Goal: Use online tool/utility: Use online tool/utility

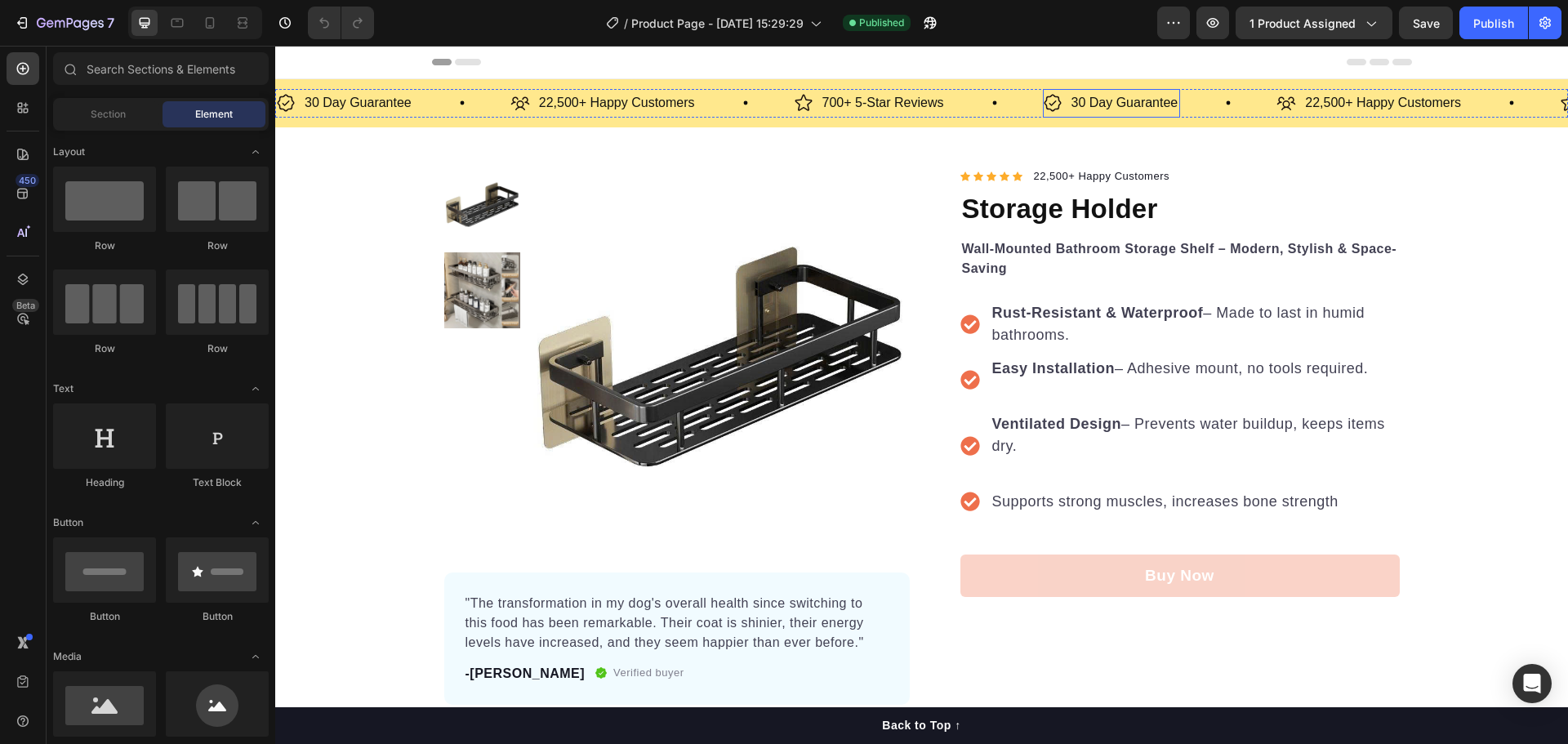
click at [1093, 98] on p "30 Day Guarantee" at bounding box center [1124, 103] width 107 height 23
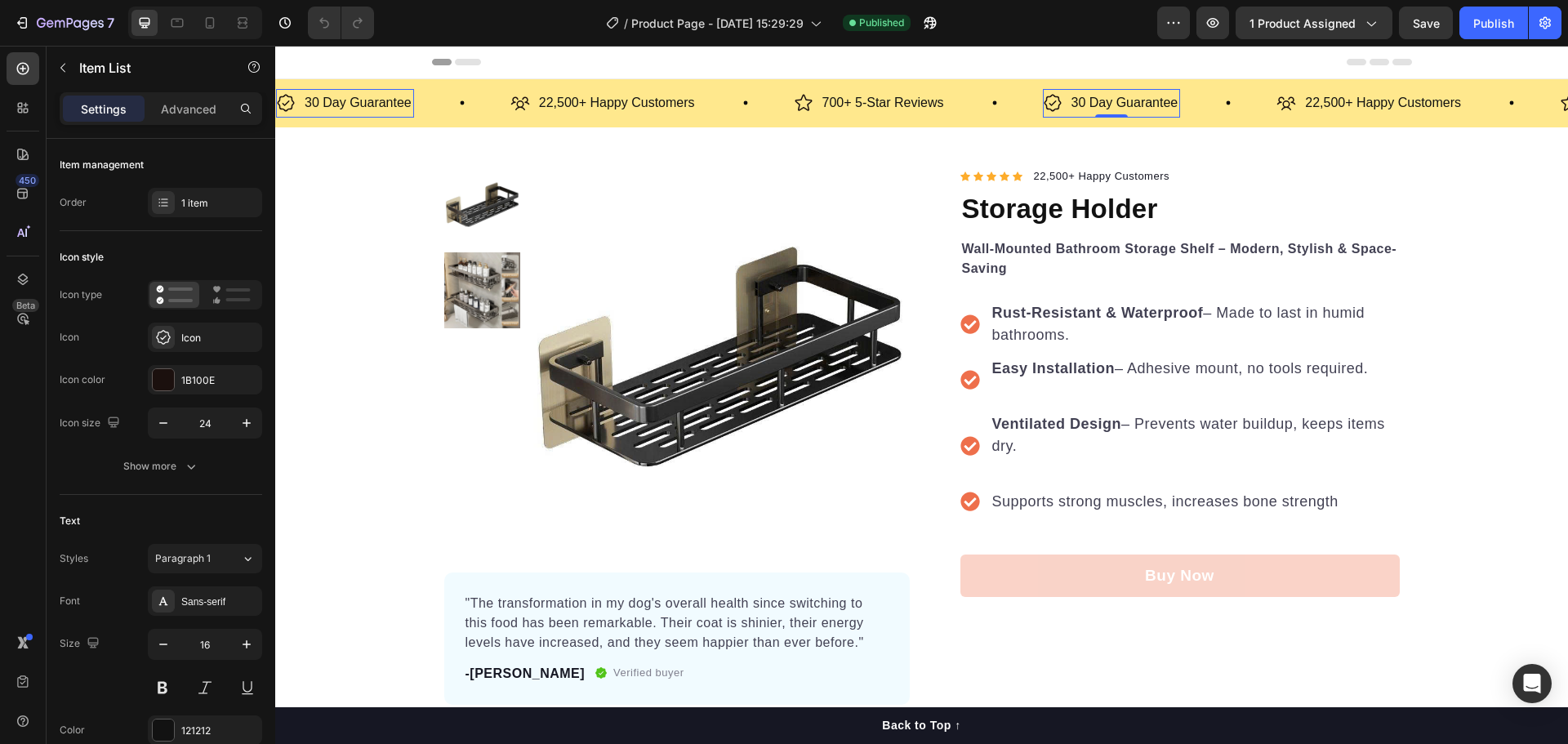
click at [1086, 98] on p "30 Day Guarantee" at bounding box center [1124, 103] width 107 height 23
click at [686, 113] on p "22,500+ Happy Customers" at bounding box center [616, 103] width 156 height 23
click at [601, 110] on p "22,500+ Happy Customers" at bounding box center [616, 103] width 156 height 23
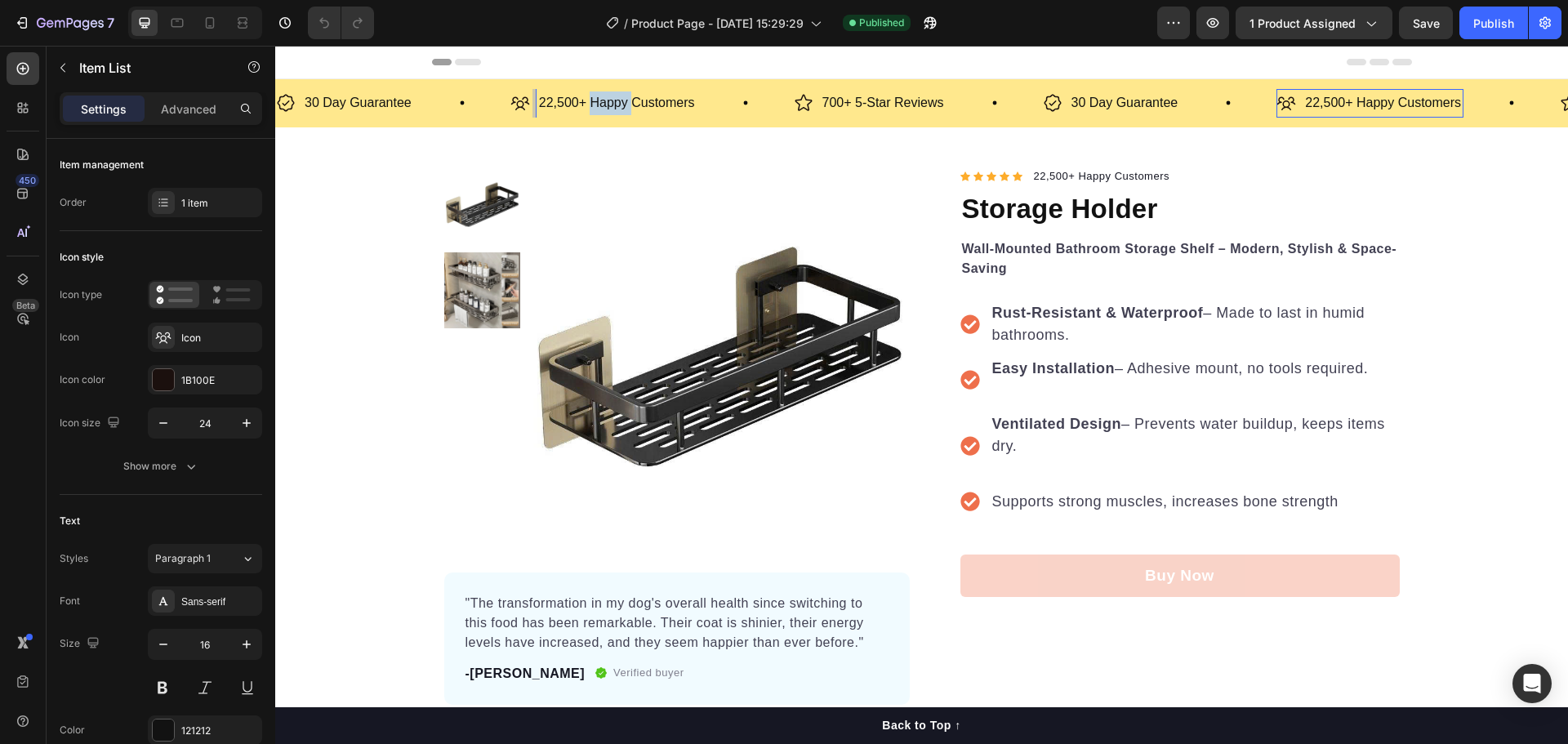
click at [601, 110] on p "22,500+ Happy Customers" at bounding box center [616, 103] width 156 height 23
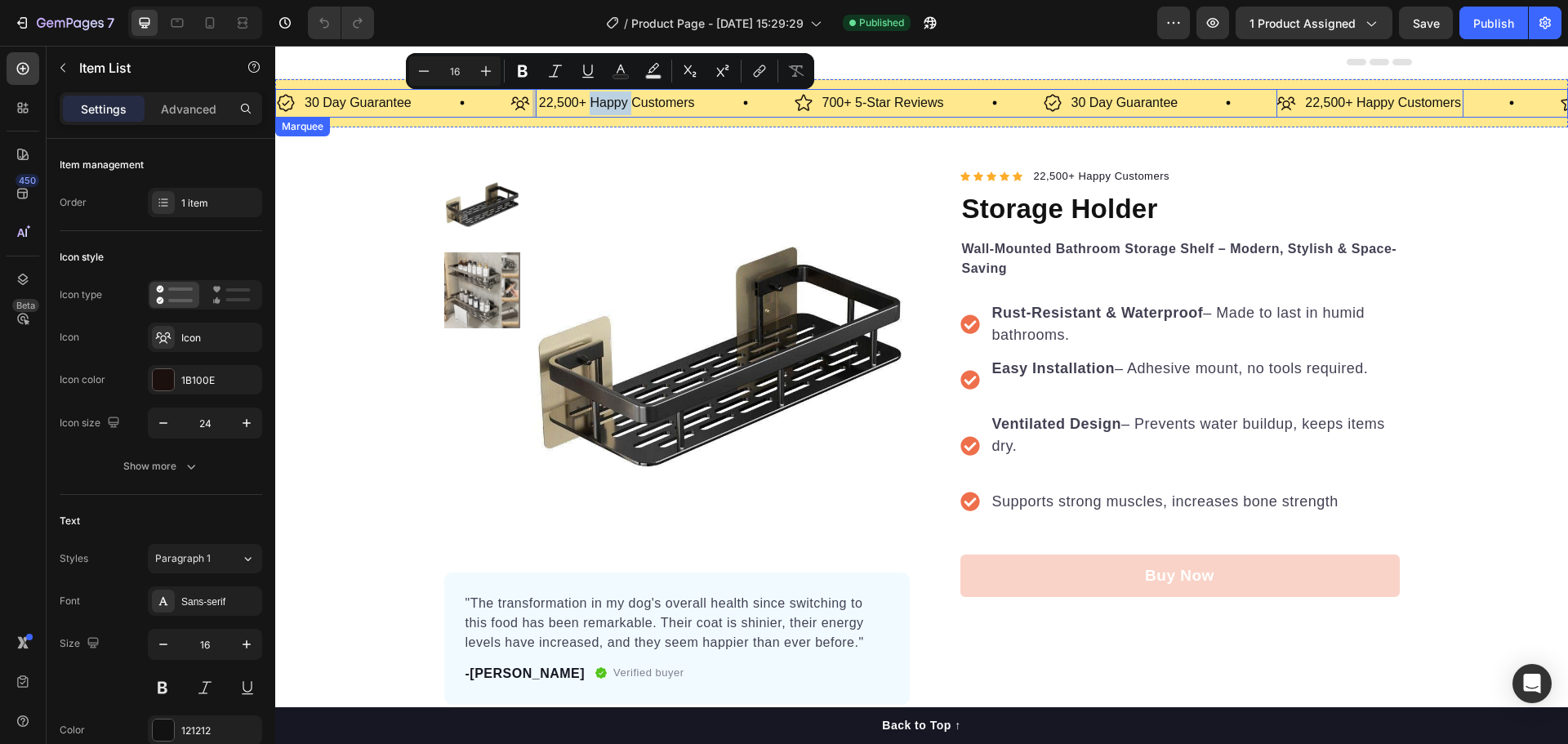
click at [726, 112] on div "22,500+ Happy Customers Item List 0" at bounding box center [651, 103] width 283 height 29
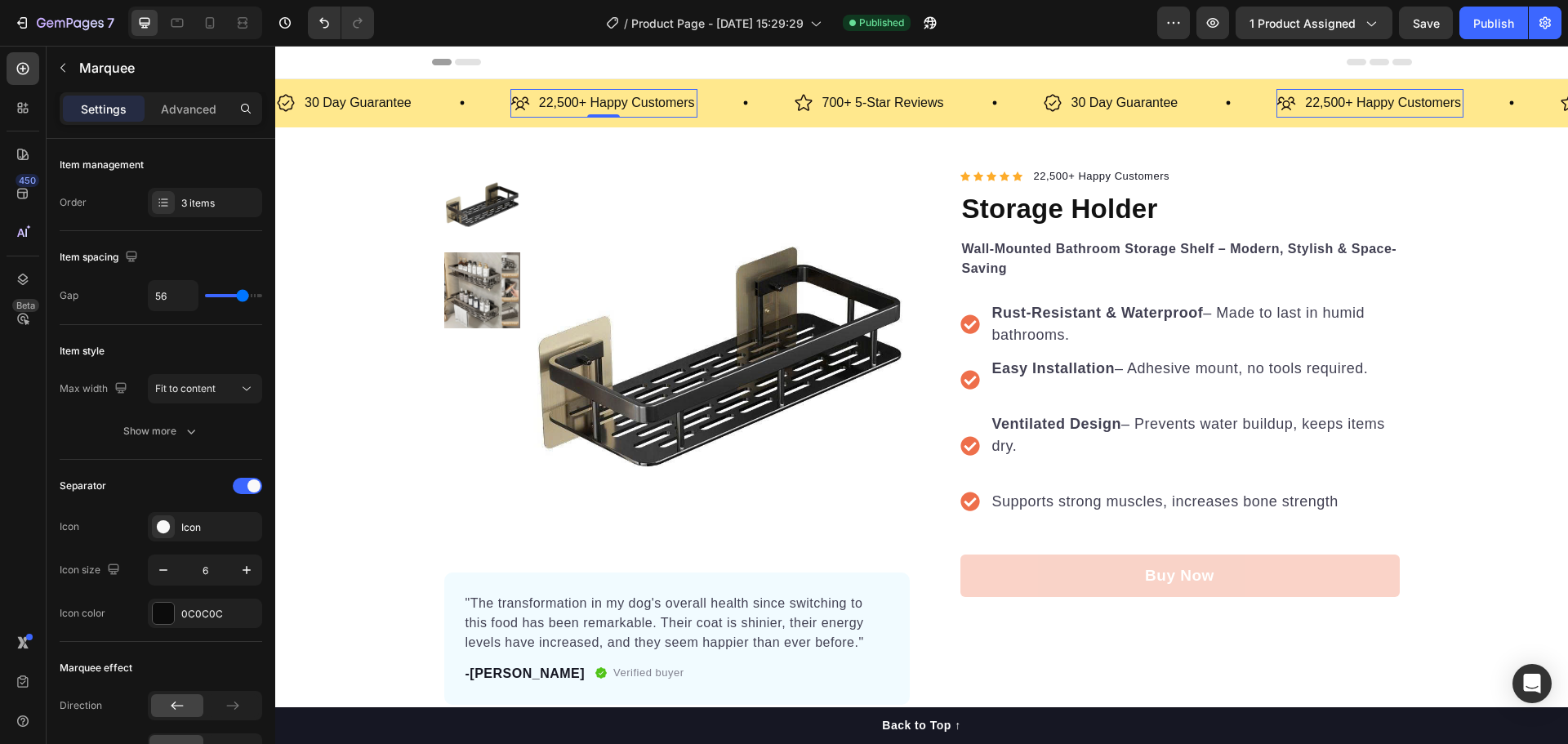
click at [643, 101] on p "22,500+ Happy Customers" at bounding box center [616, 103] width 156 height 23
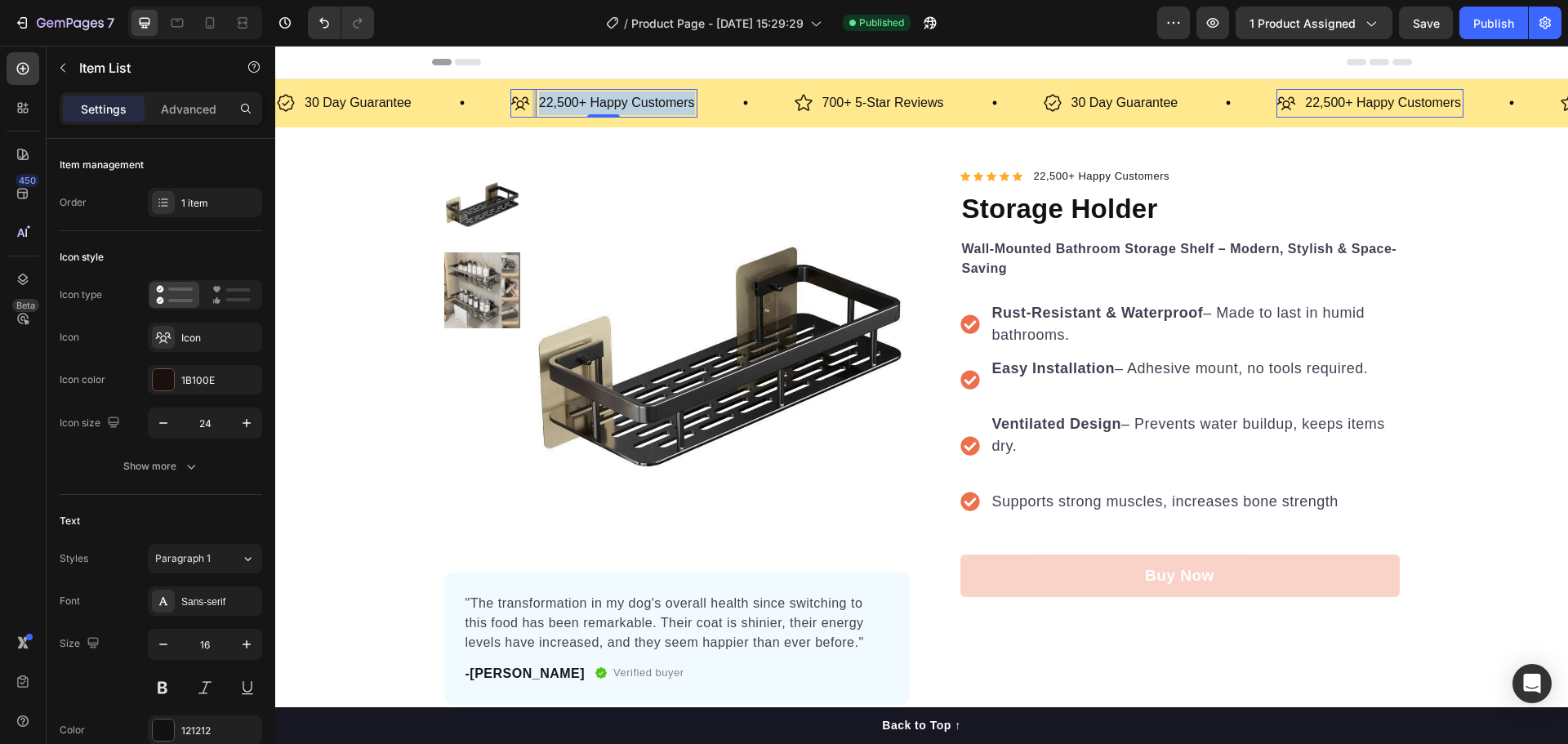
click at [643, 101] on p "22,500+ Happy Customers" at bounding box center [616, 103] width 156 height 23
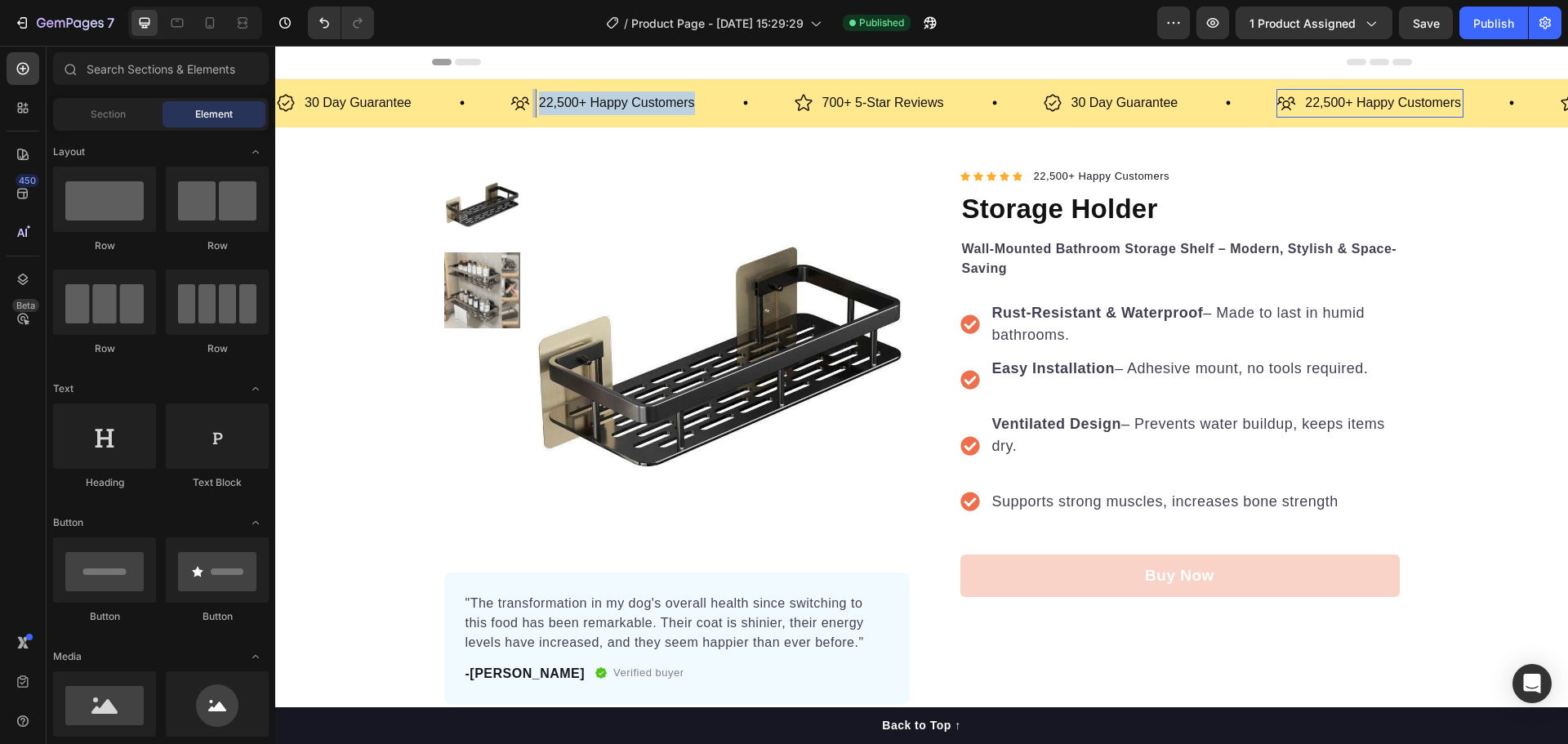
click at [641, 101] on p "22,500+ Happy Customers" at bounding box center [616, 103] width 156 height 23
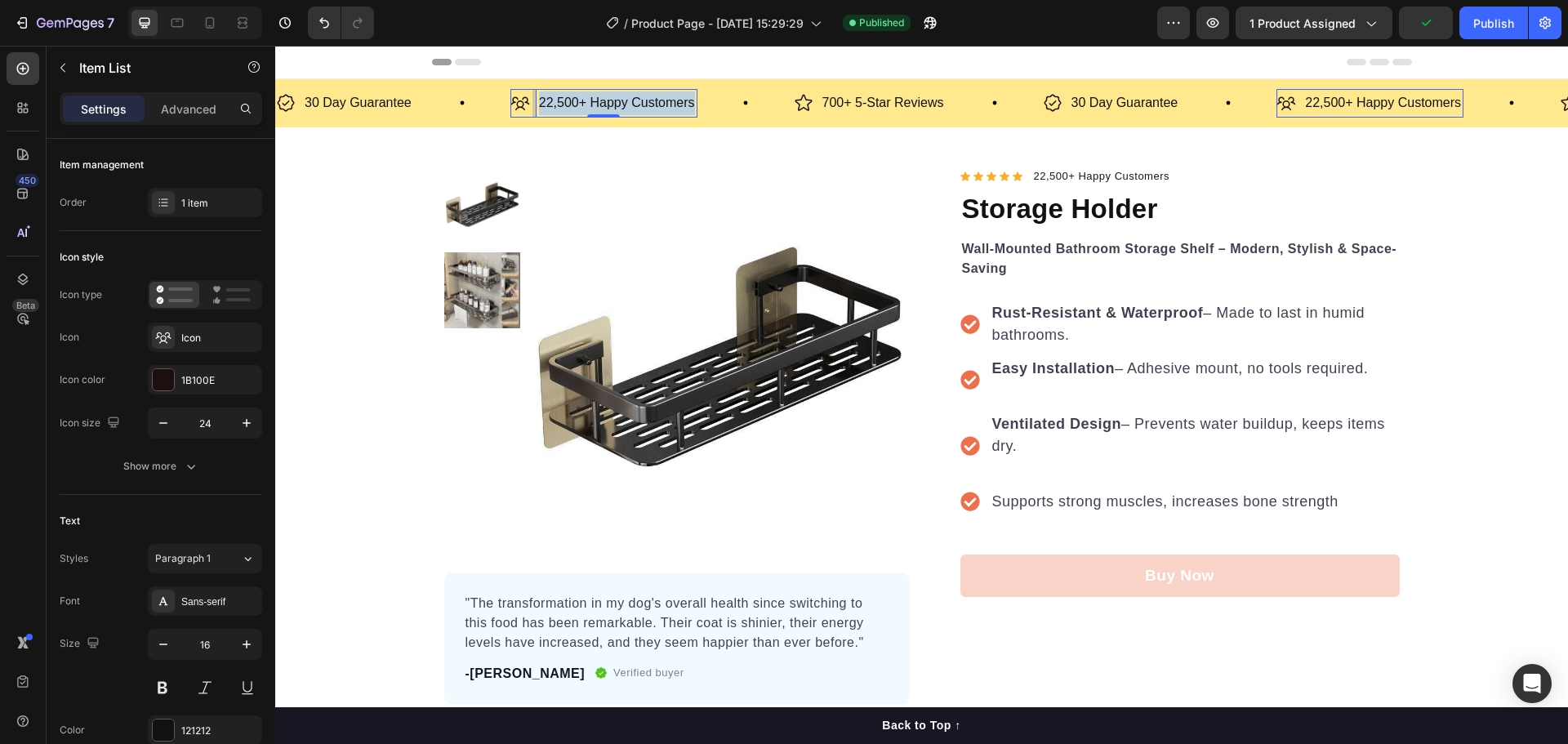
click at [641, 101] on p "22,500+ Happy Customers" at bounding box center [616, 103] width 156 height 23
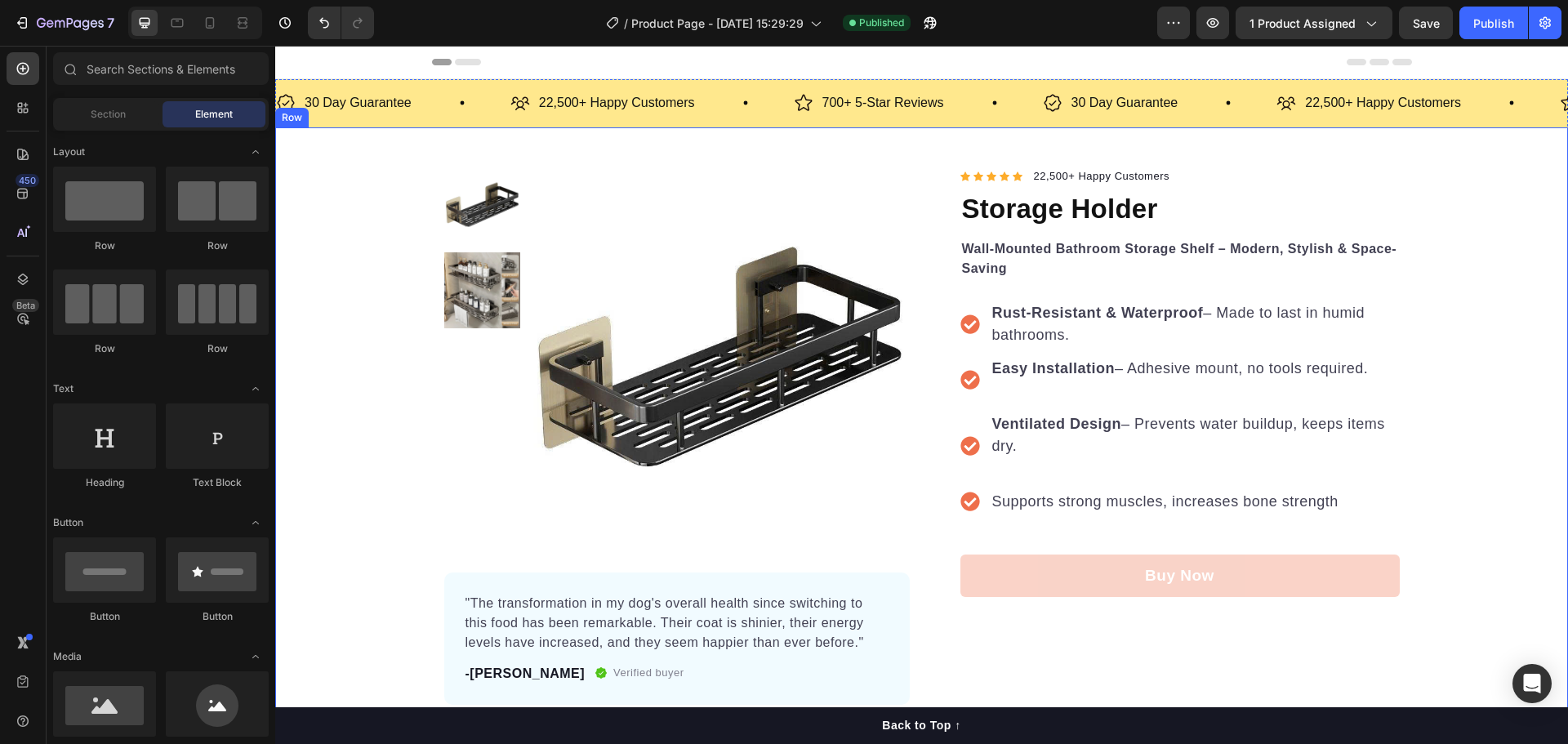
click at [1500, 228] on div "Product Images "The transformation in my dog's overall health since switching t…" at bounding box center [921, 435] width 1293 height 538
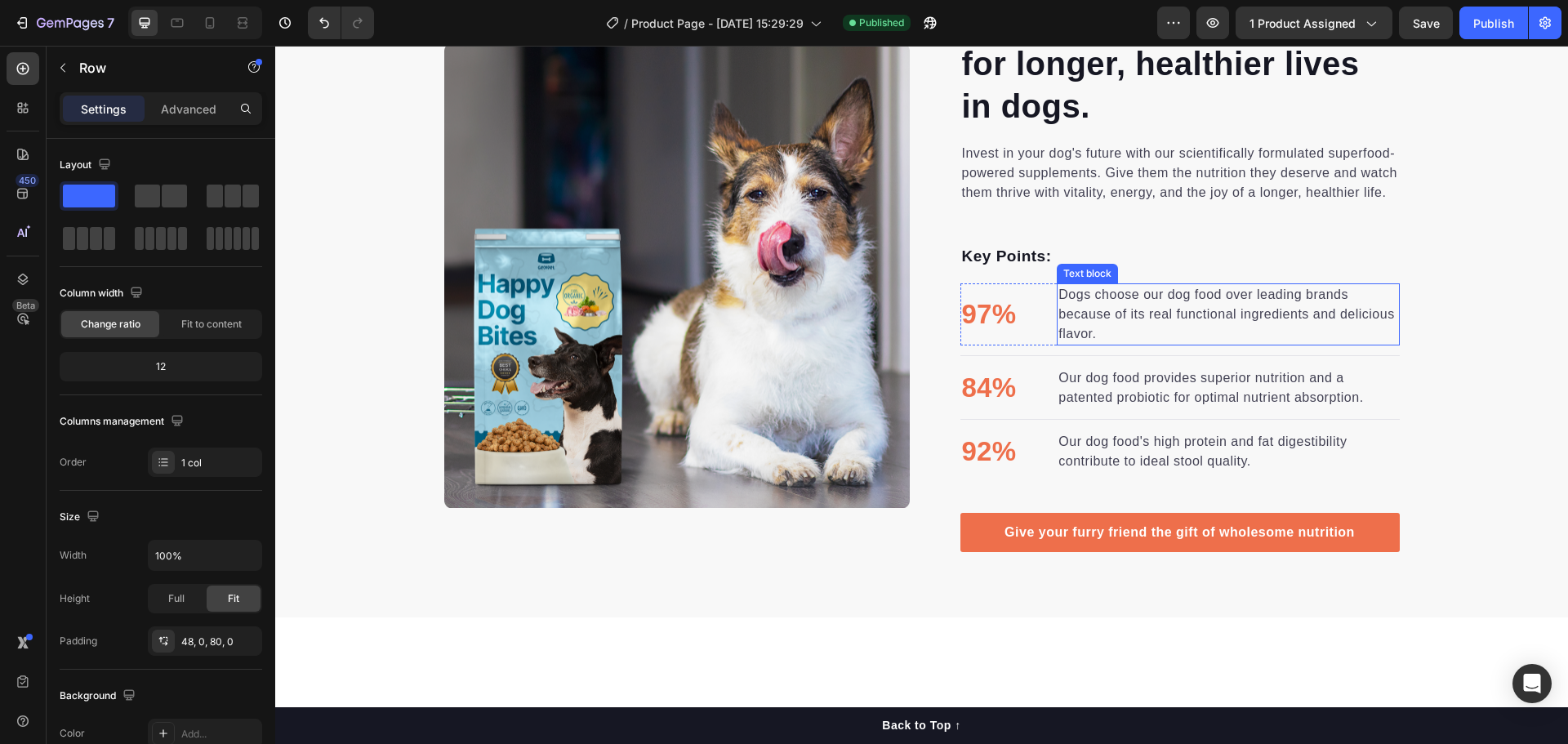
scroll to position [899, 0]
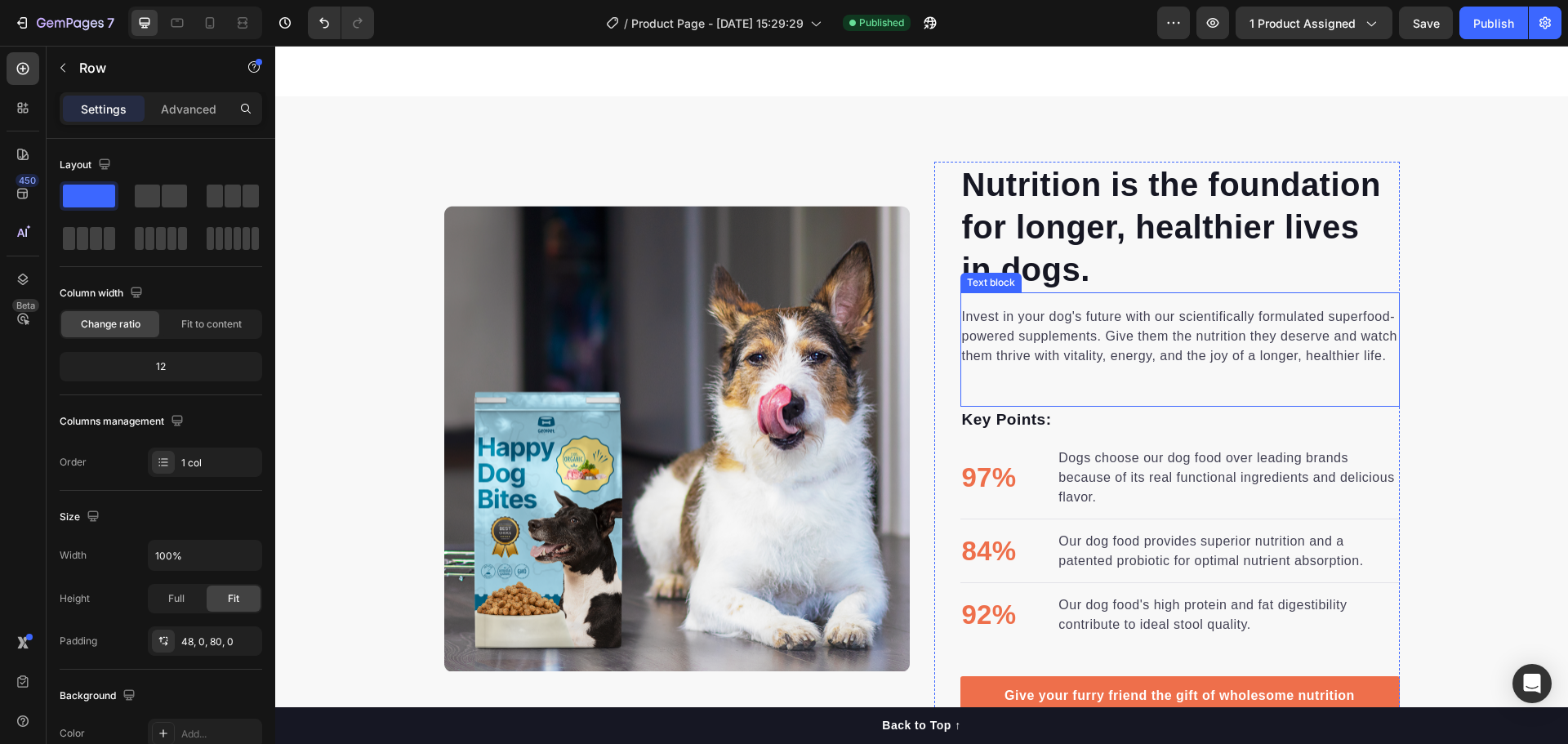
click at [1097, 342] on p "Invest in your dog's future with our scientifically formulated superfood-powere…" at bounding box center [1179, 336] width 436 height 58
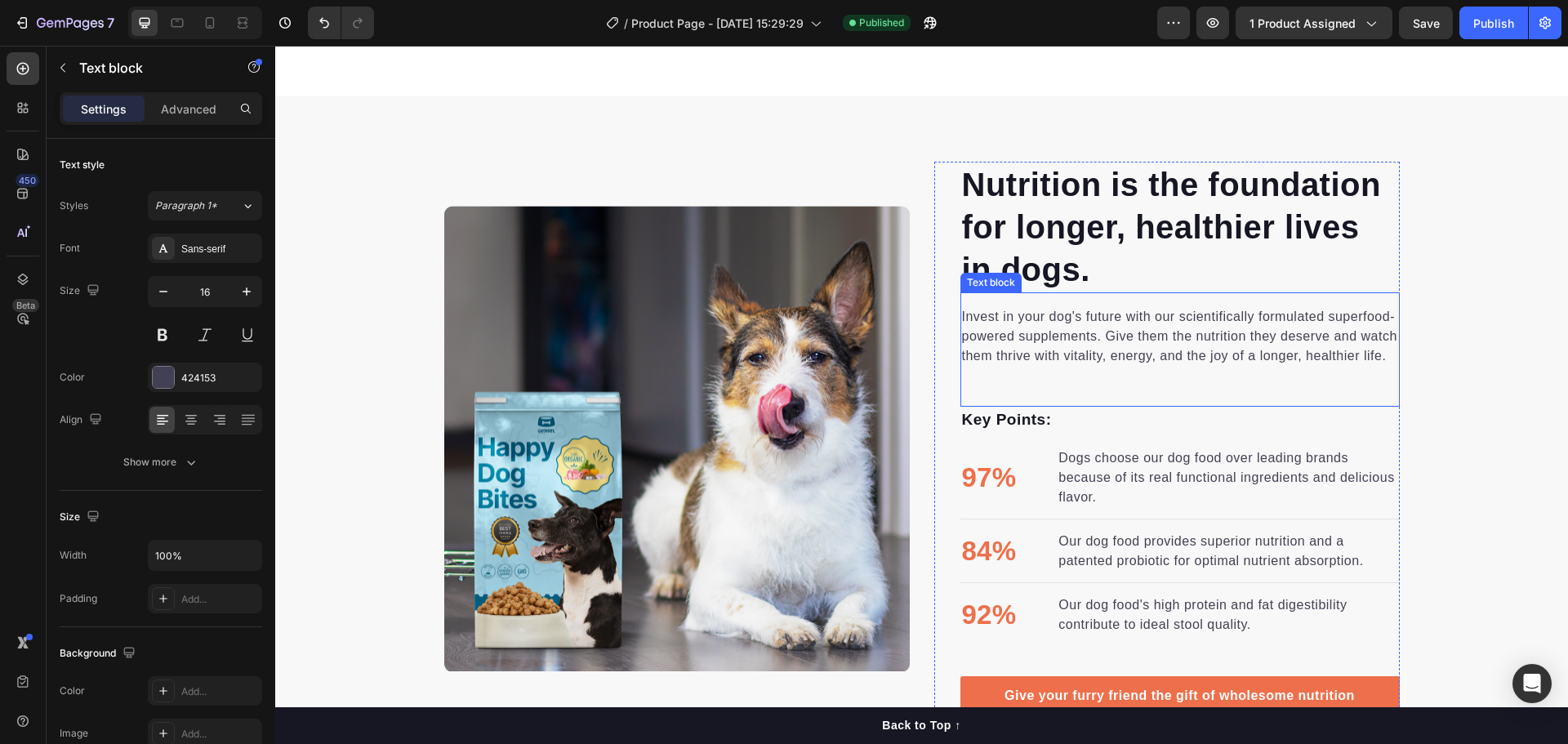
click at [1097, 342] on p "Invest in your dog's future with our scientifically formulated superfood-powere…" at bounding box center [1179, 336] width 436 height 58
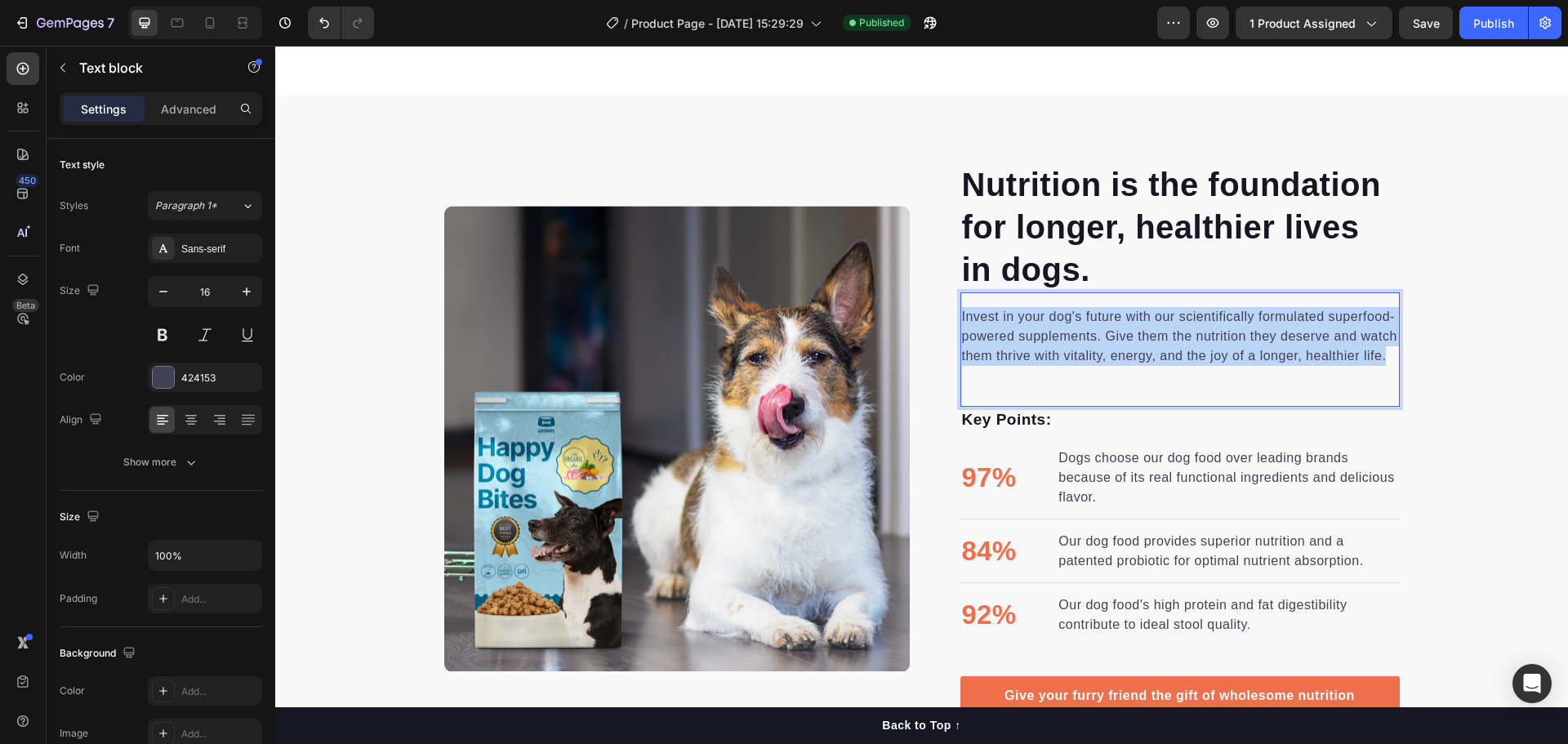
click at [1097, 342] on p "Invest in your dog's future with our scientifically formulated superfood-powere…" at bounding box center [1179, 336] width 436 height 58
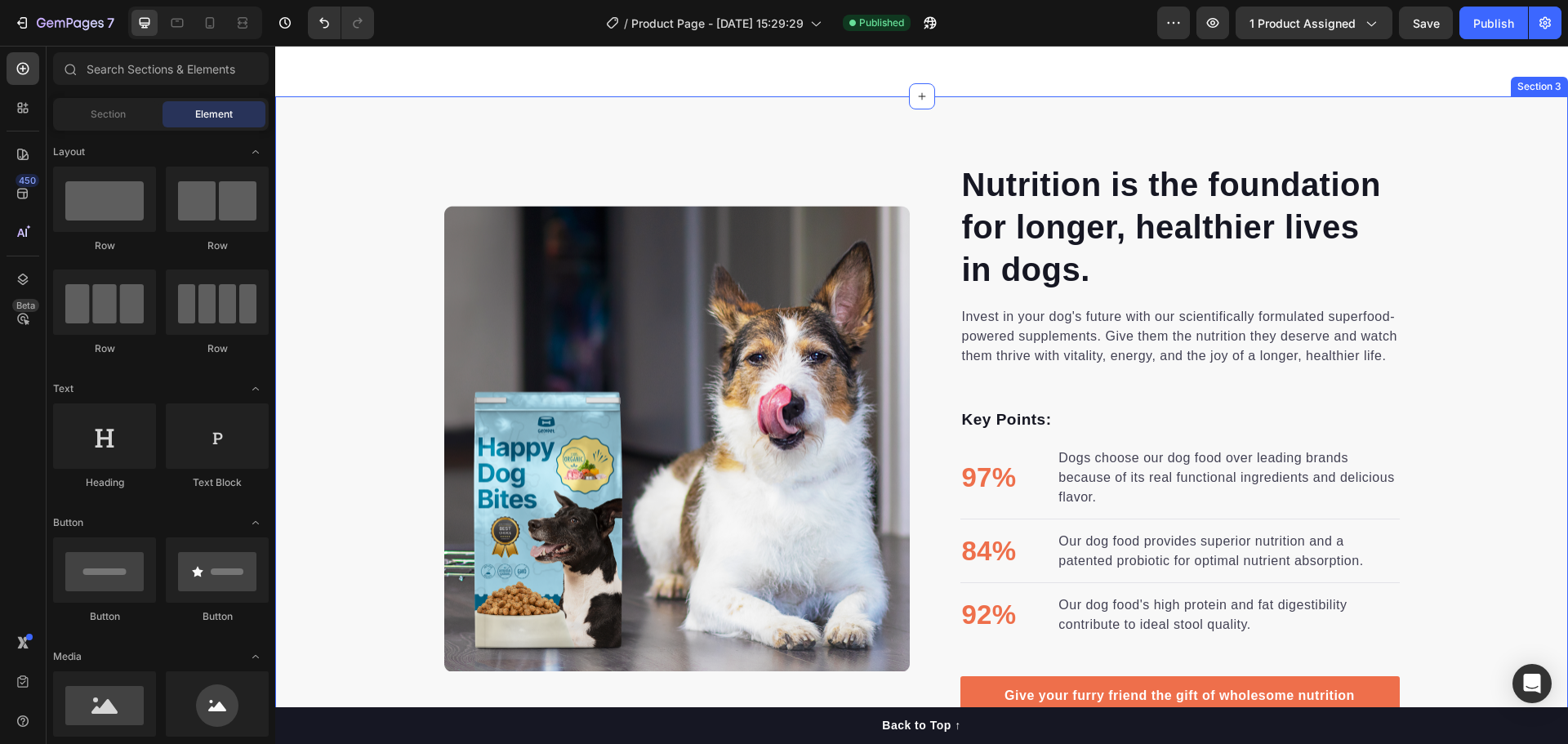
click at [1413, 362] on div "Nutrition is the foundation for longer, healthier lives in dogs. Heading Invest…" at bounding box center [921, 438] width 1293 height 553
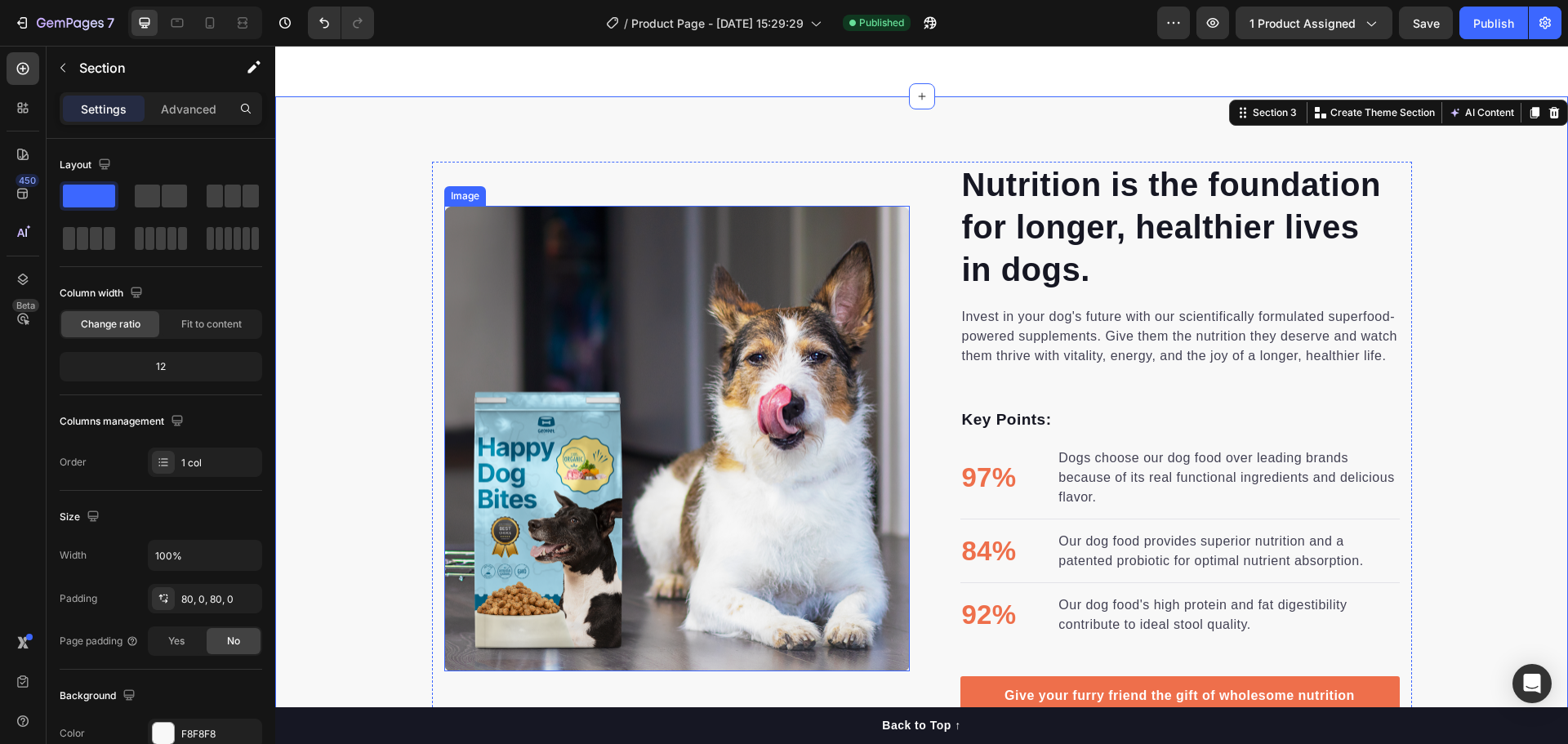
click at [837, 381] on img at bounding box center [676, 438] width 465 height 465
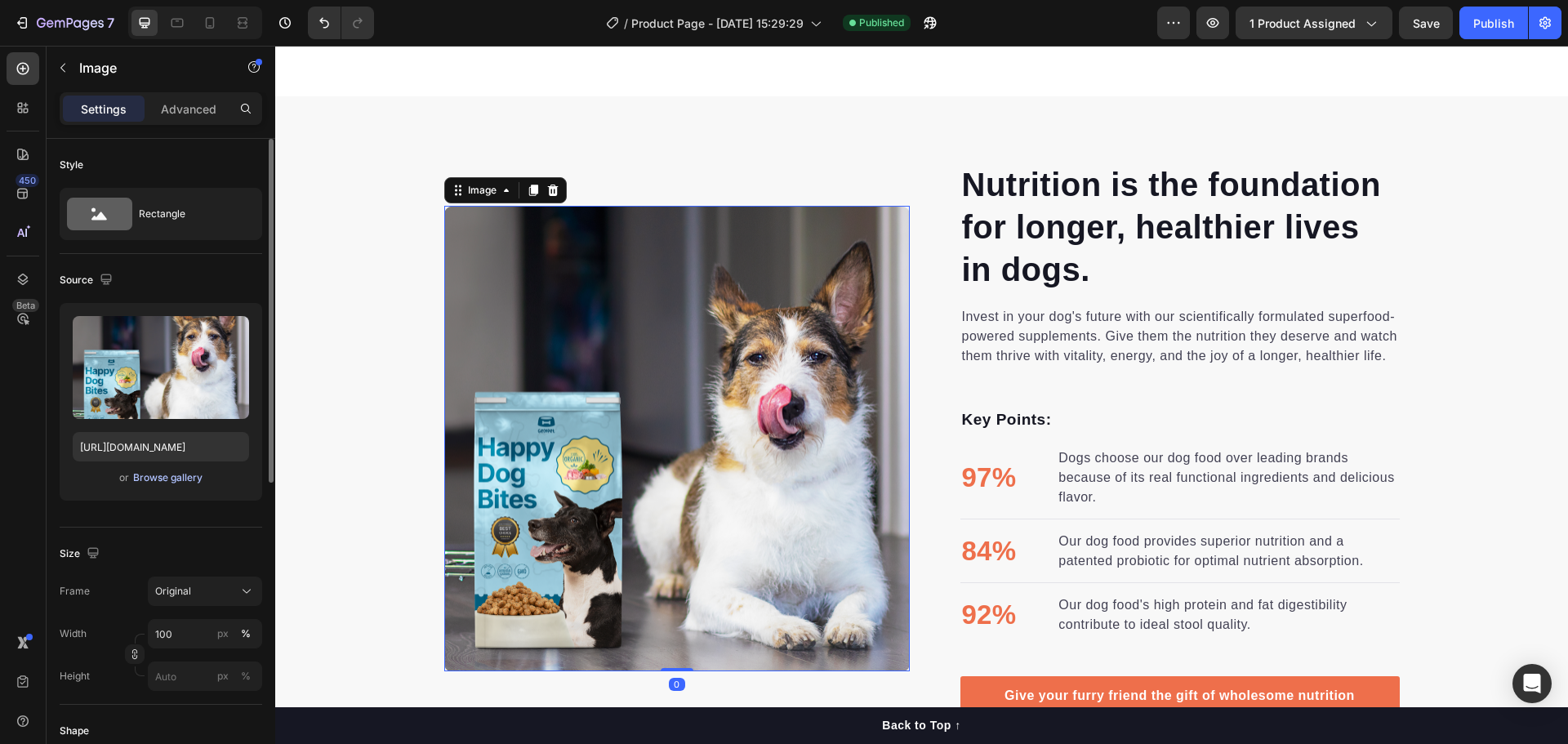
click at [151, 481] on div "Browse gallery" at bounding box center [167, 478] width 69 height 14
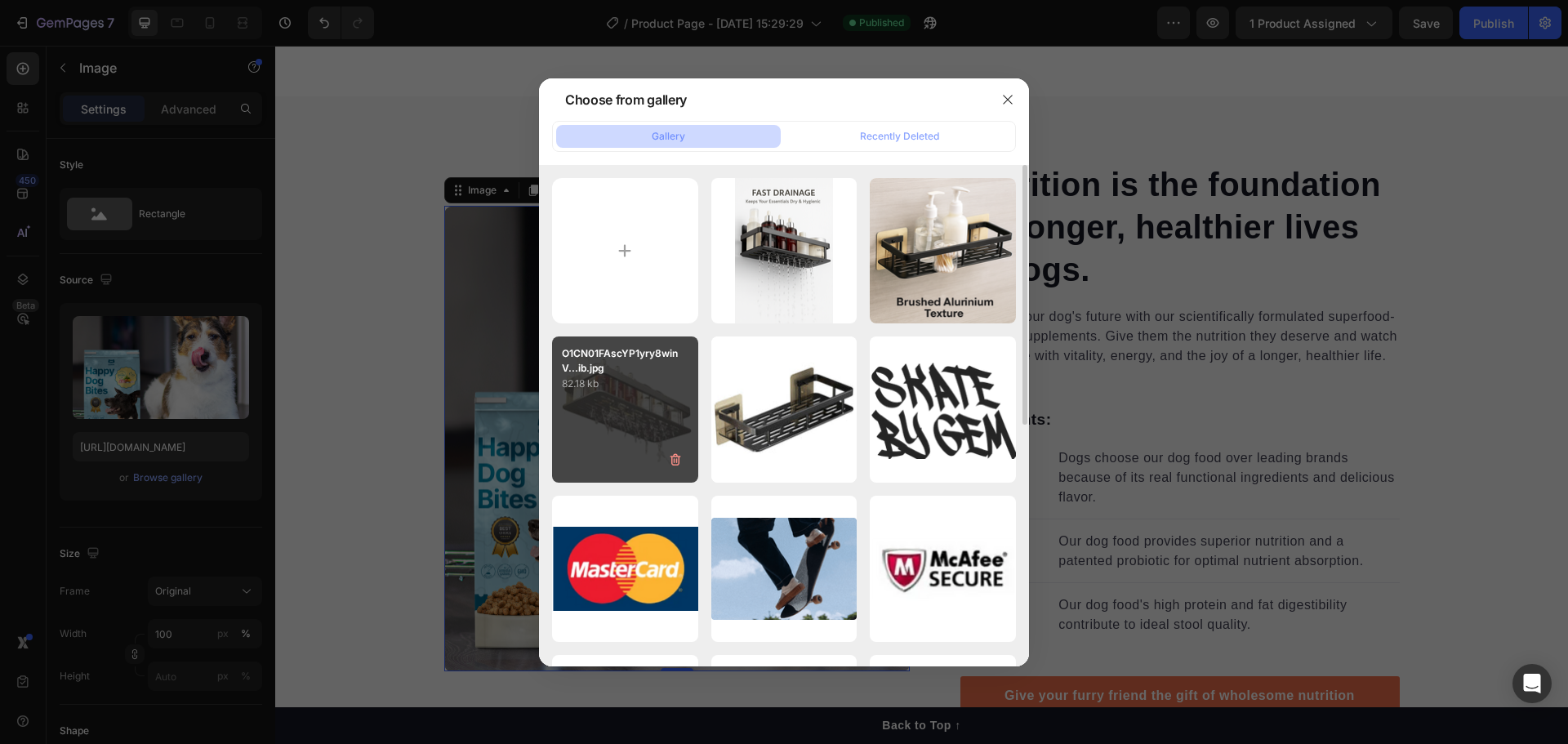
click at [663, 431] on div "O[DATE]FAscYP1yry8winV...ib.jpg 82.18 kb" at bounding box center [625, 409] width 146 height 146
type input "[URL][DOMAIN_NAME]"
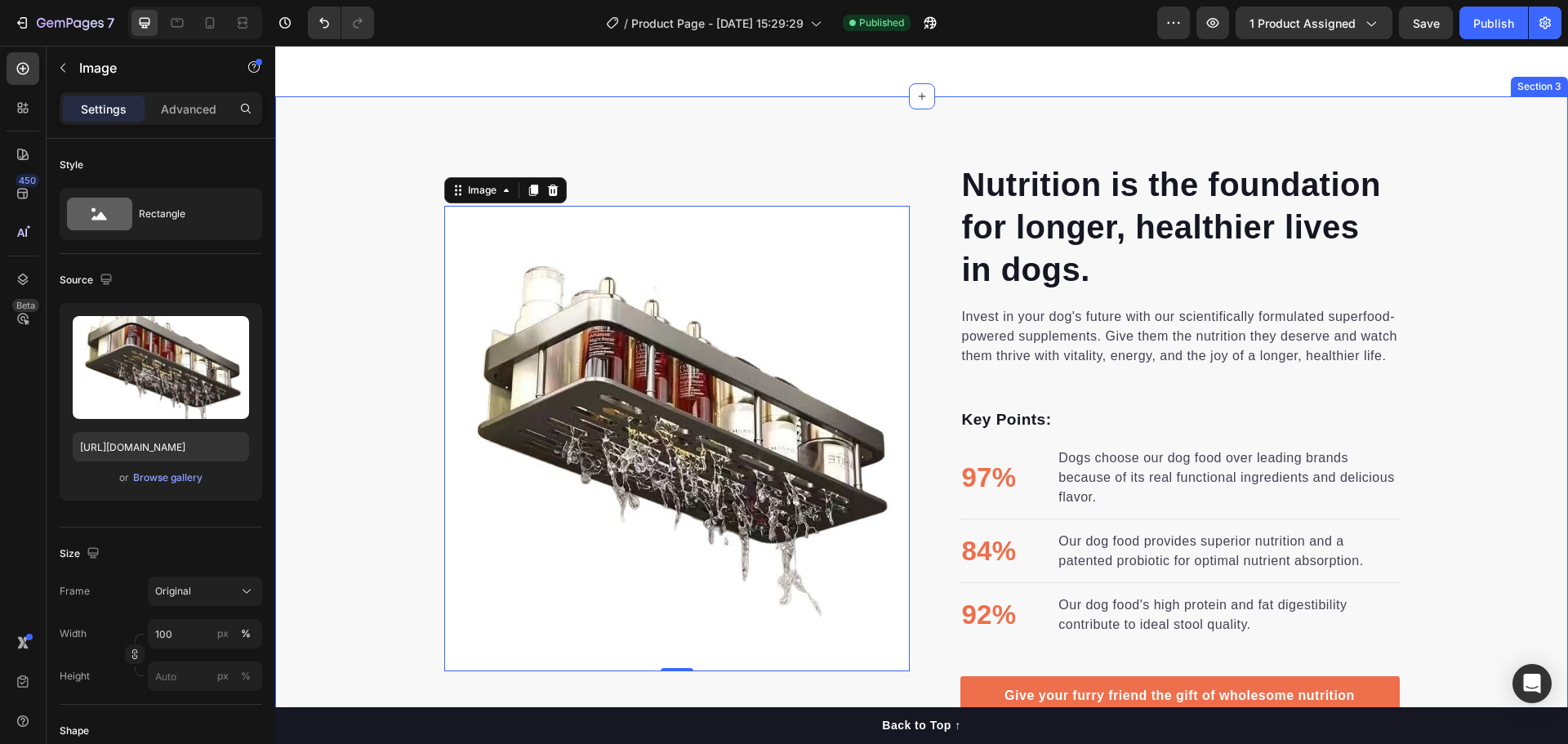
click at [1492, 311] on div "Nutrition is the foundation for longer, healthier lives in dogs. Heading Invest…" at bounding box center [921, 438] width 1293 height 553
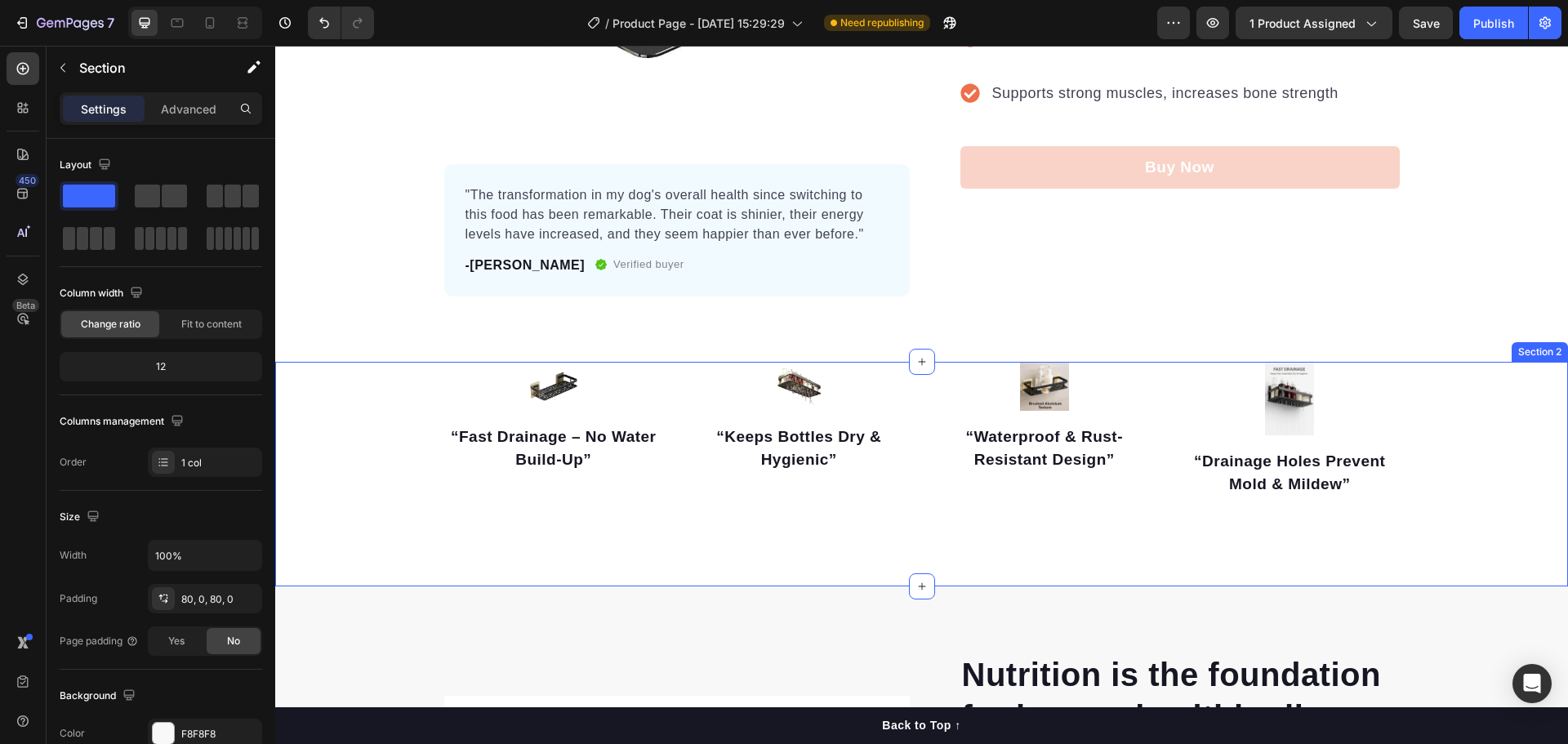
scroll to position [164, 0]
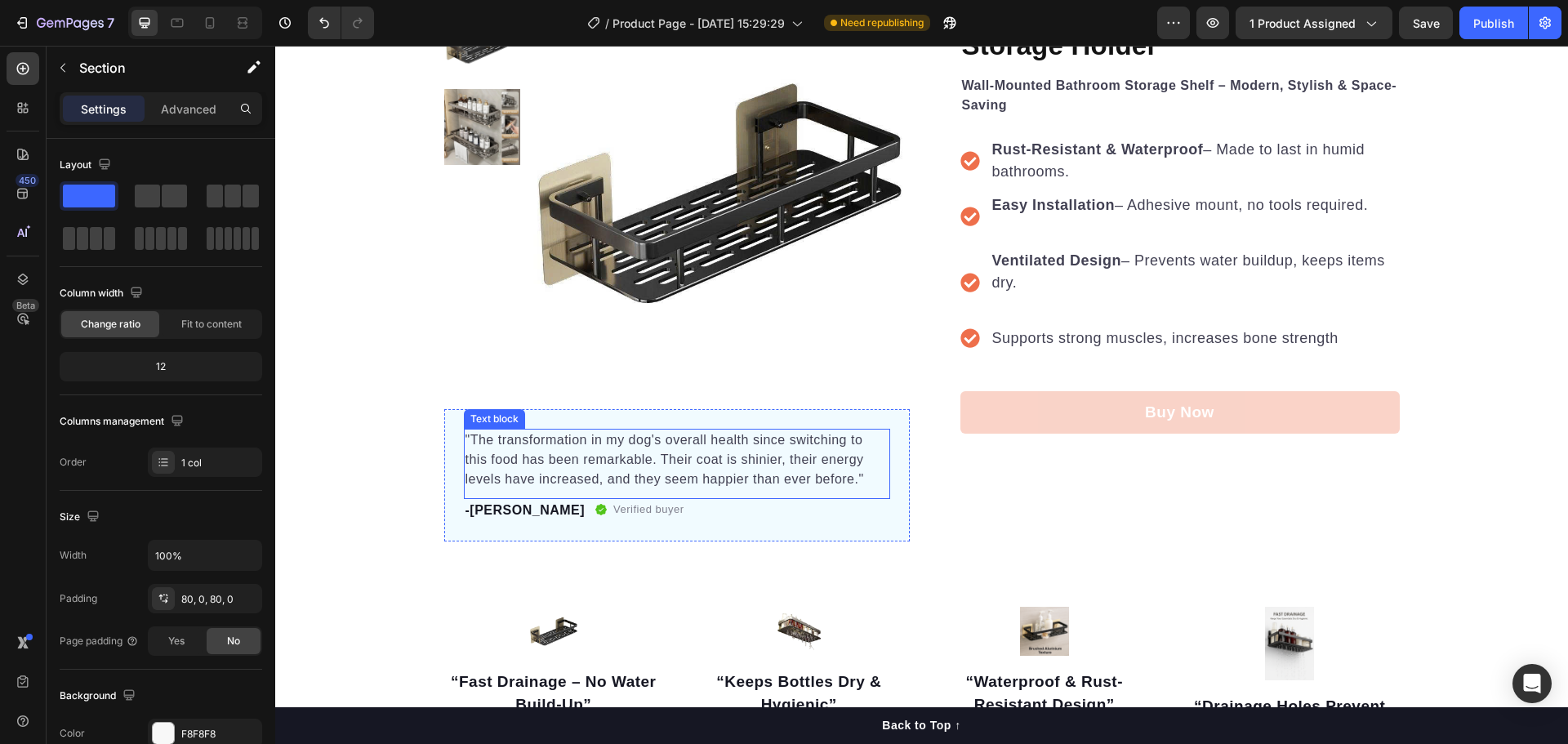
click at [695, 447] on p ""The transformation in my dog's overall health since switching to this food has…" at bounding box center [676, 459] width 423 height 58
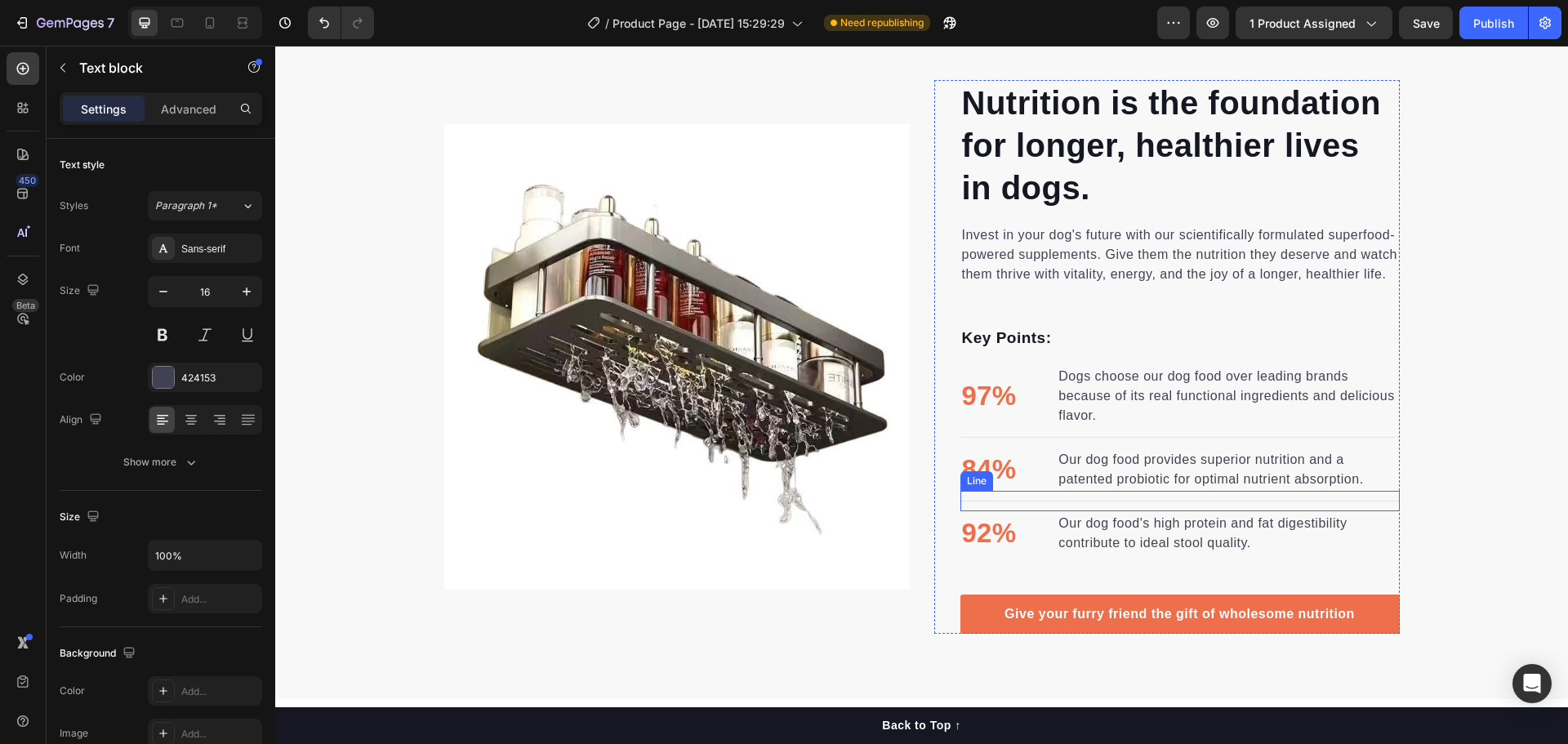
scroll to position [735, 0]
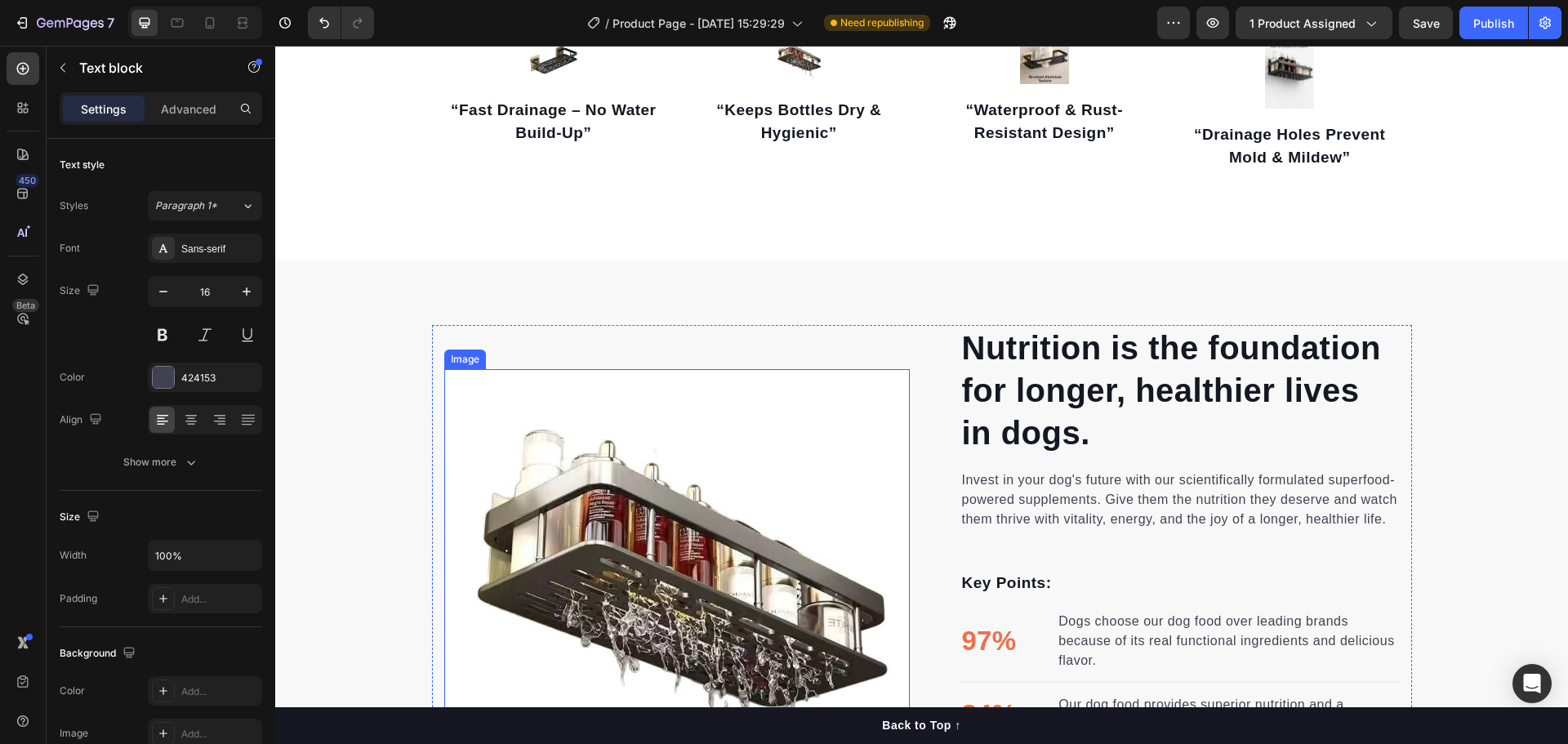
click at [813, 412] on img at bounding box center [676, 601] width 465 height 465
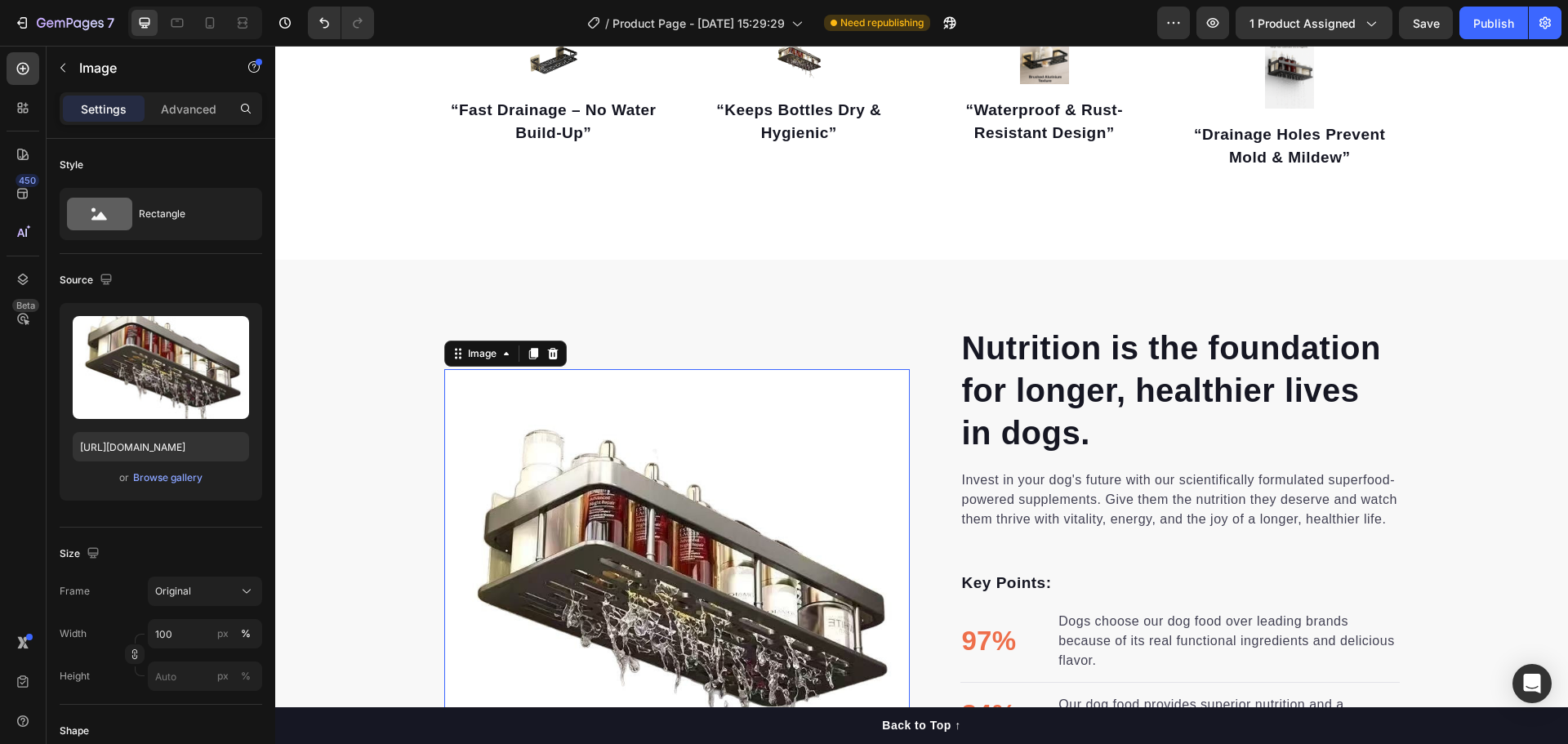
scroll to position [899, 0]
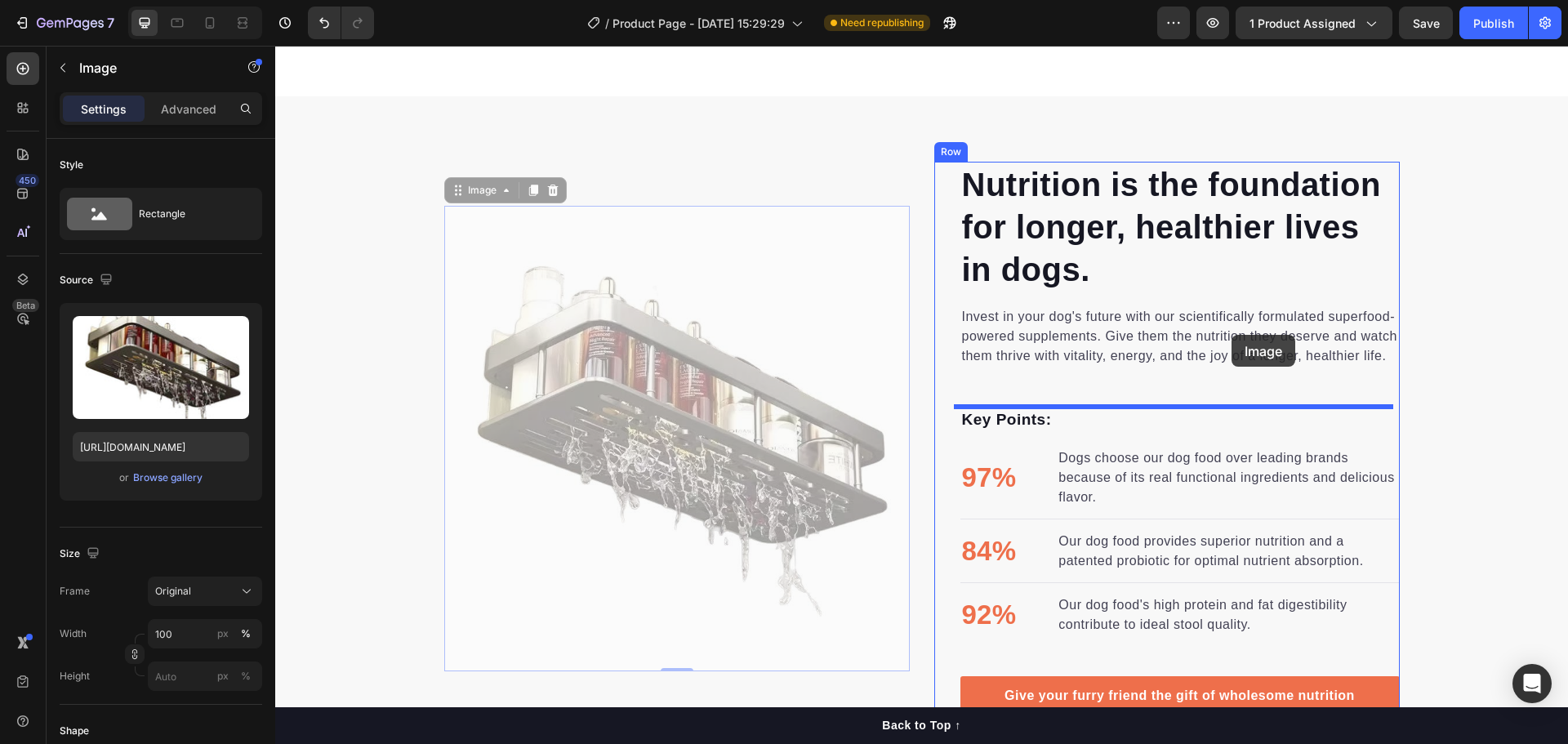
drag, startPoint x: 838, startPoint y: 269, endPoint x: 1024, endPoint y: 306, distance: 189.6
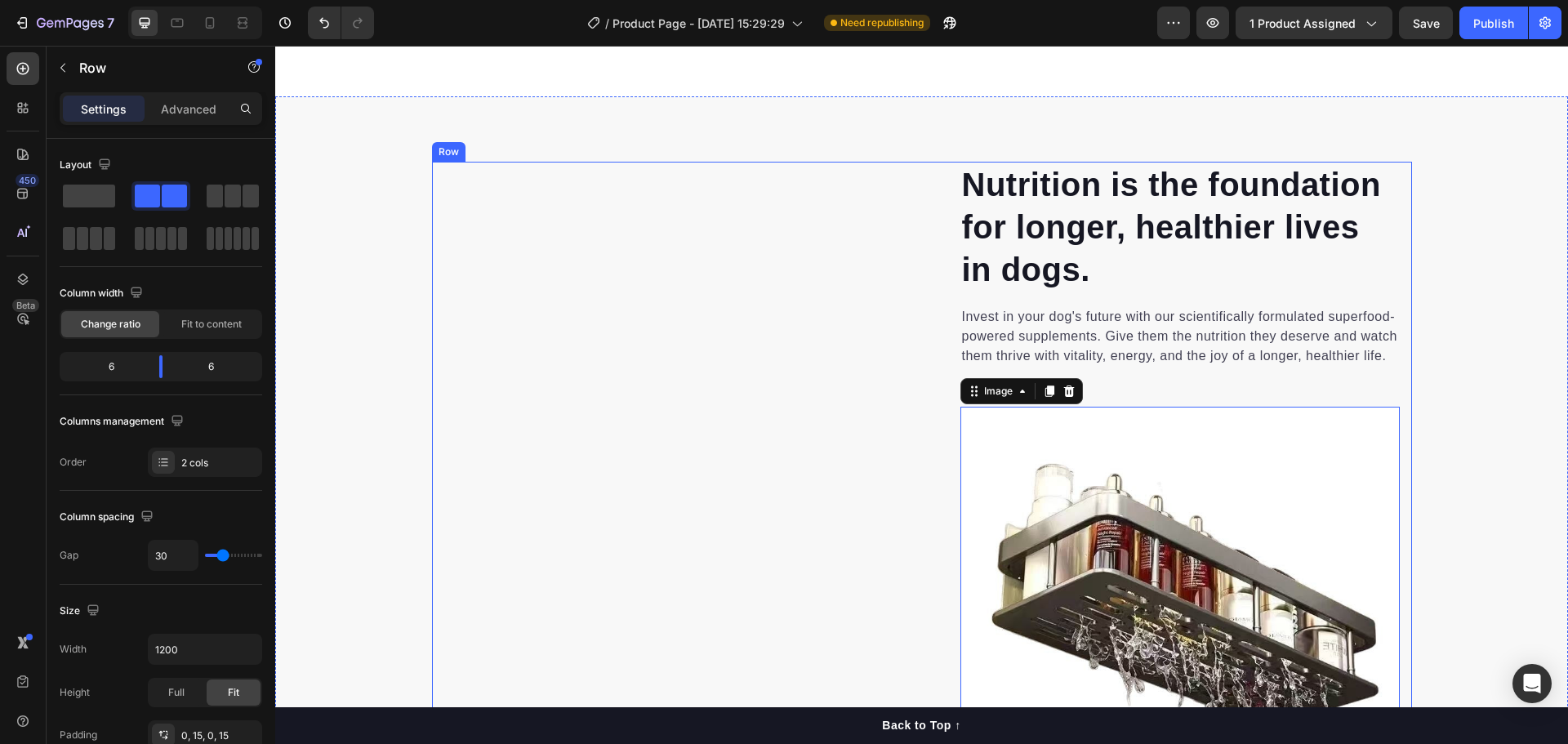
click at [755, 209] on div "Image" at bounding box center [676, 659] width 465 height 993
click at [509, 145] on icon at bounding box center [513, 147] width 9 height 12
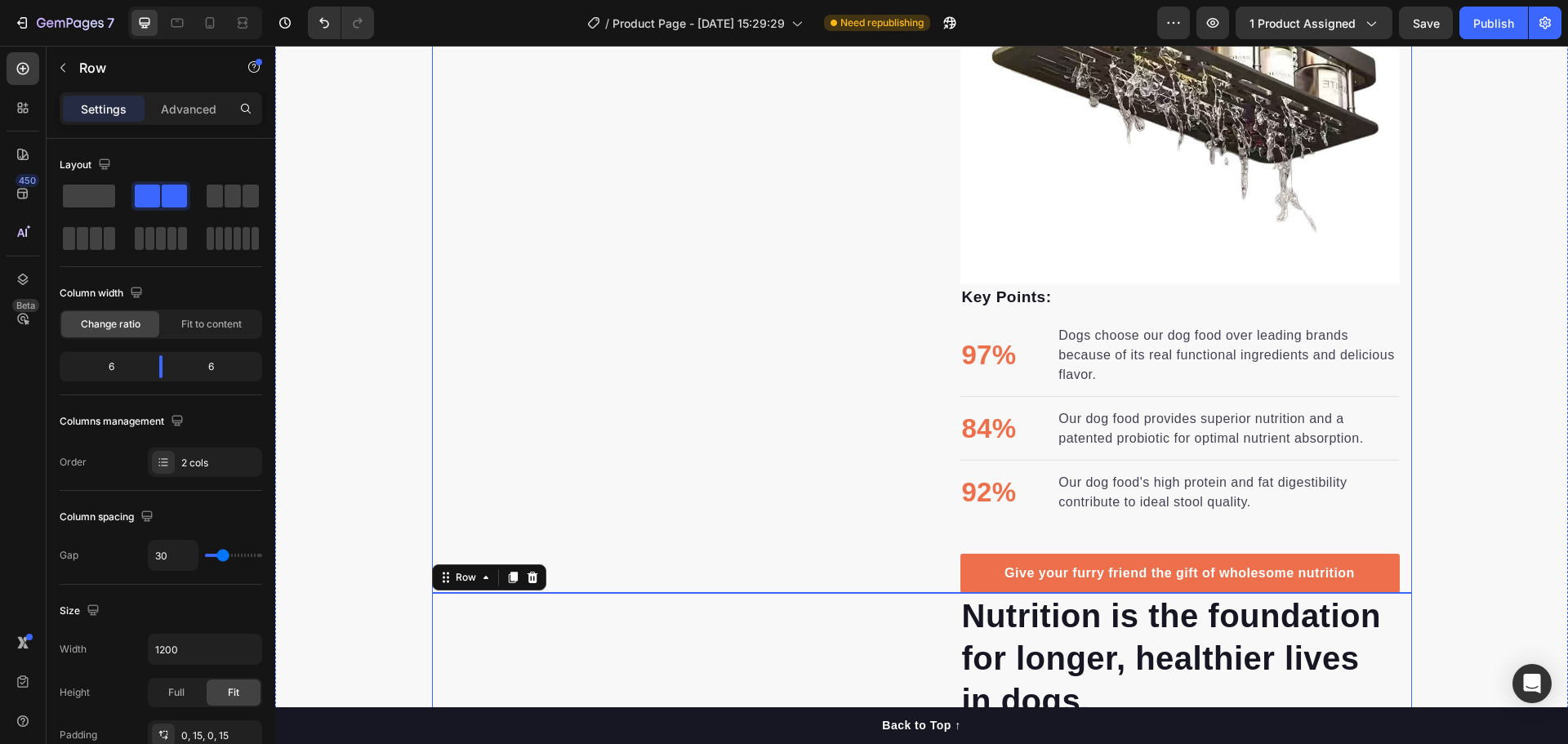
scroll to position [1787, 0]
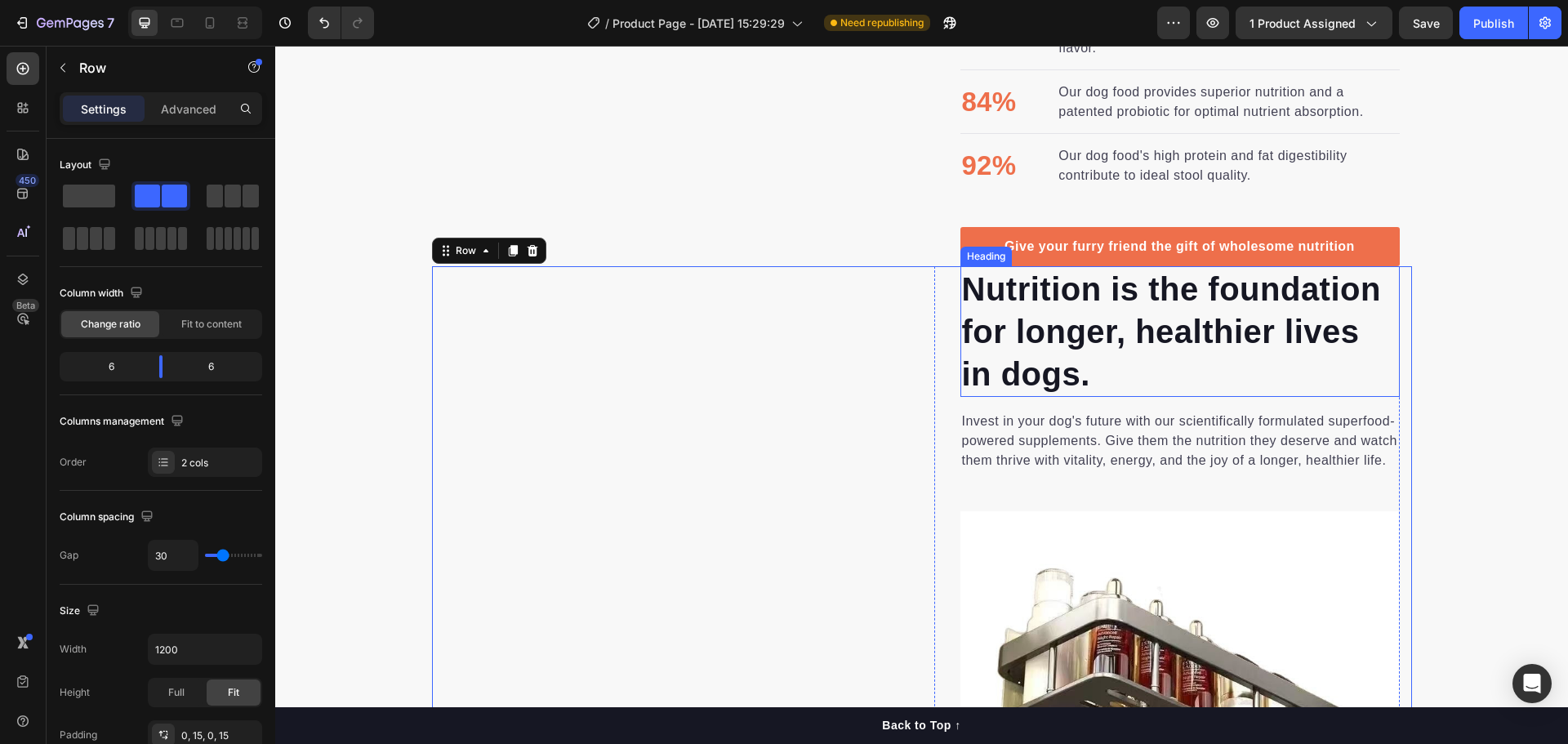
click at [1225, 376] on p "Nutrition is the foundation for longer, healthier lives in dogs." at bounding box center [1179, 332] width 436 height 128
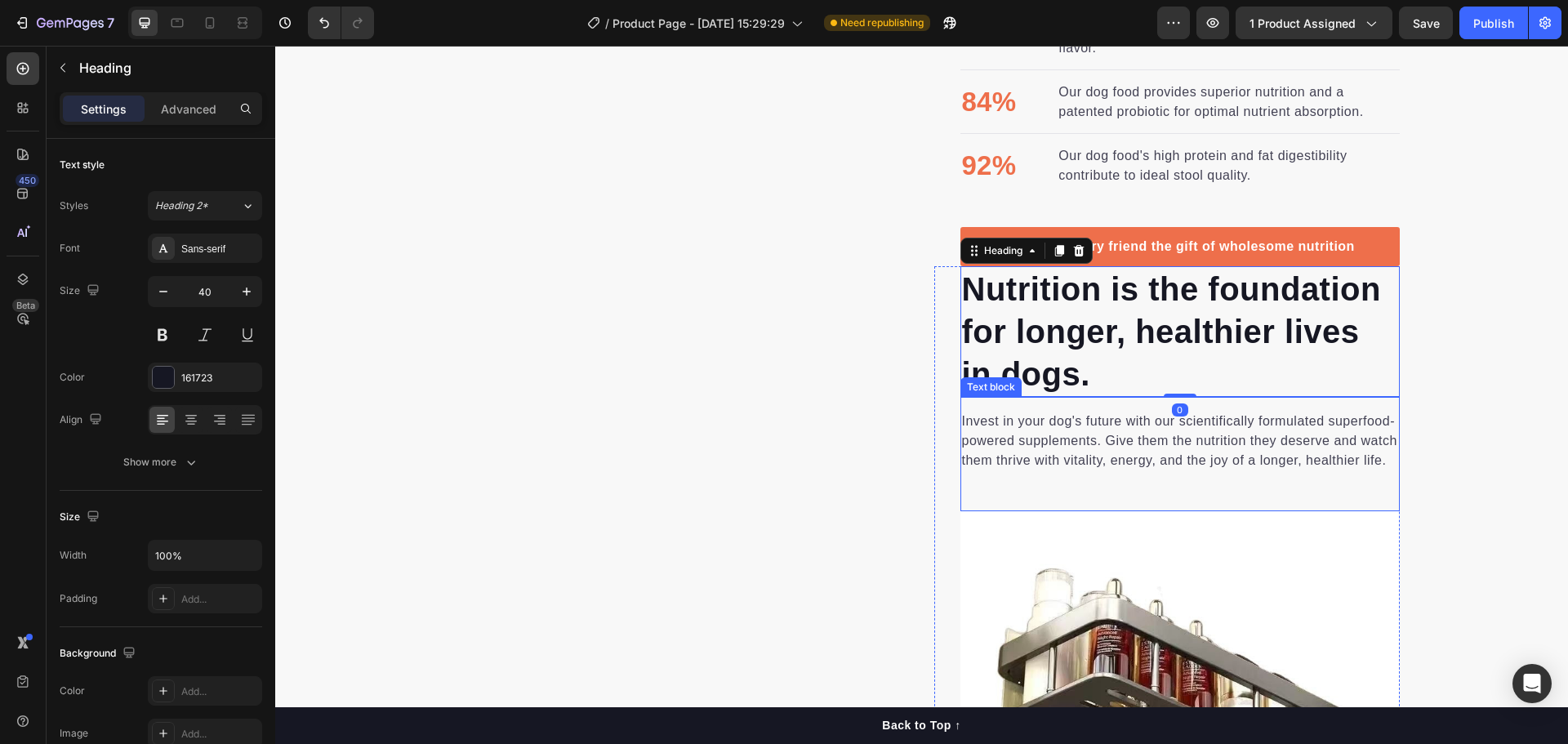
click at [1267, 496] on div "Invest in your dog's future with our scientifically formulated superfood-powere…" at bounding box center [1180, 453] width 439 height 114
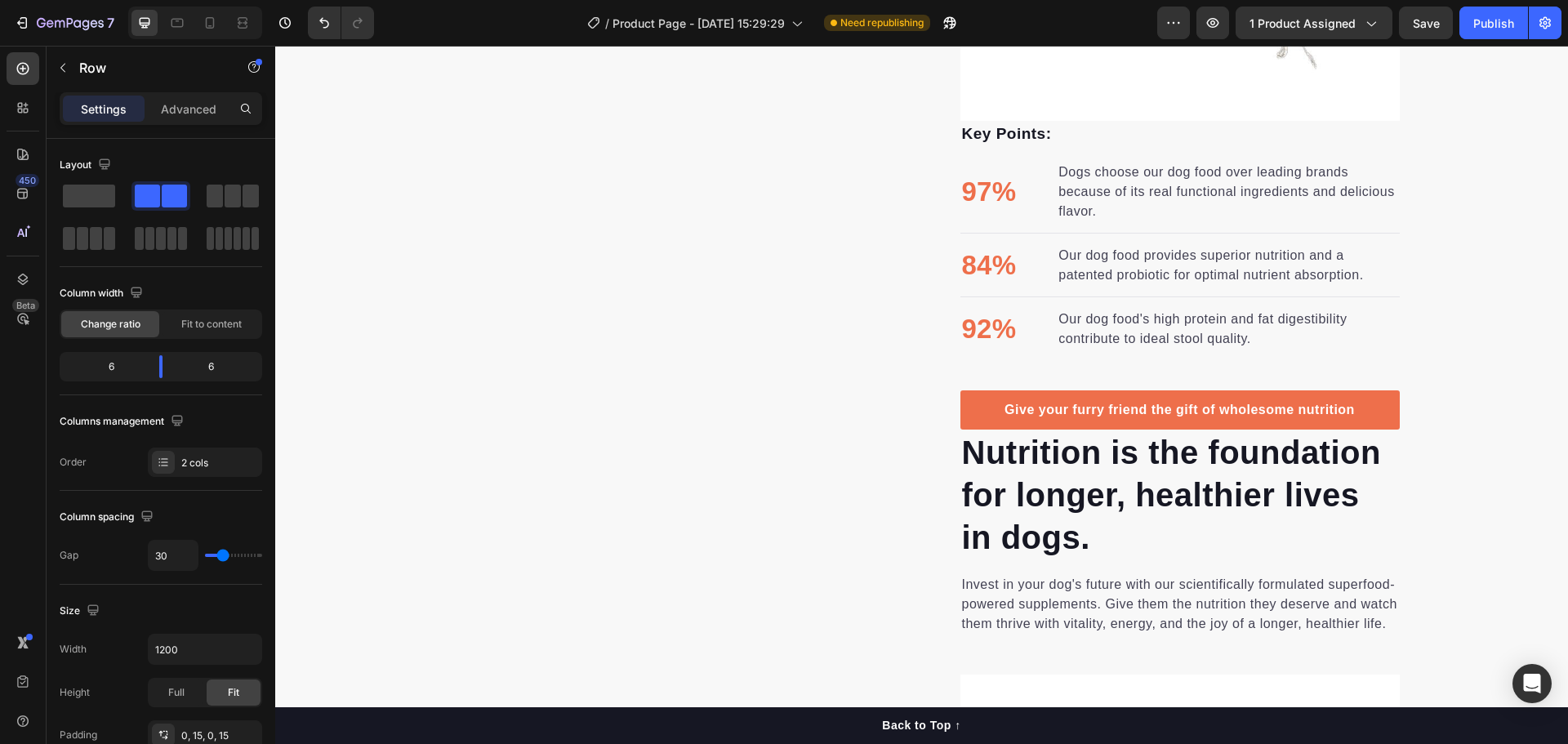
scroll to position [1950, 0]
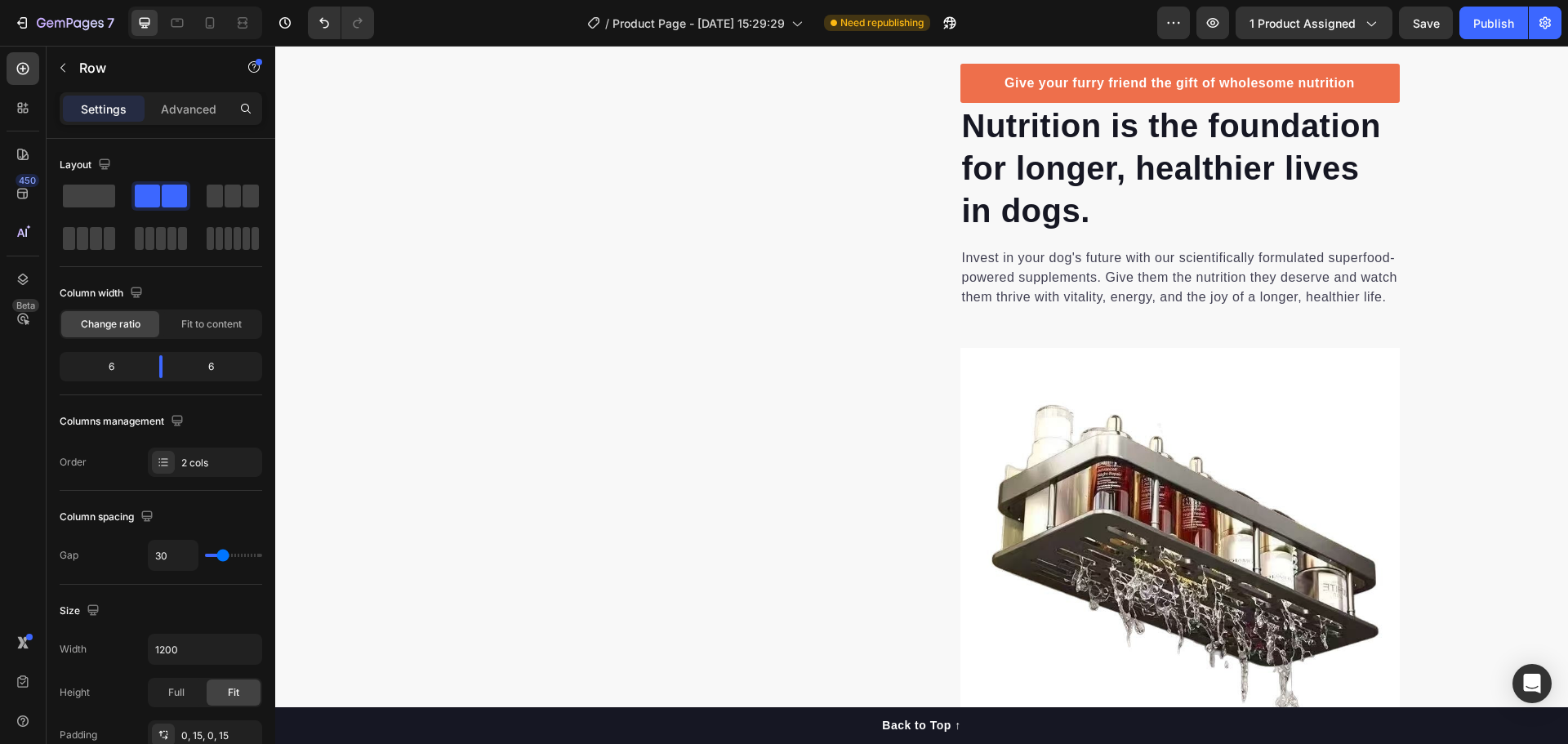
click at [763, 397] on div "Image" at bounding box center [676, 599] width 465 height 993
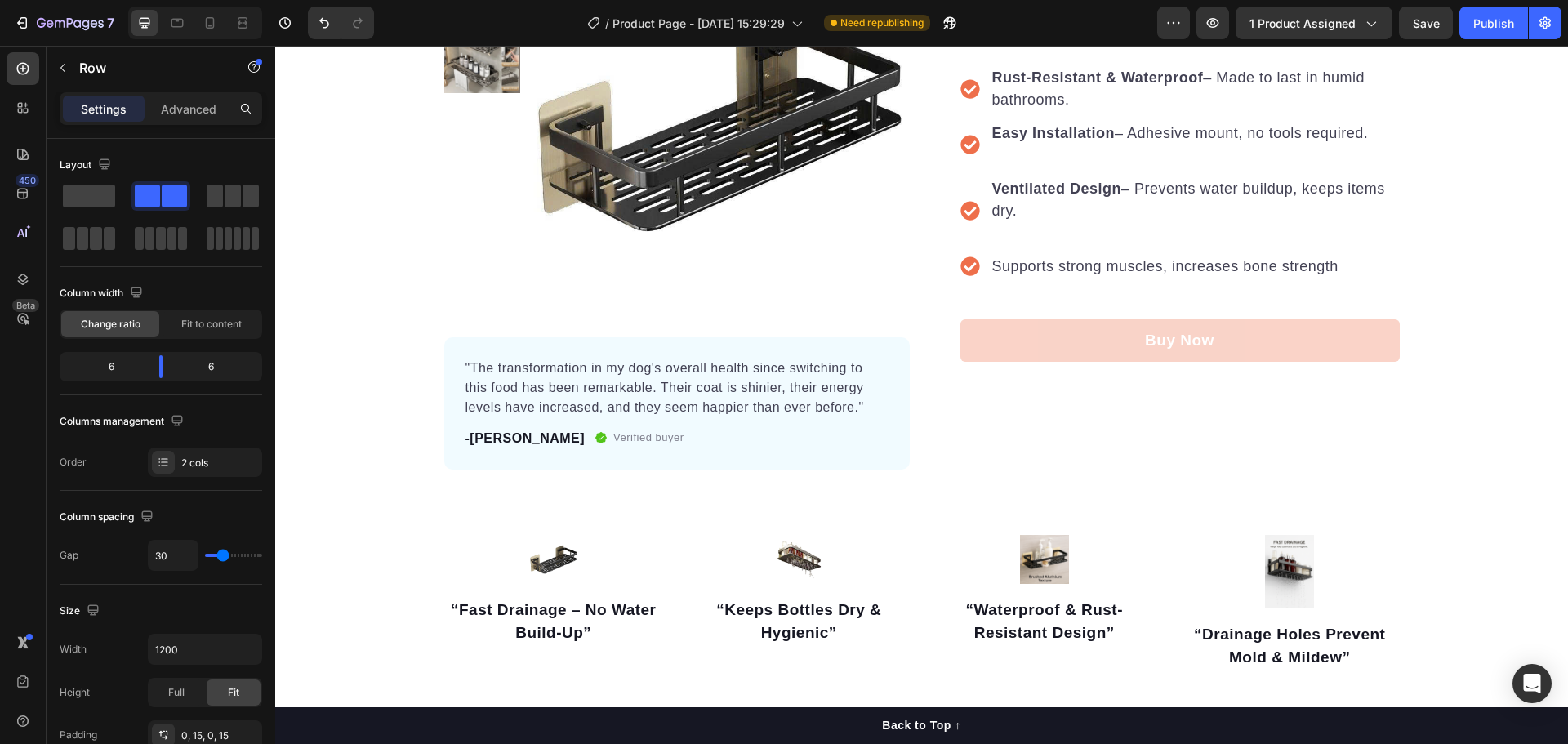
scroll to position [0, 0]
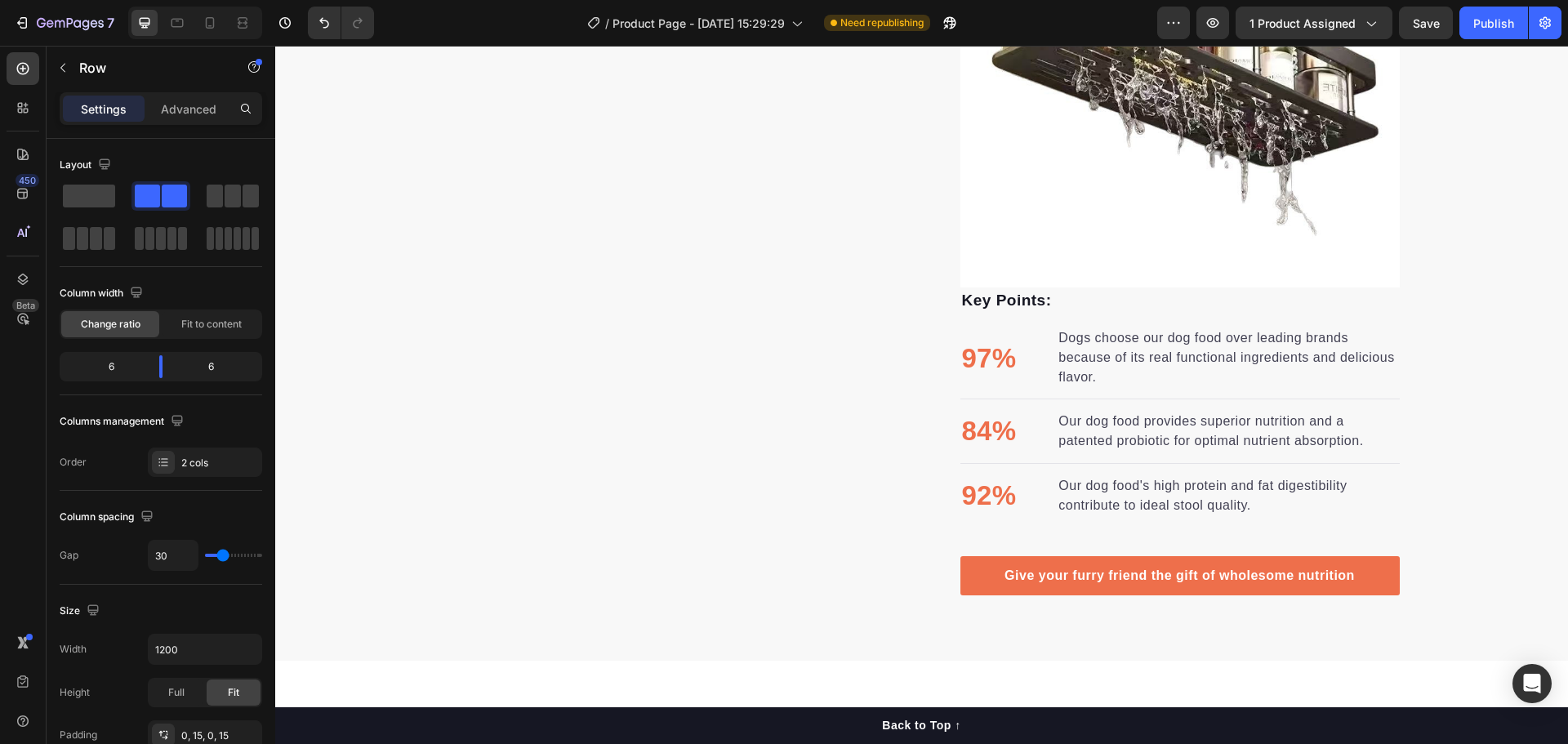
click at [838, 336] on div "Image" at bounding box center [676, 100] width 465 height 993
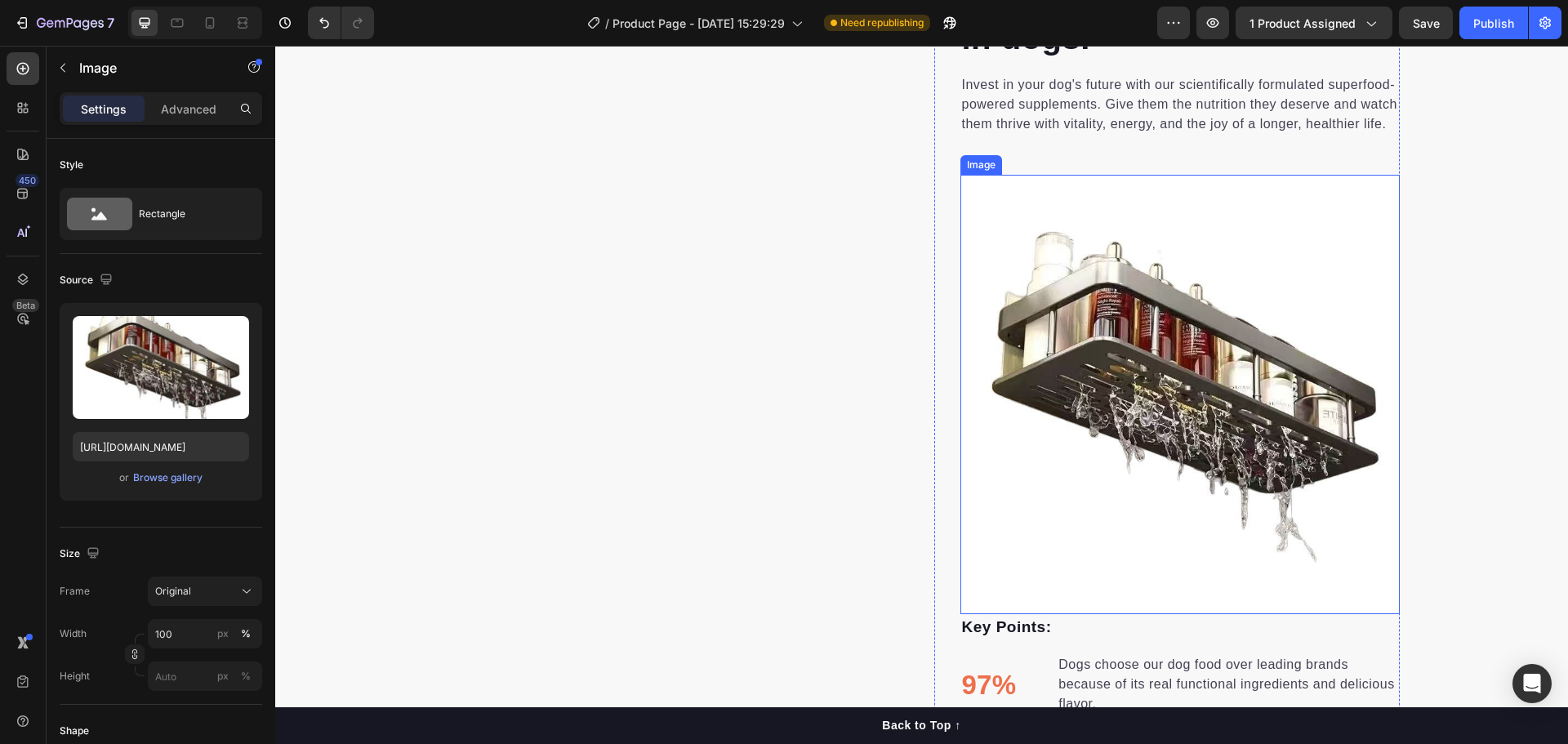
click at [1070, 406] on img at bounding box center [1180, 394] width 439 height 439
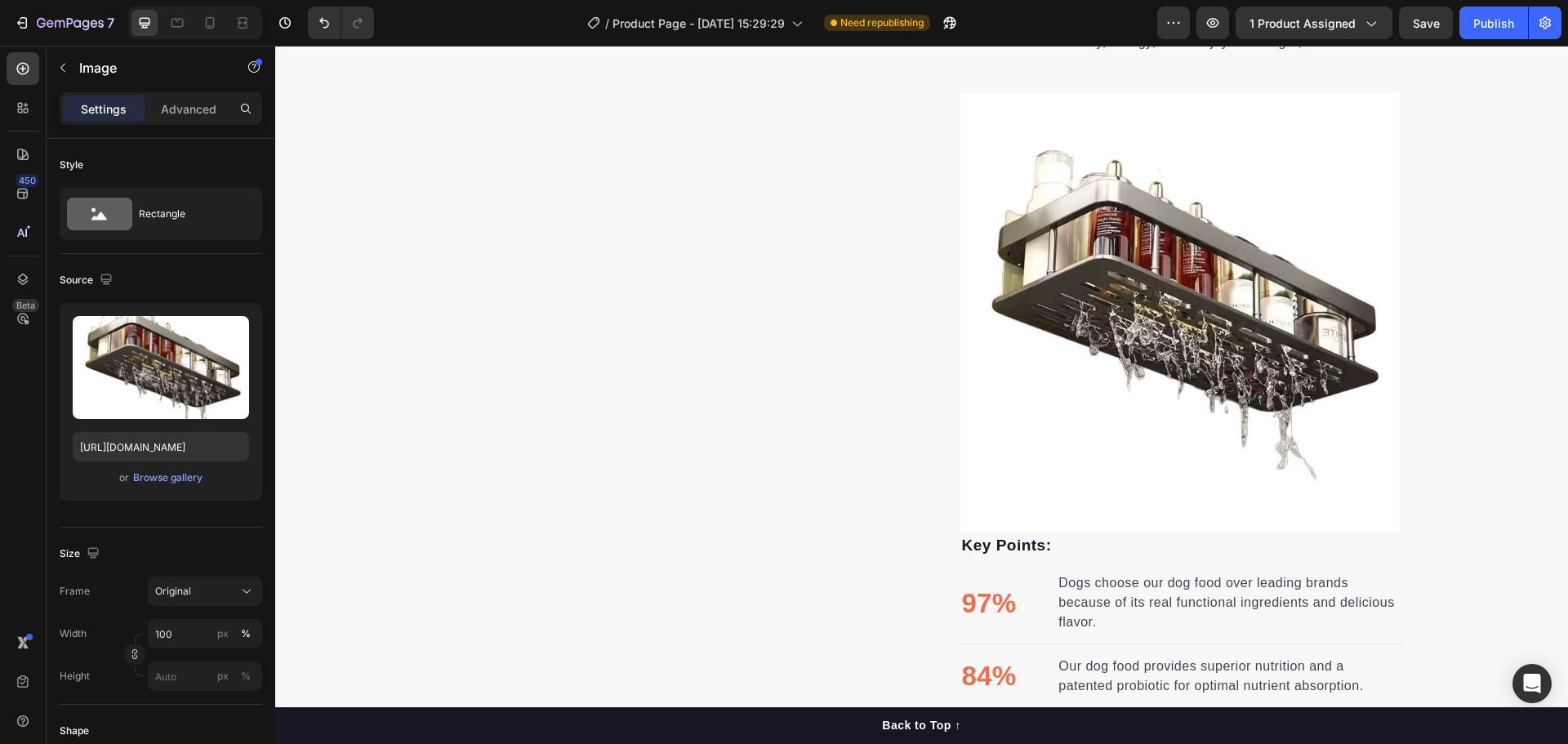
scroll to position [1960, 0]
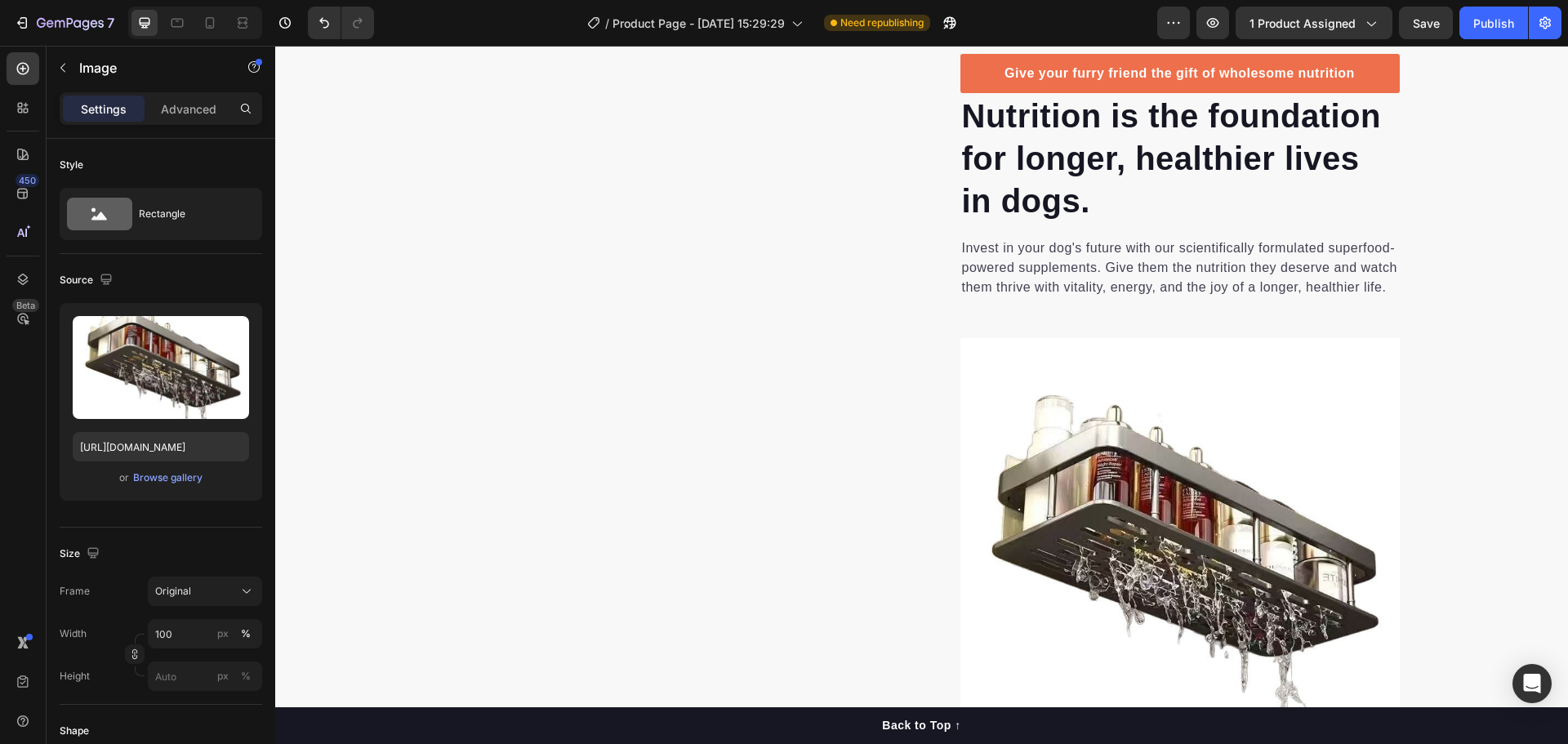
click at [1214, 400] on img at bounding box center [1180, 558] width 439 height 439
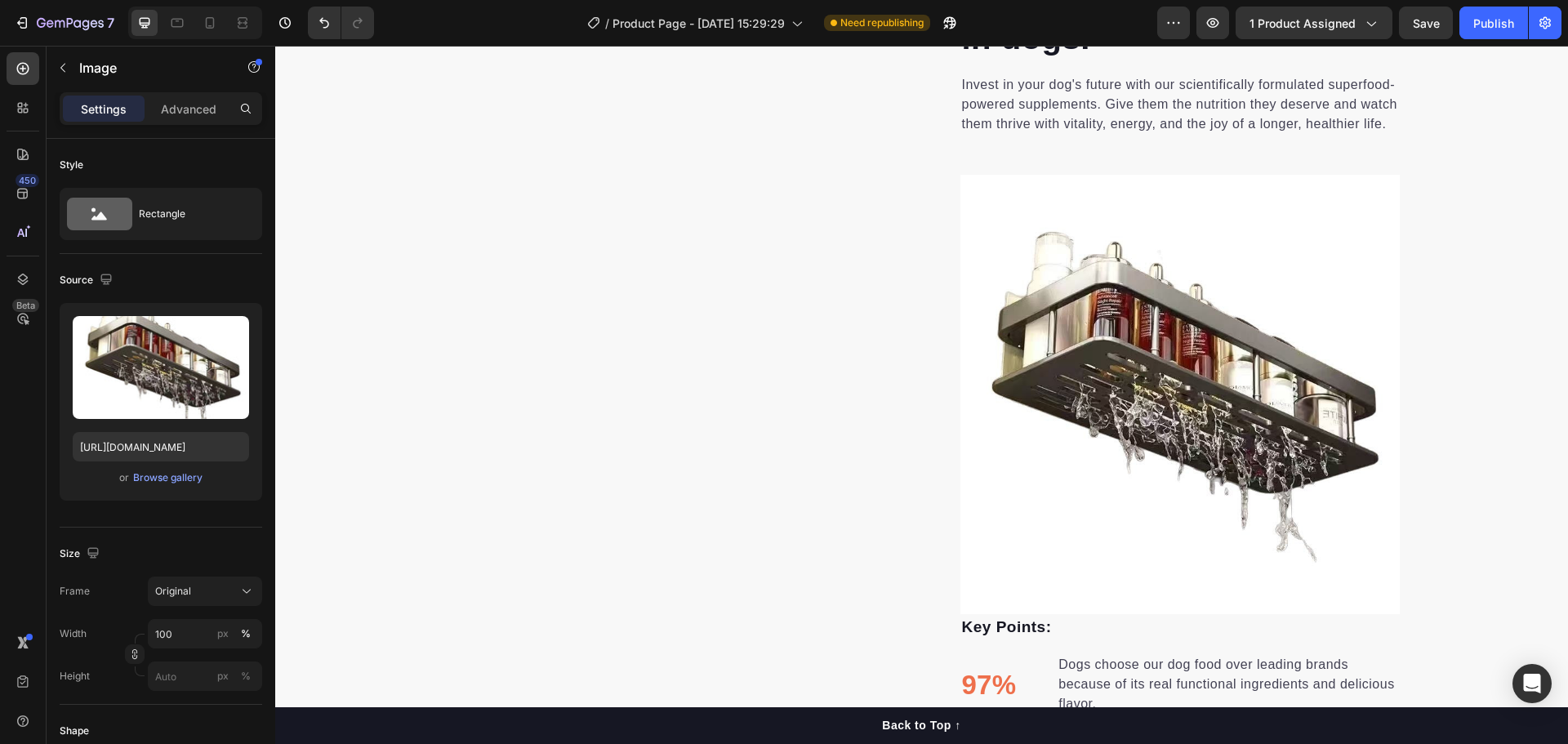
click at [1078, 479] on img at bounding box center [1180, 394] width 439 height 439
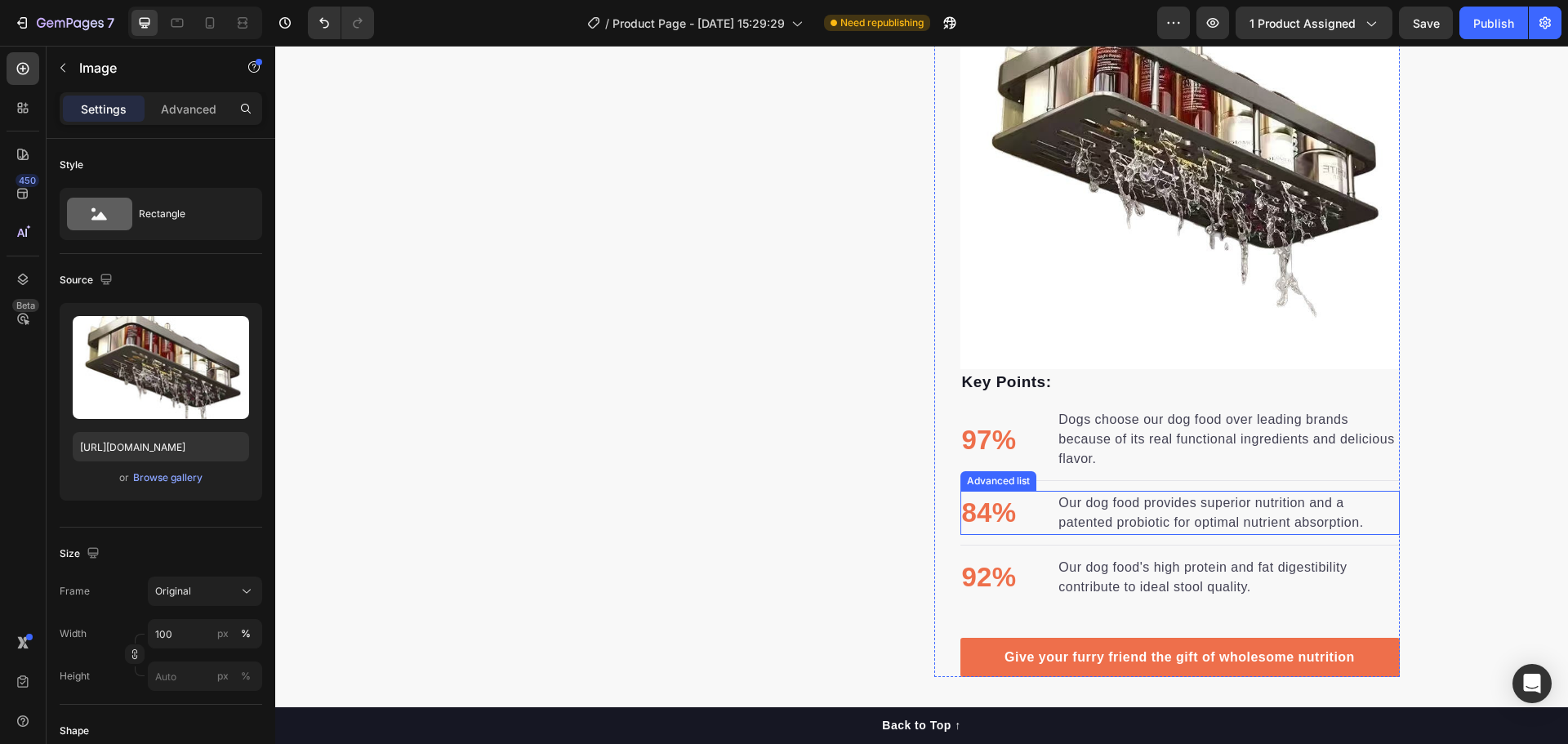
click at [1070, 523] on p "Our dog food provides superior nutrition and a patented probiotic for optimal n…" at bounding box center [1227, 513] width 339 height 40
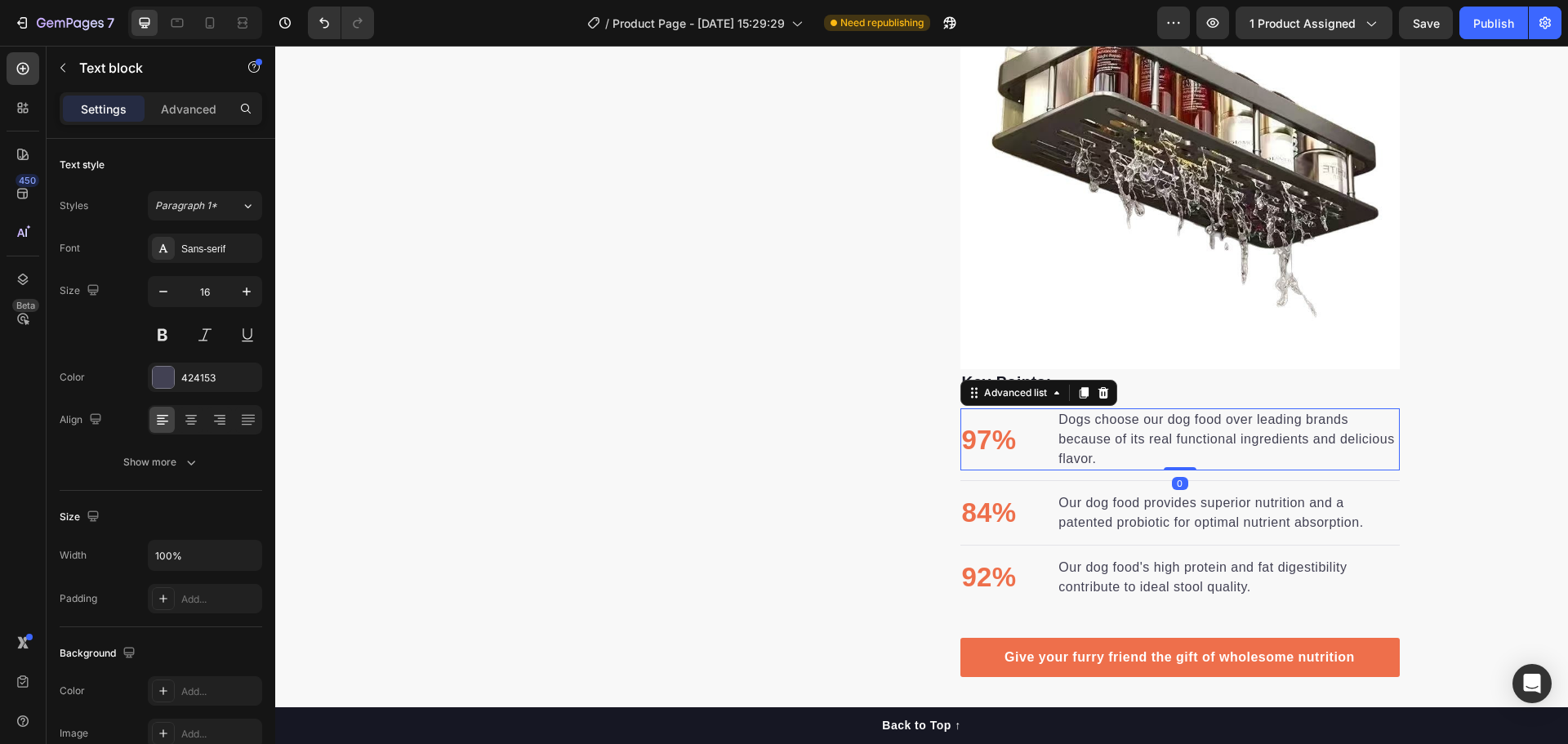
click at [1026, 420] on li "97% Text block Dogs choose our dog food over leading brands because of its real…" at bounding box center [1180, 439] width 439 height 62
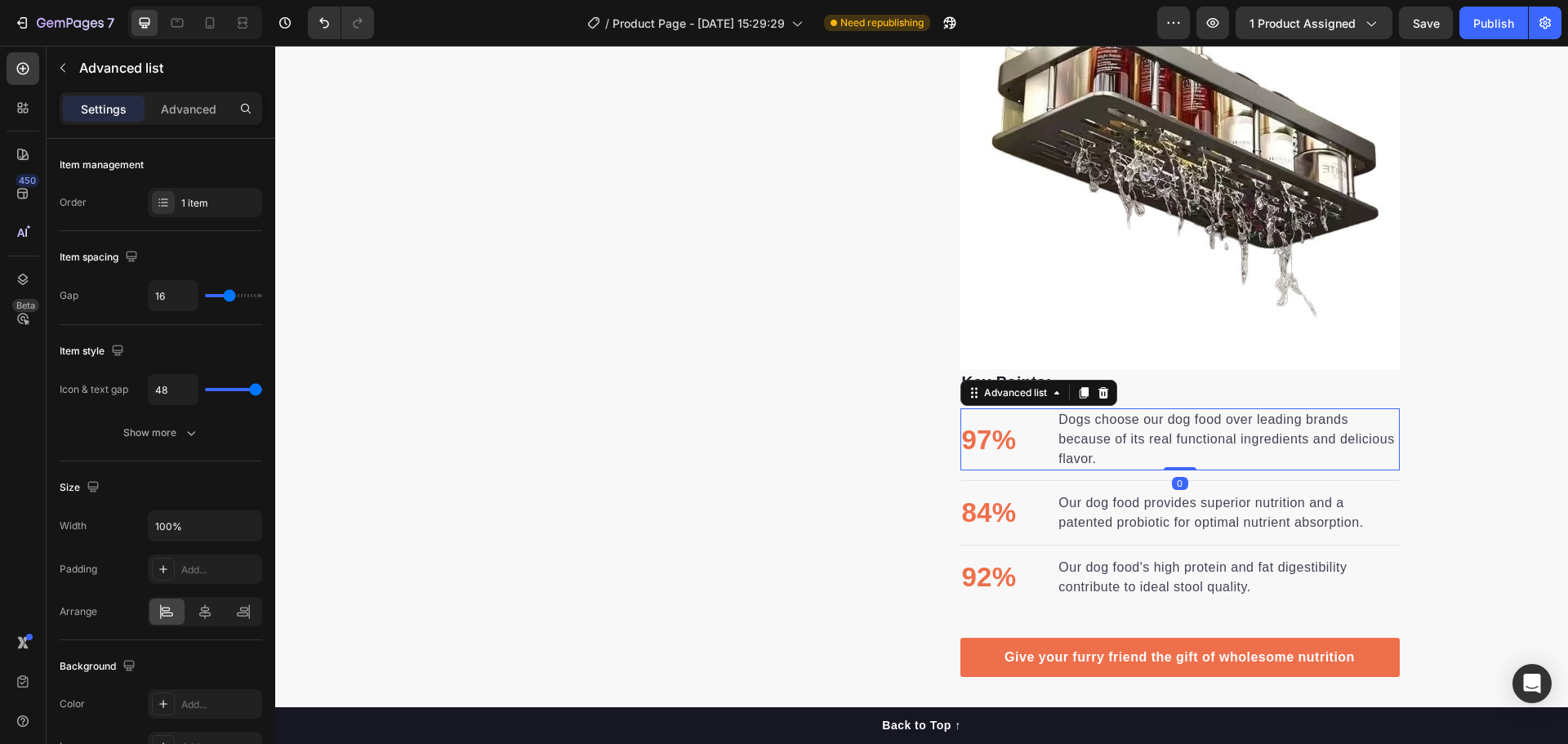
click at [1054, 327] on img at bounding box center [1180, 149] width 439 height 439
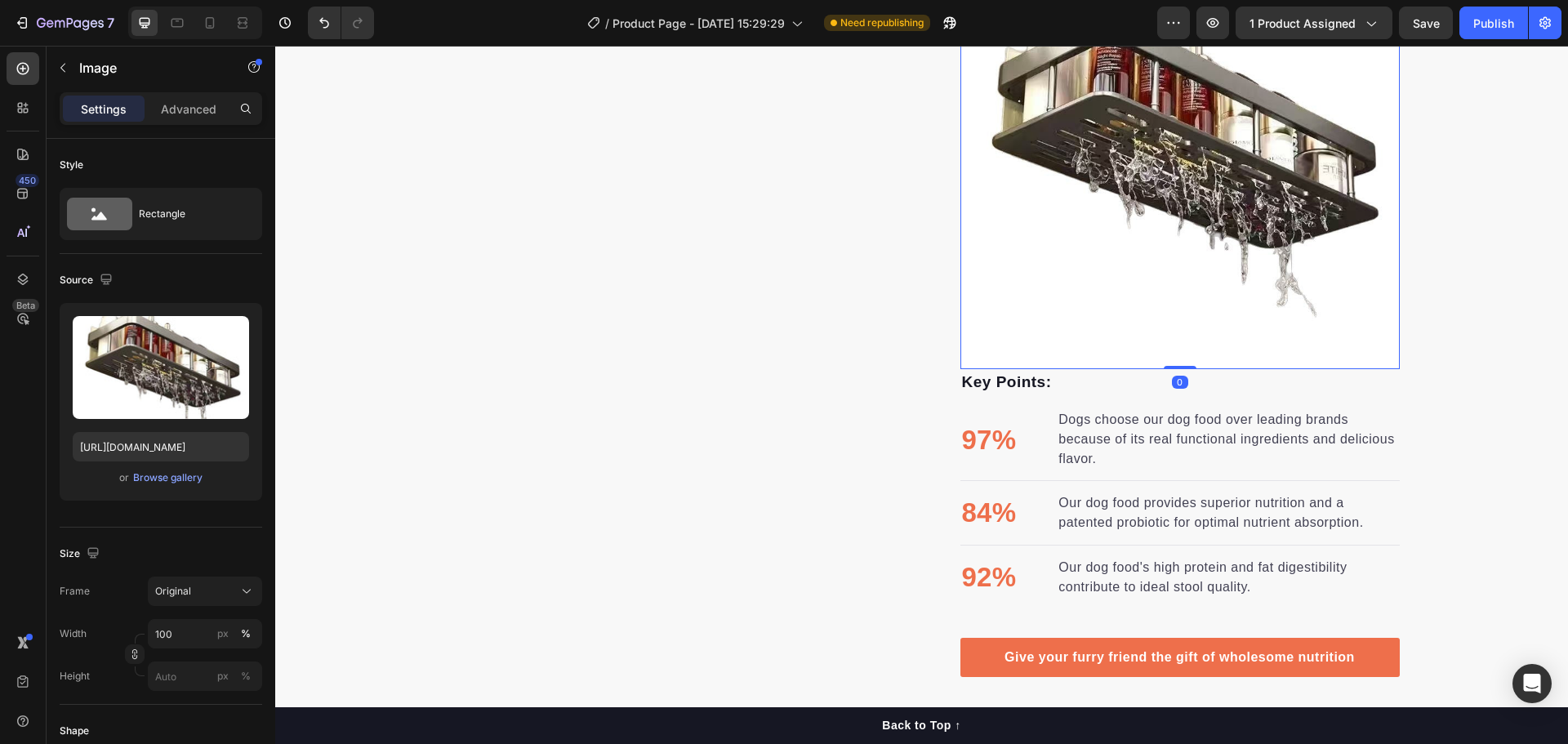
scroll to position [2205, 0]
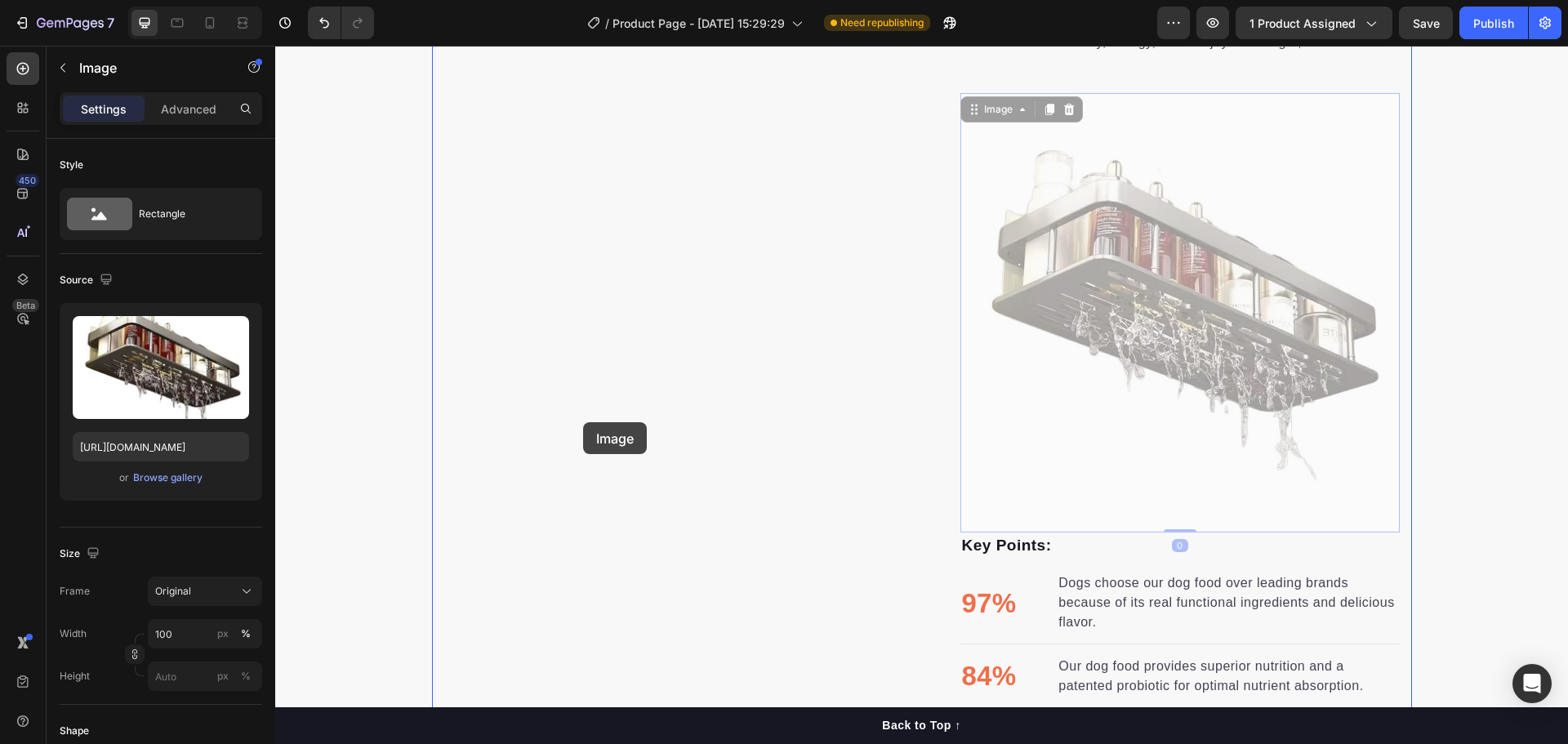
drag, startPoint x: 1054, startPoint y: 454, endPoint x: 583, endPoint y: 422, distance: 472.1
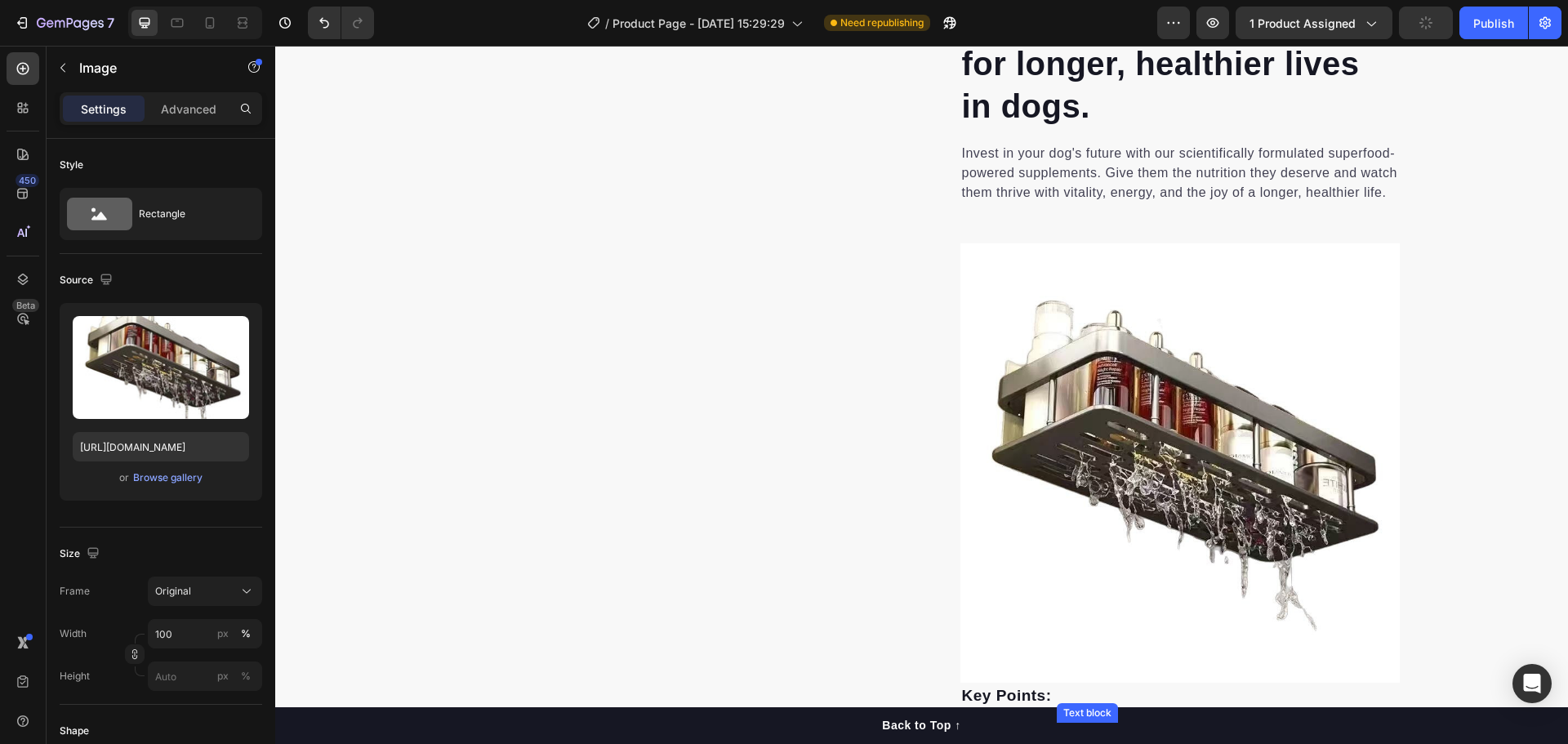
scroll to position [817, 0]
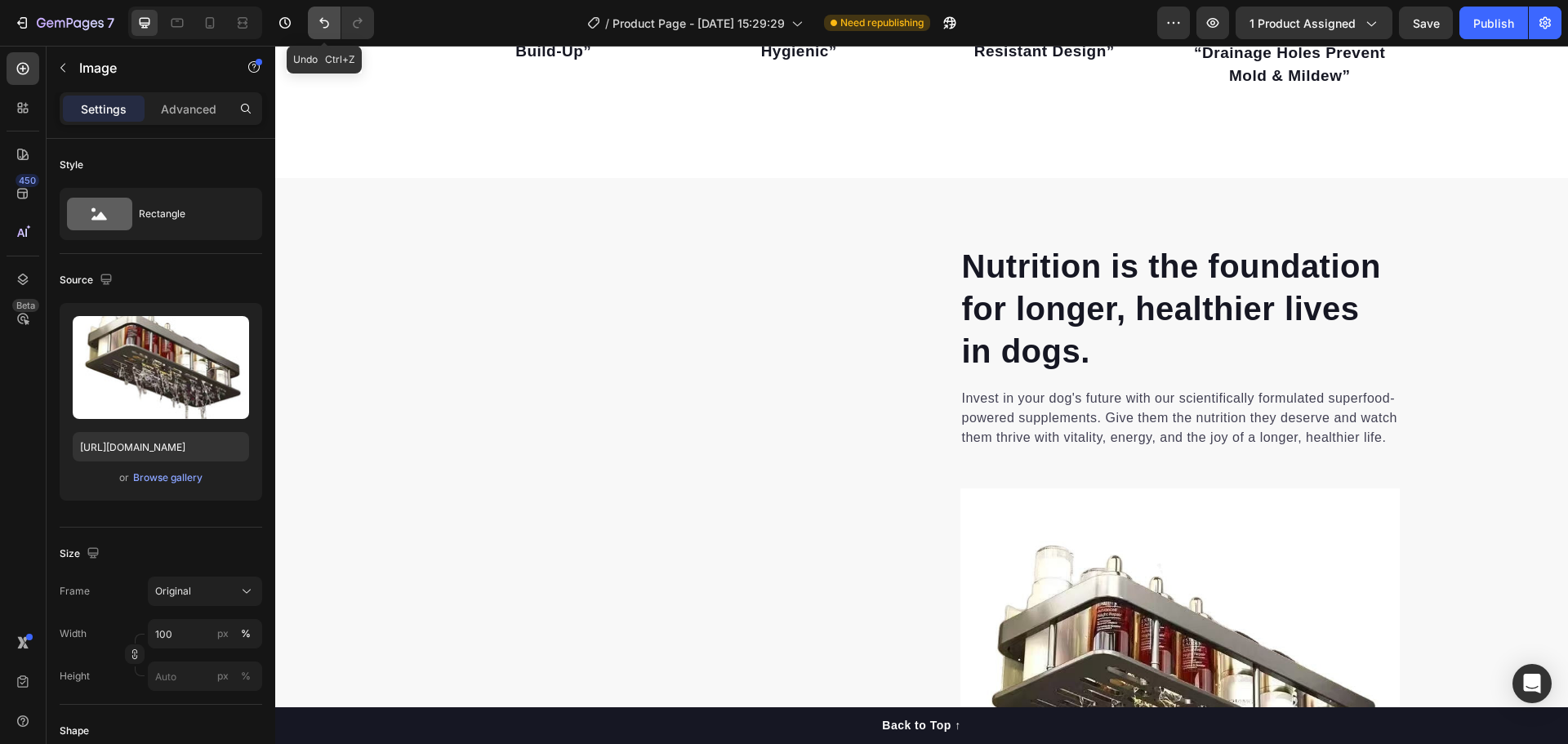
click at [318, 30] on icon "Undo/Redo" at bounding box center [324, 22] width 16 height 16
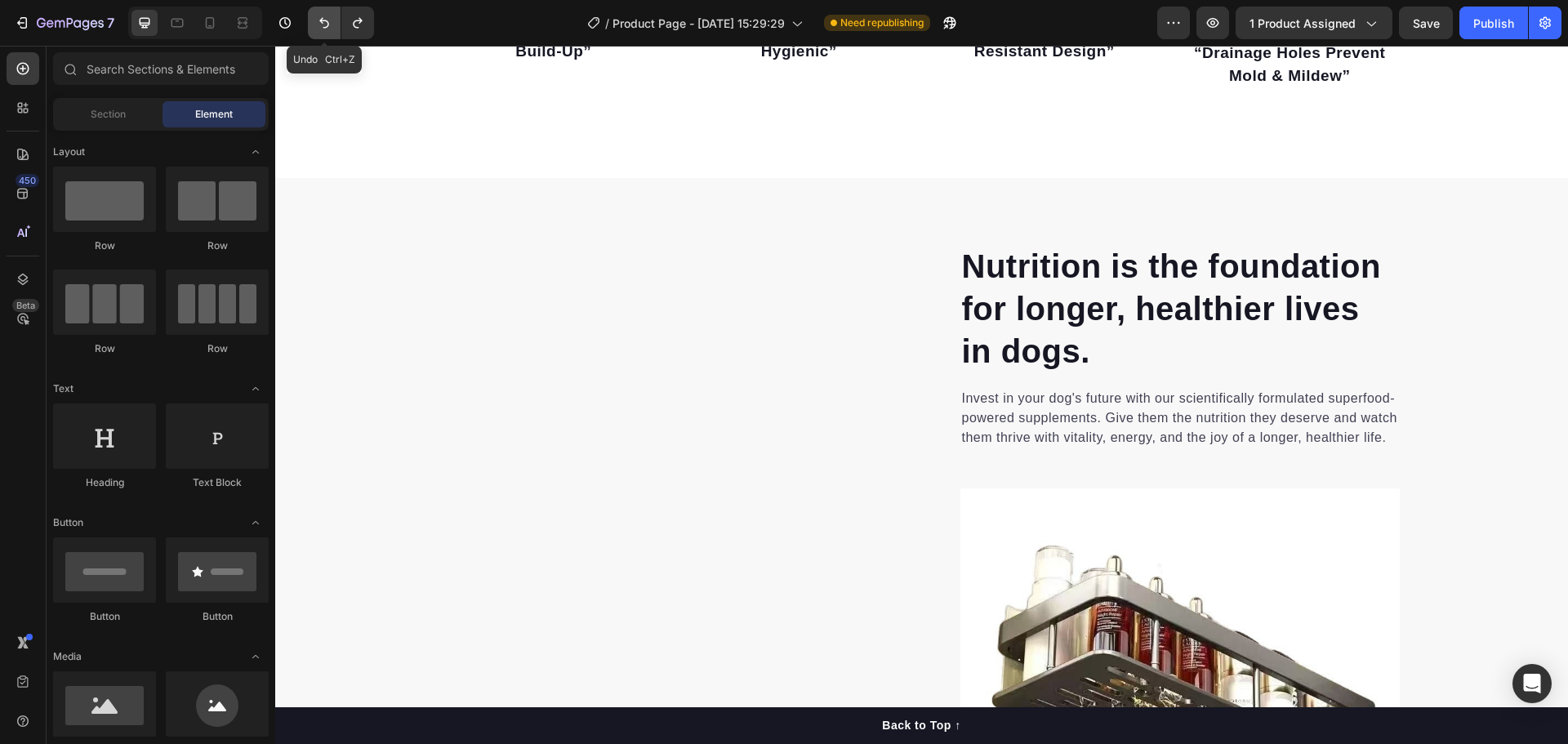
click at [318, 30] on icon "Undo/Redo" at bounding box center [324, 22] width 16 height 16
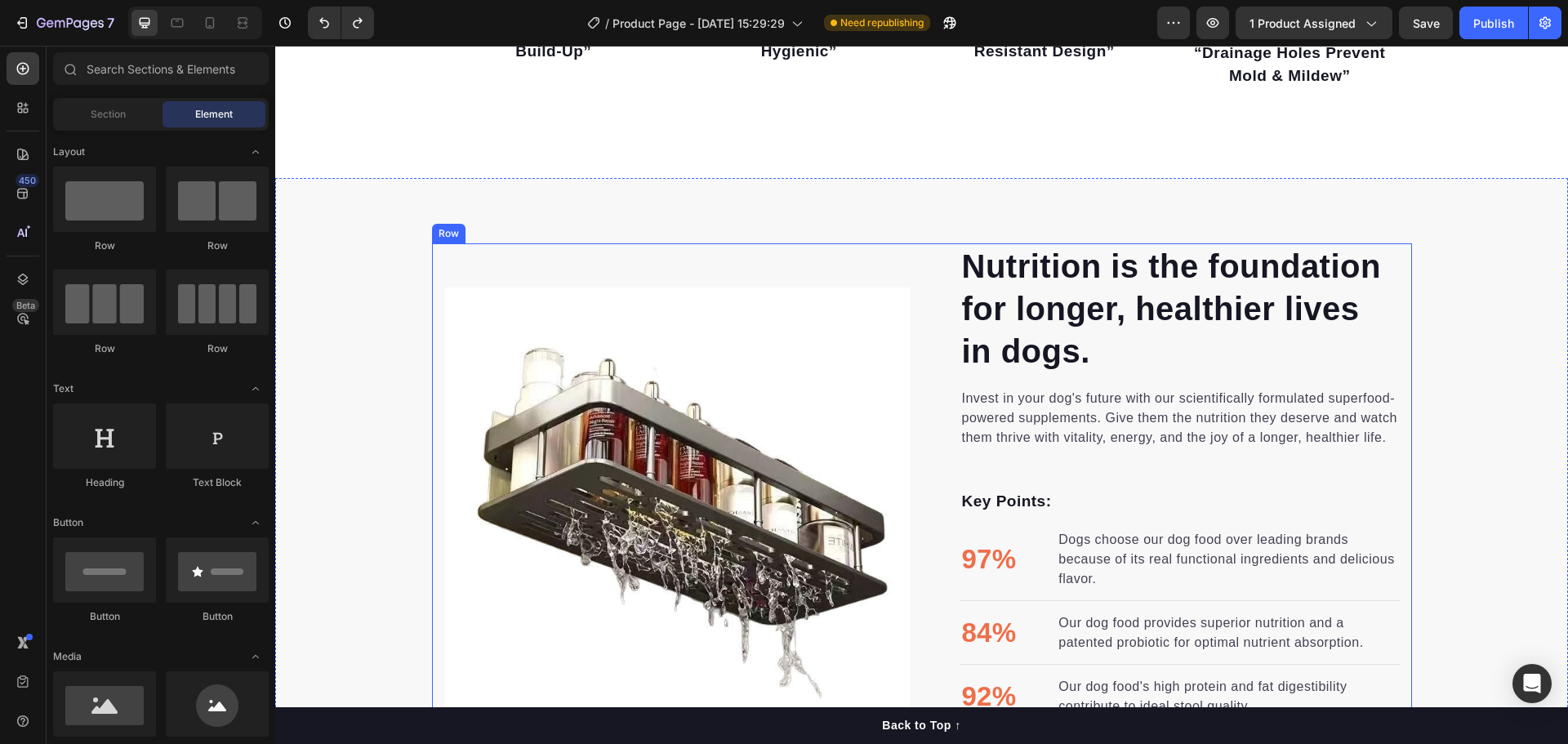
click at [650, 253] on div "Image Image" at bounding box center [676, 520] width 465 height 553
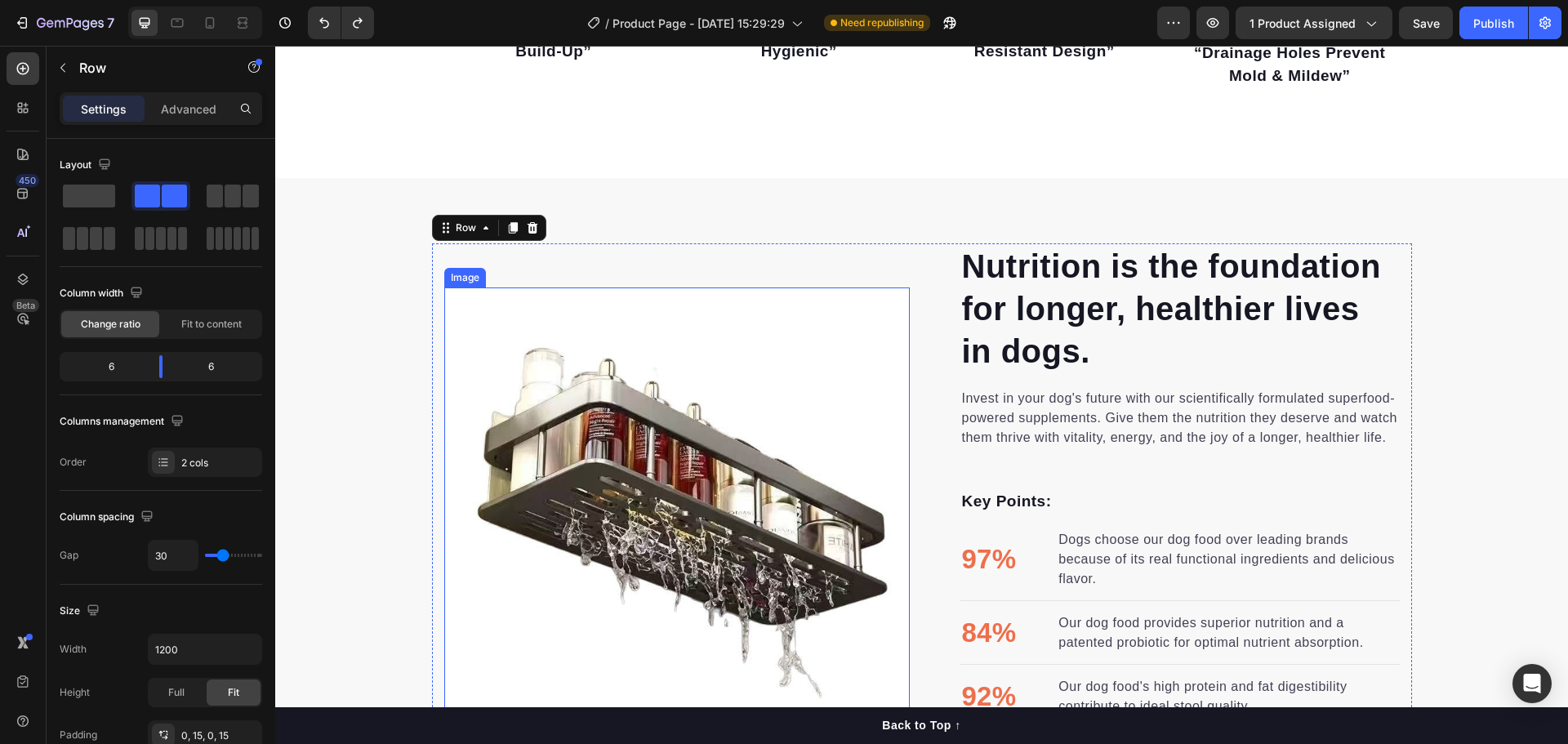
scroll to position [980, 0]
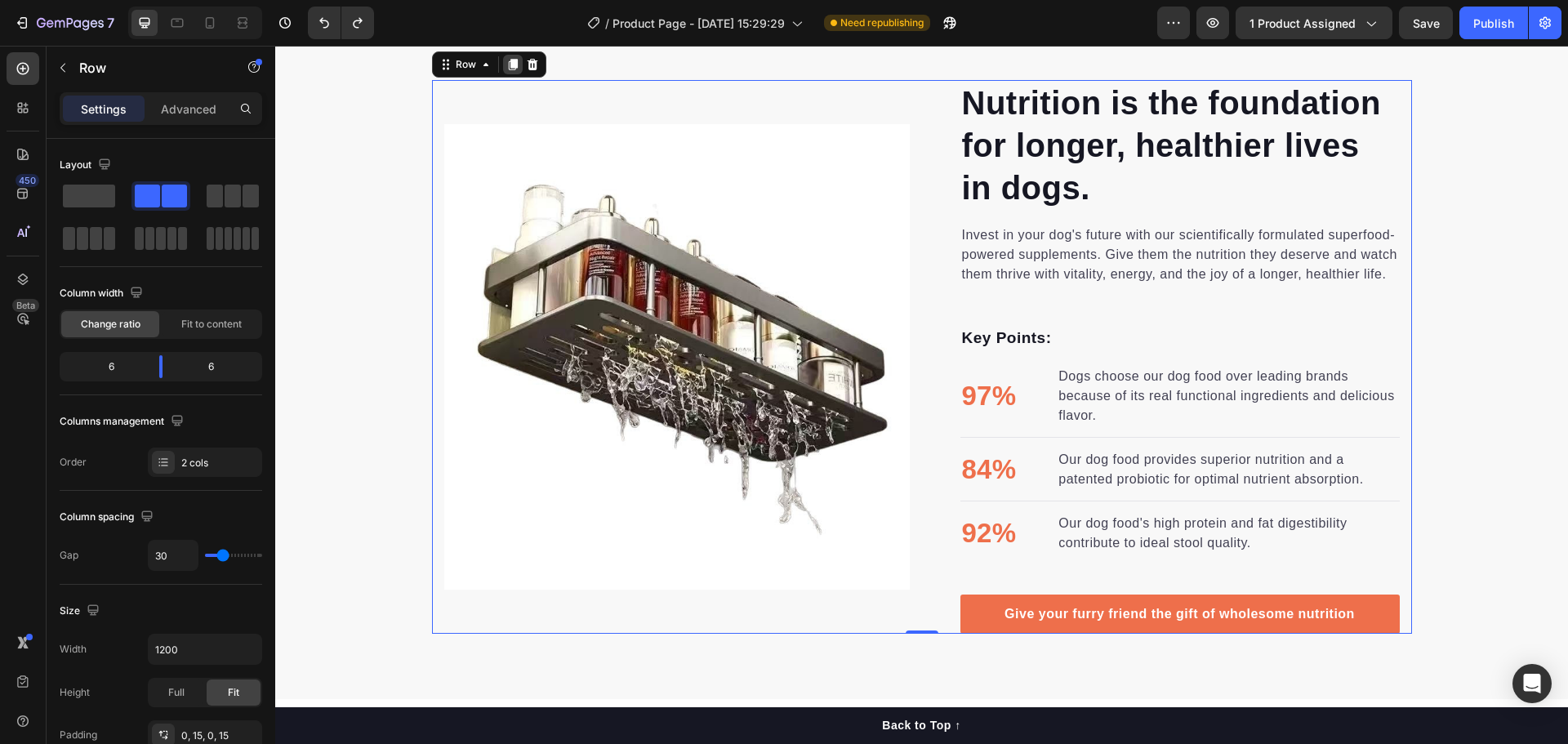
click at [508, 67] on icon at bounding box center [513, 65] width 9 height 12
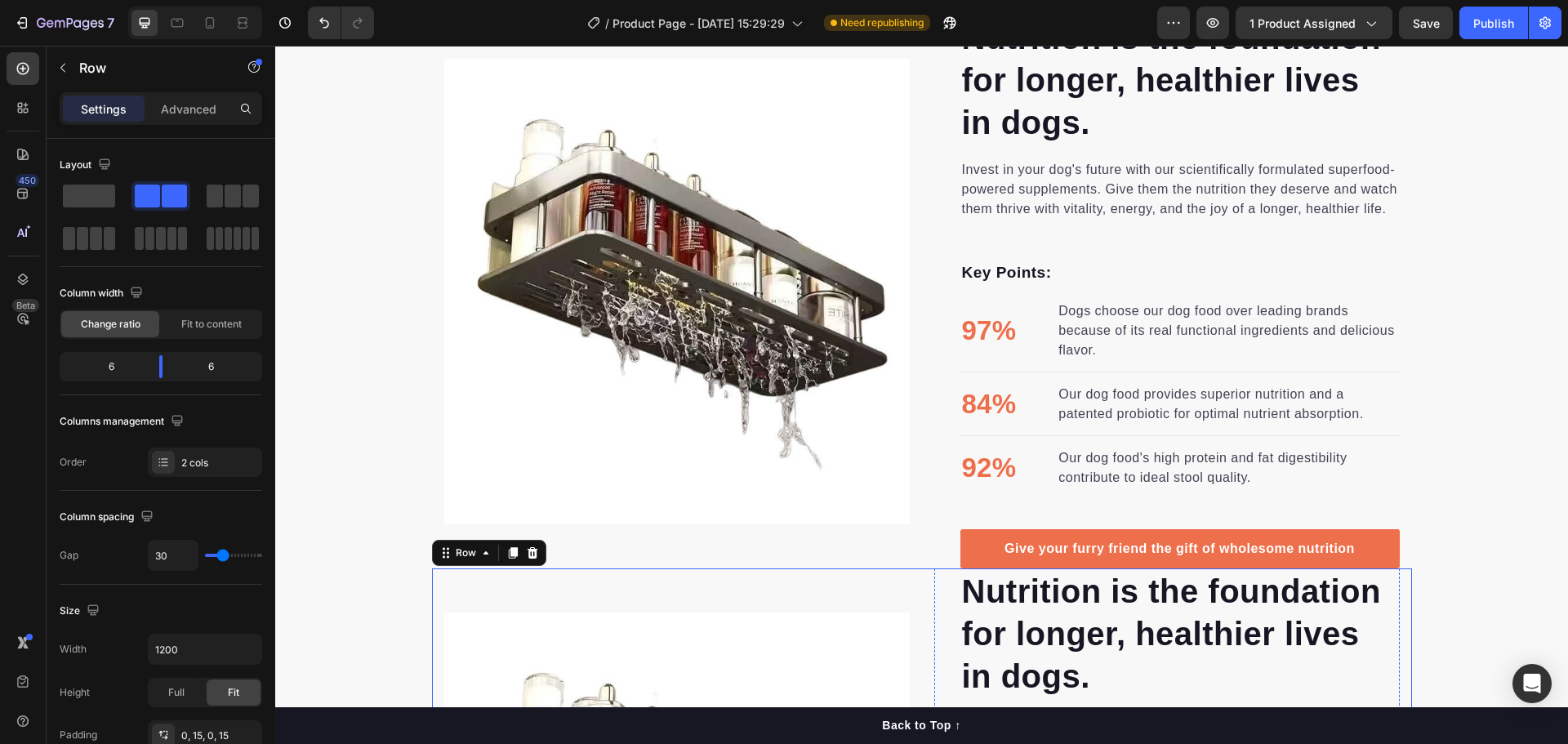
scroll to position [1266, 0]
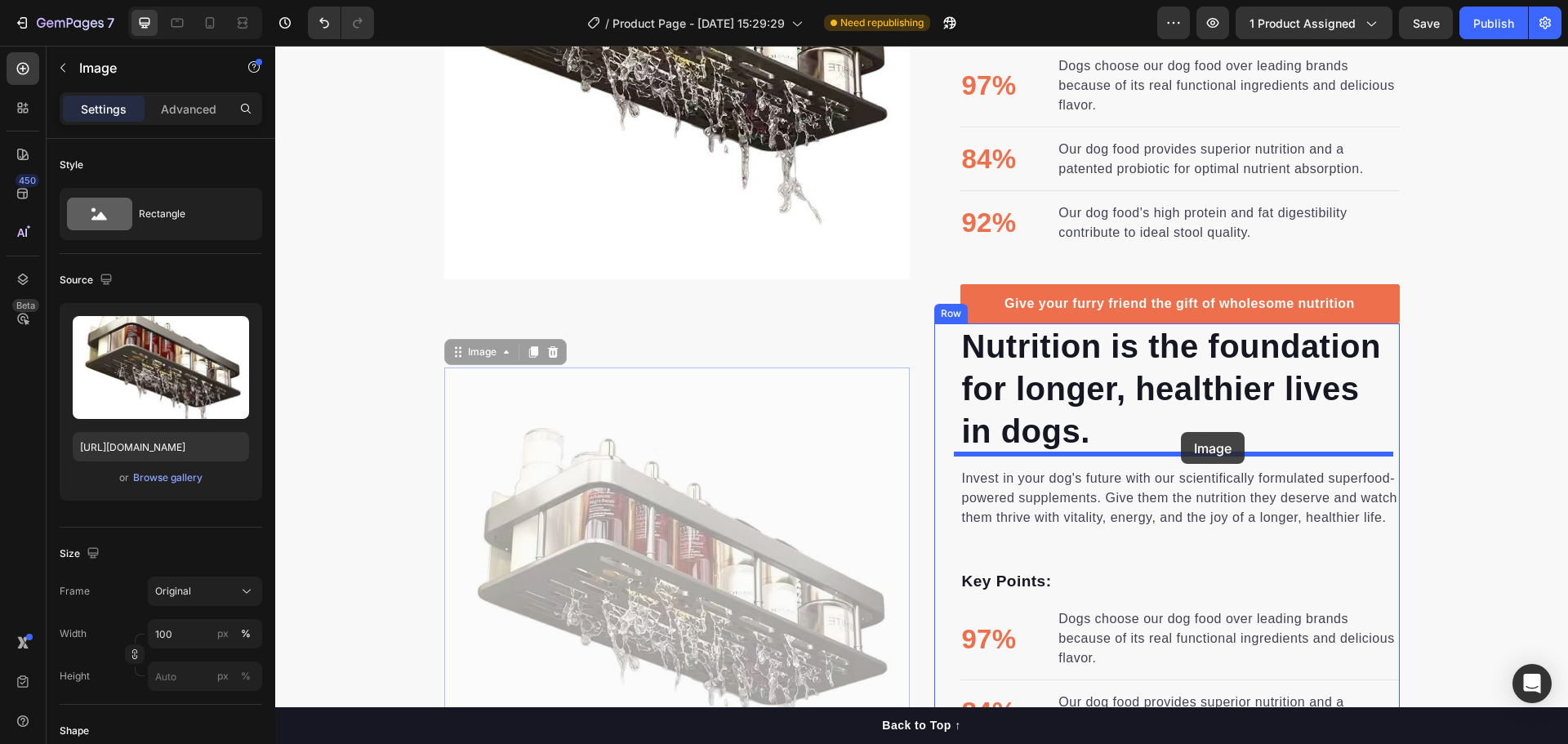
drag, startPoint x: 790, startPoint y: 440, endPoint x: 1162, endPoint y: 429, distance: 372.2
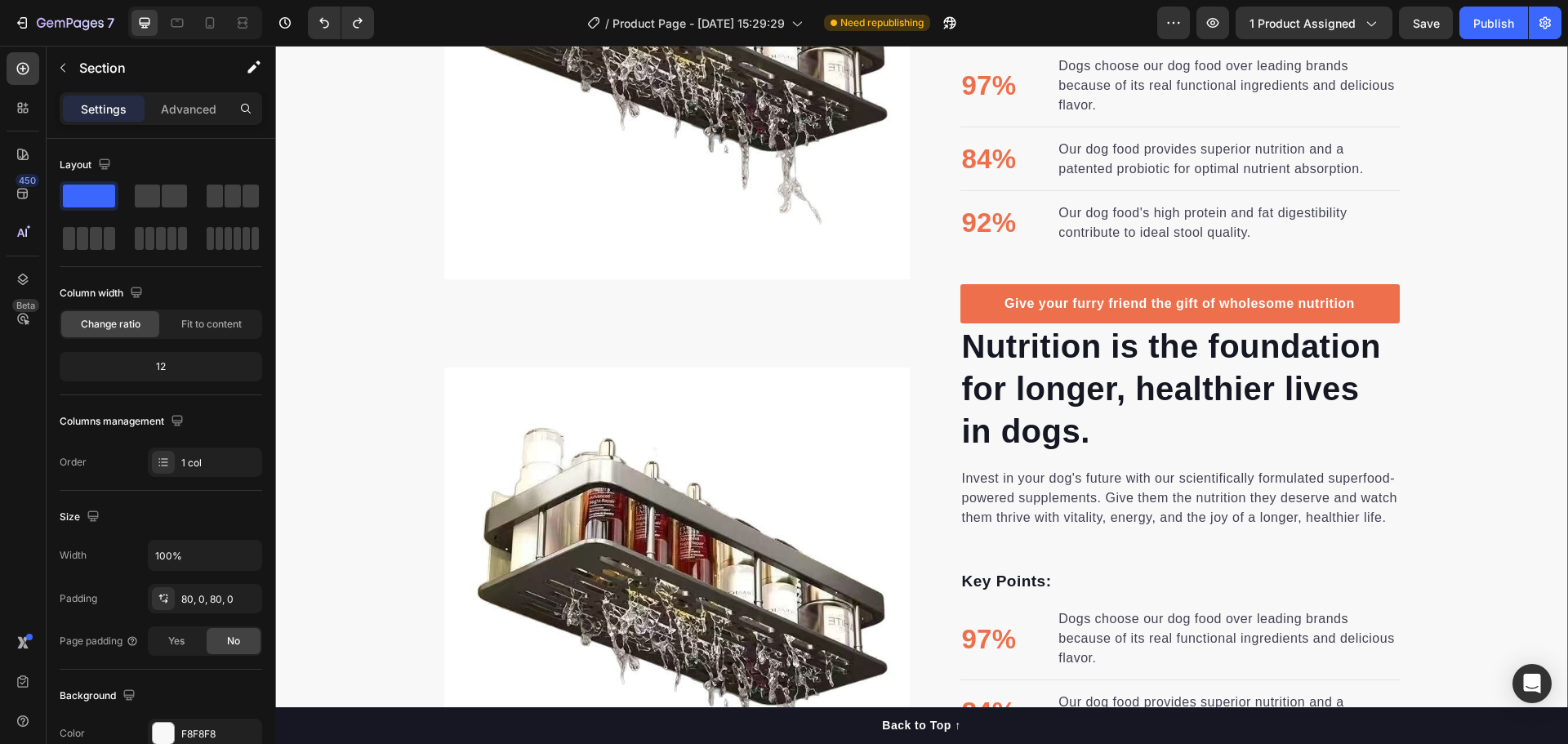
click at [1465, 404] on div "Nutrition is the foundation for longer, healthier lives in dogs. Heading Invest…" at bounding box center [921, 323] width 1293 height 1107
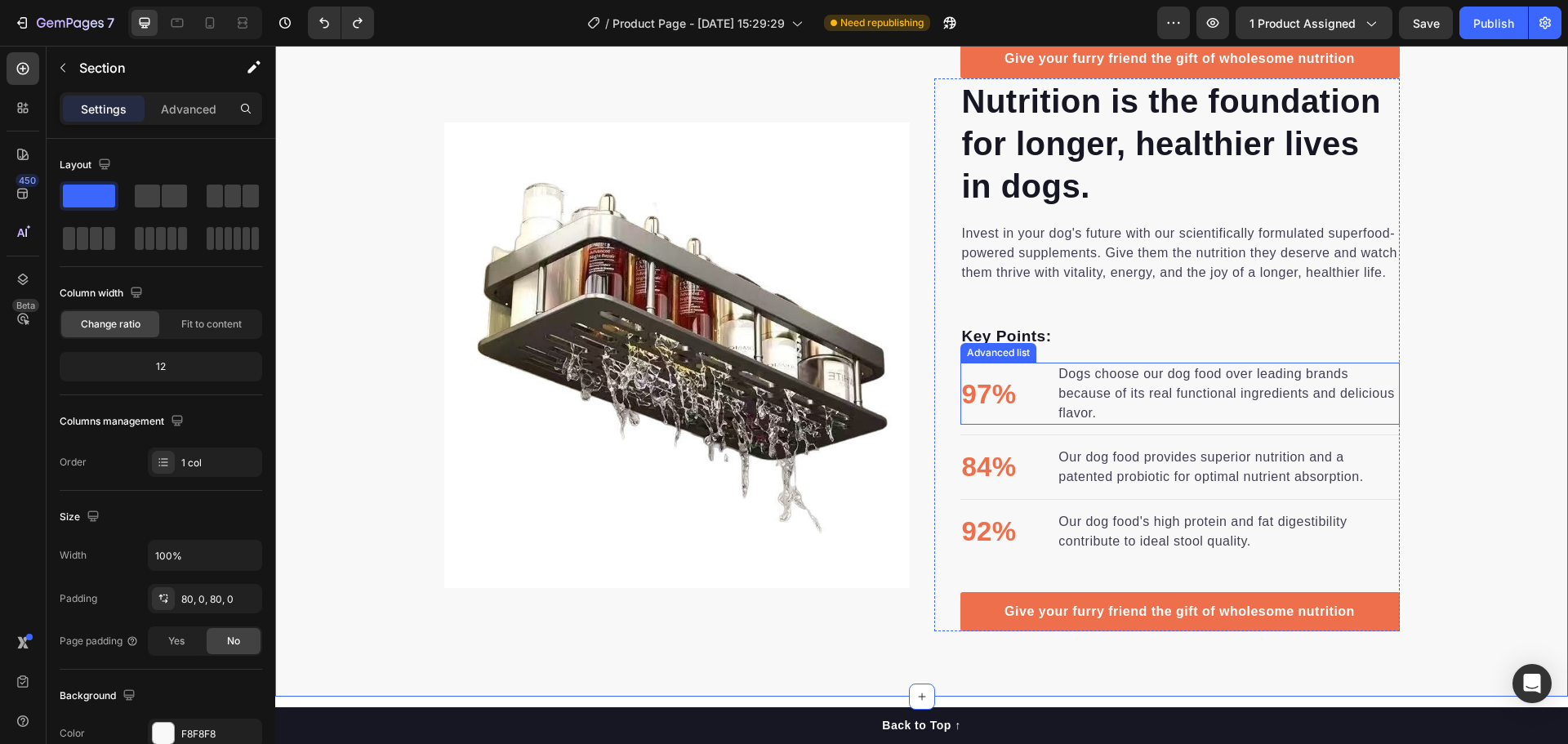
scroll to position [1348, 0]
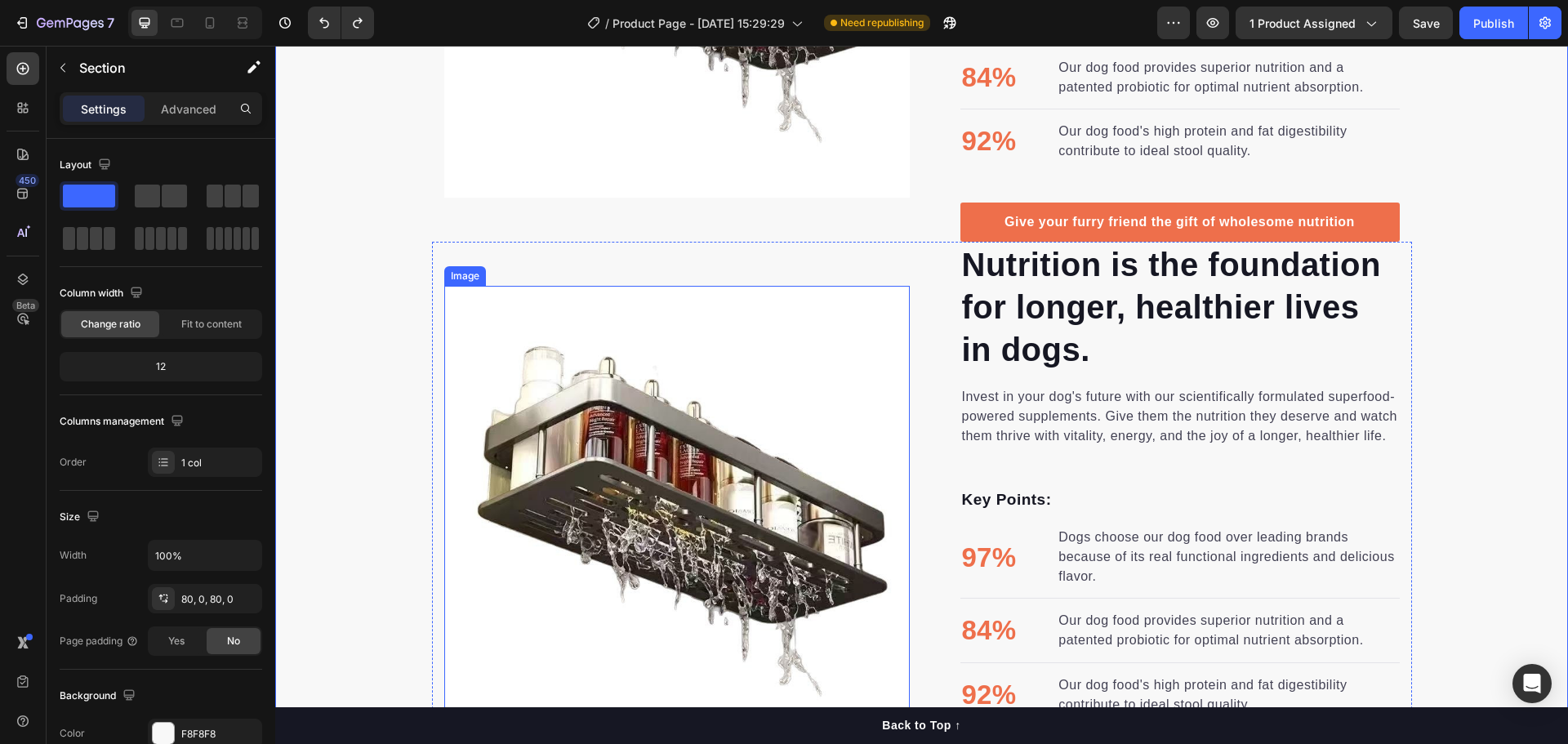
click at [828, 286] on img at bounding box center [676, 518] width 465 height 465
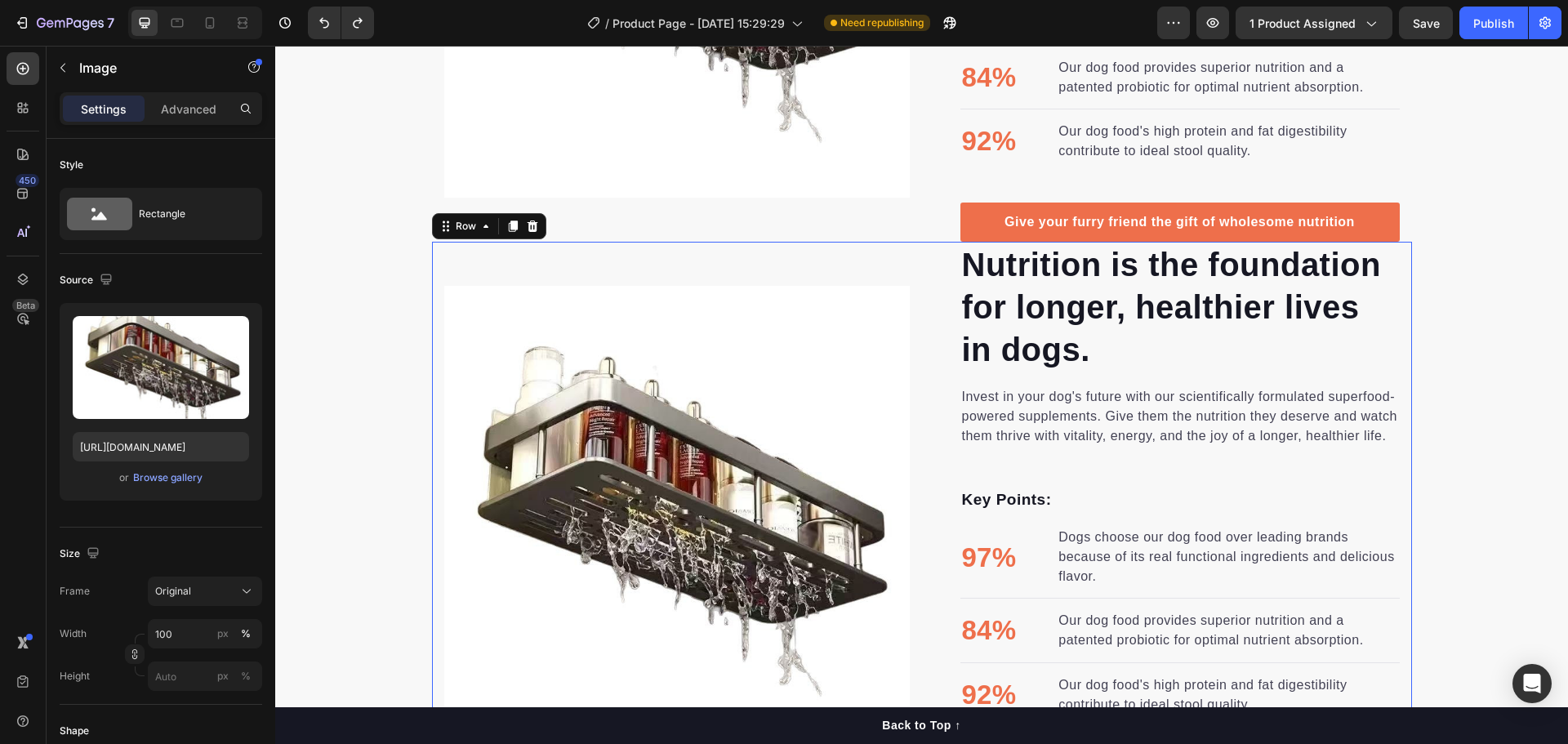
click at [762, 252] on div "Image Image" at bounding box center [676, 518] width 465 height 553
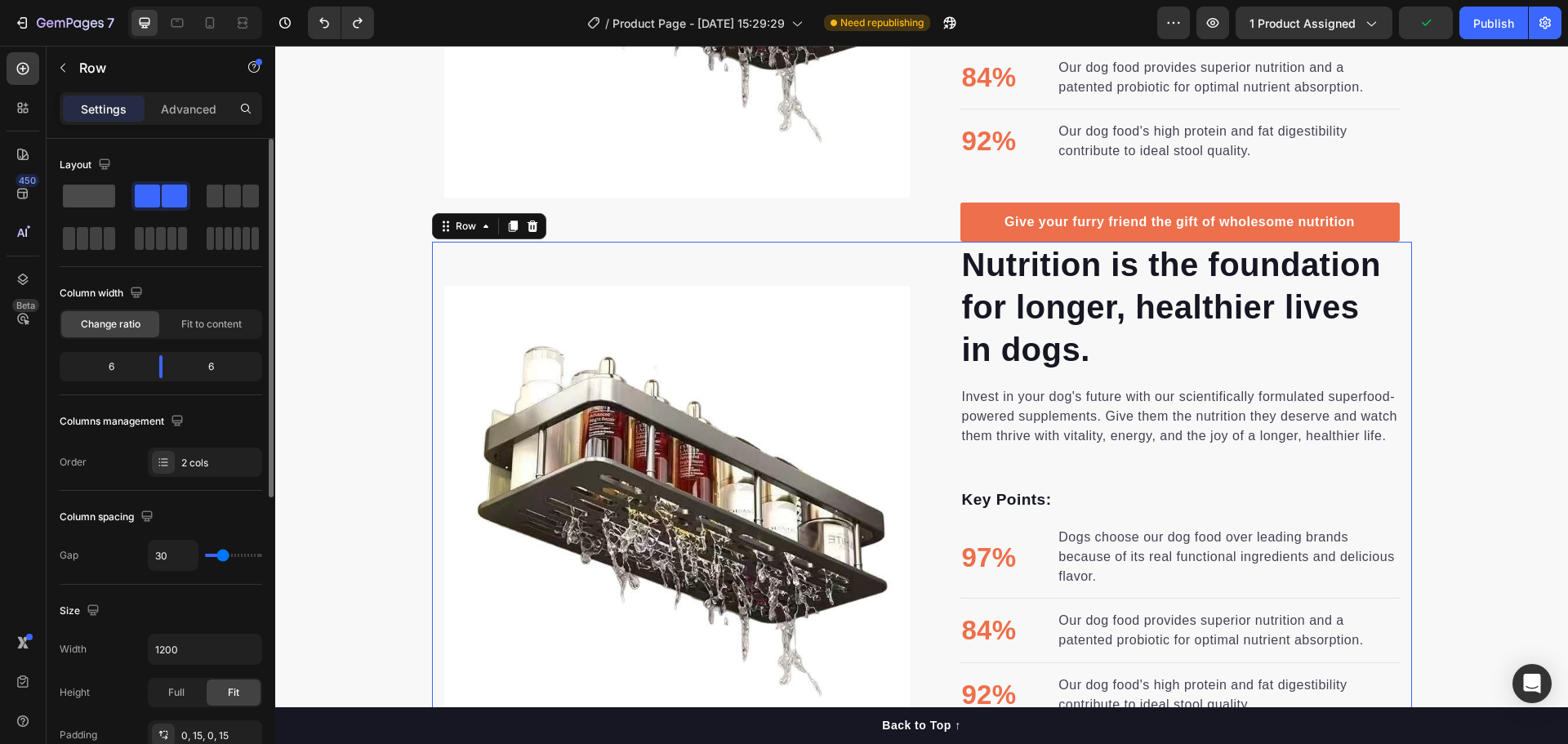
click at [100, 202] on span at bounding box center [89, 195] width 52 height 22
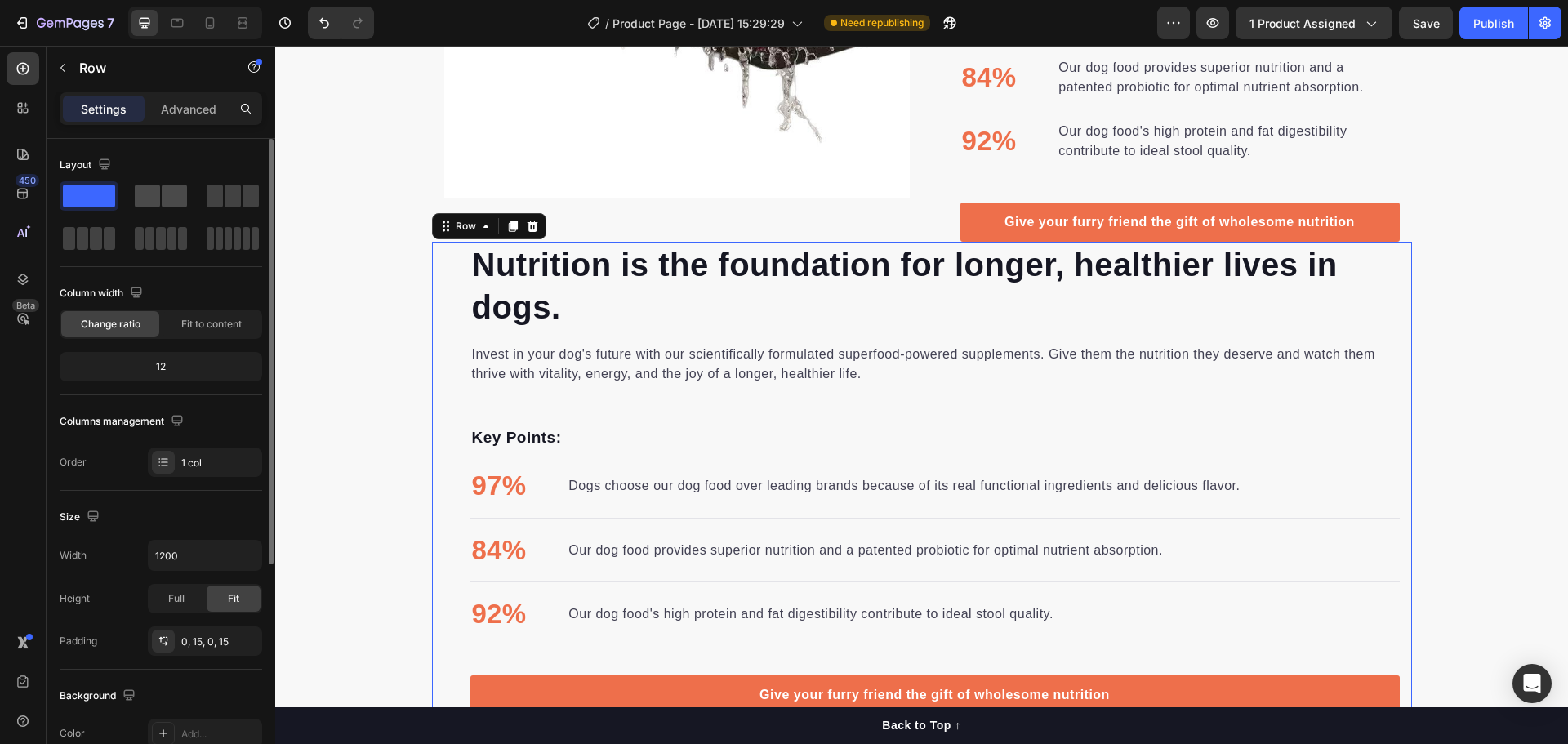
click at [164, 201] on span at bounding box center [175, 195] width 25 height 22
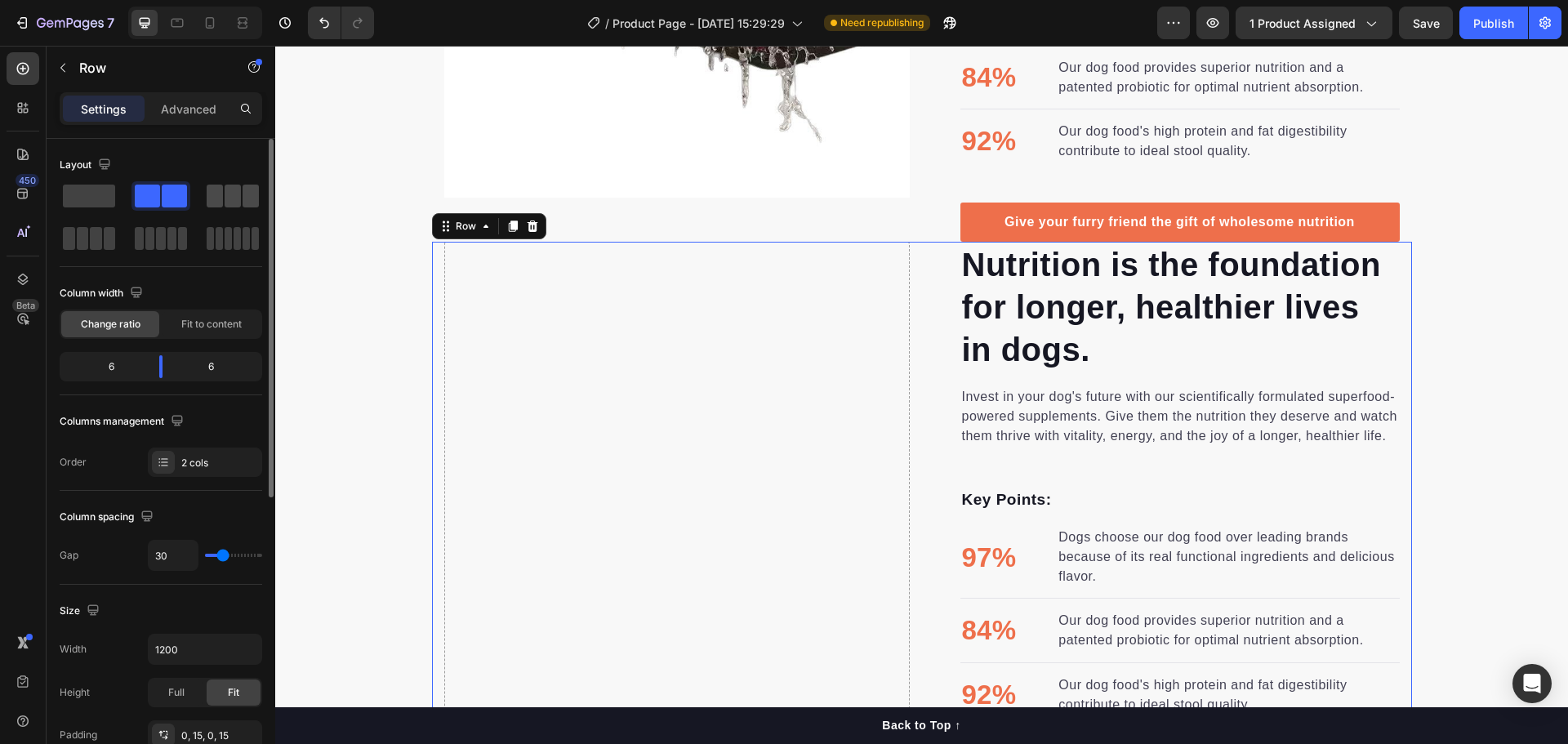
click at [221, 198] on span at bounding box center [215, 195] width 16 height 22
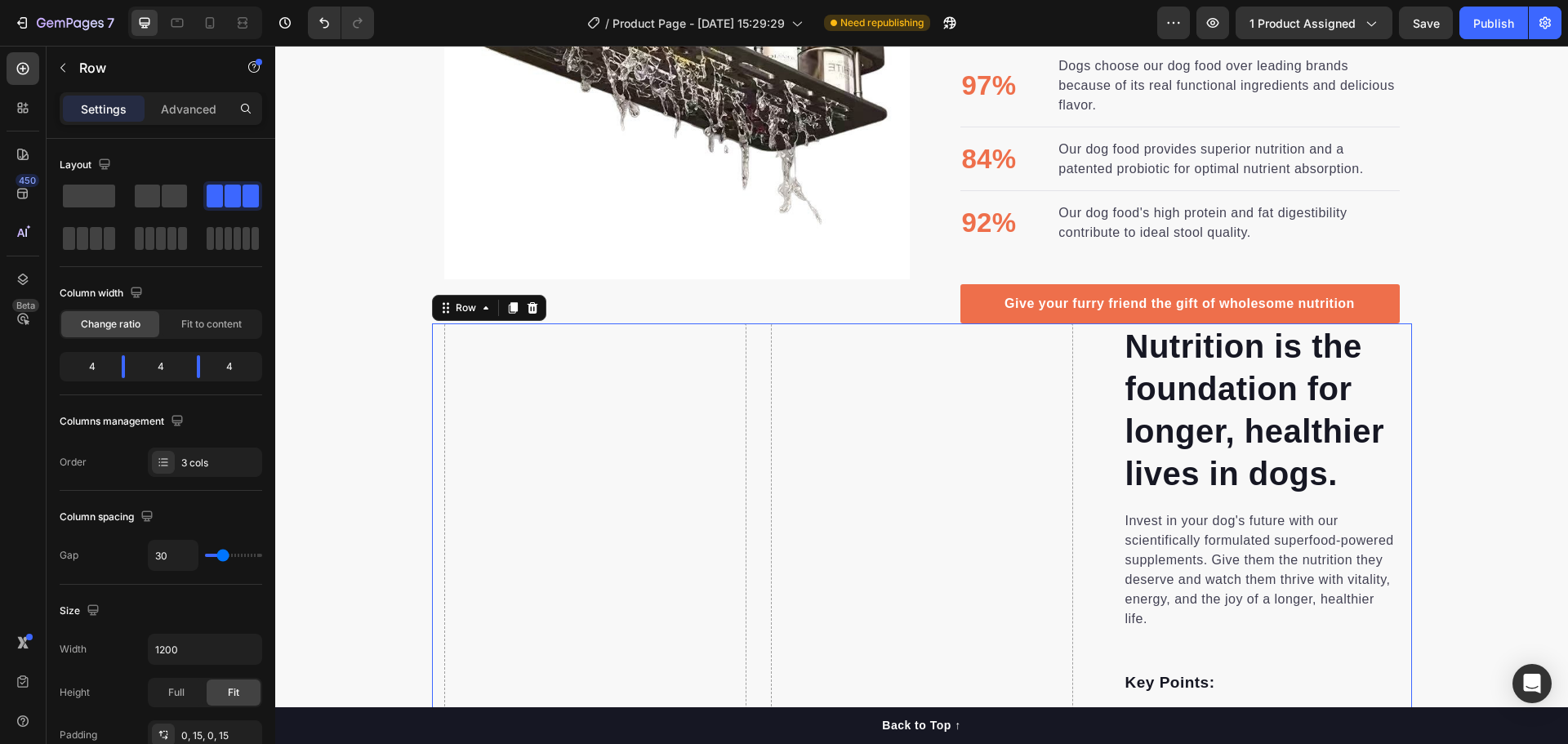
scroll to position [1184, 0]
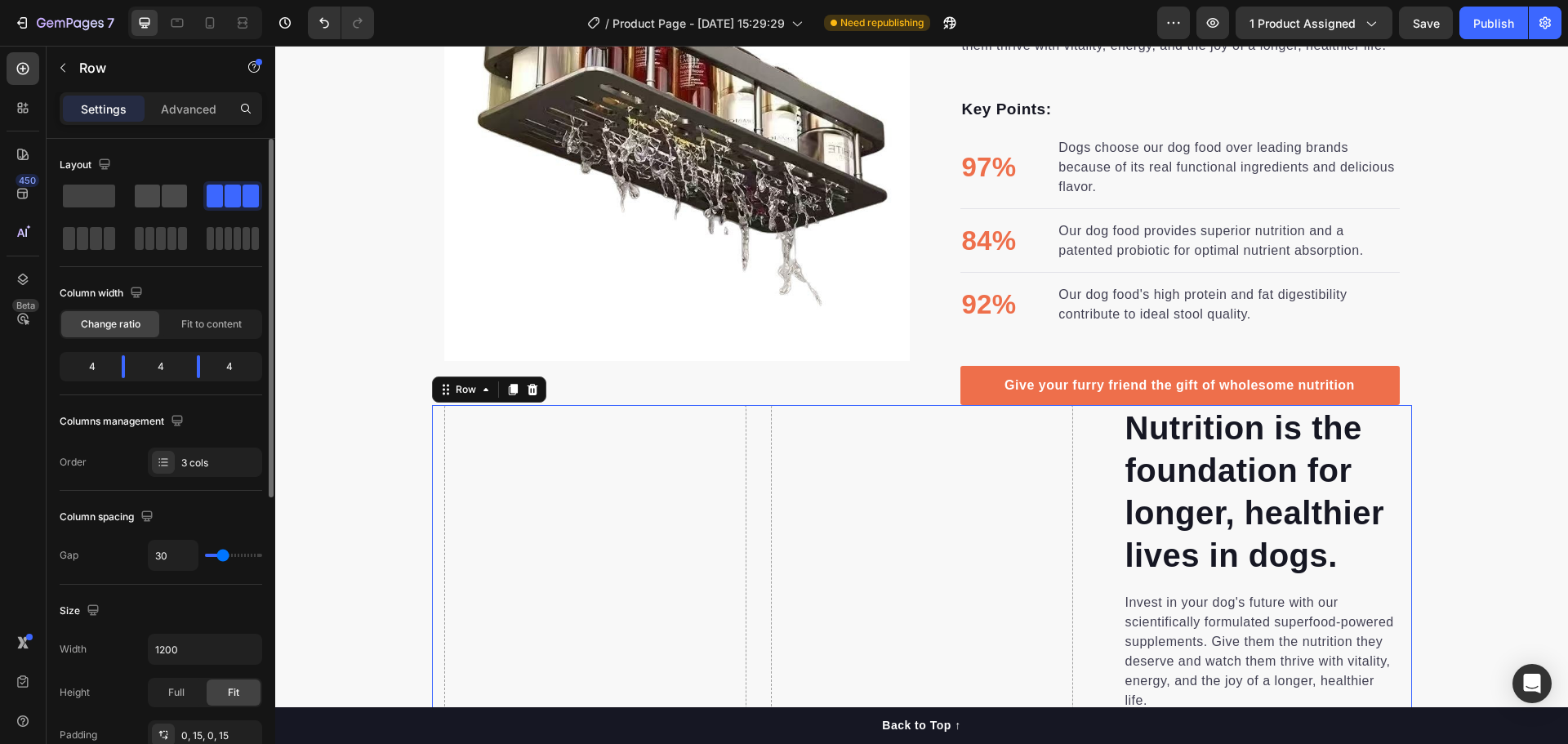
click at [95, 203] on span at bounding box center [89, 195] width 52 height 22
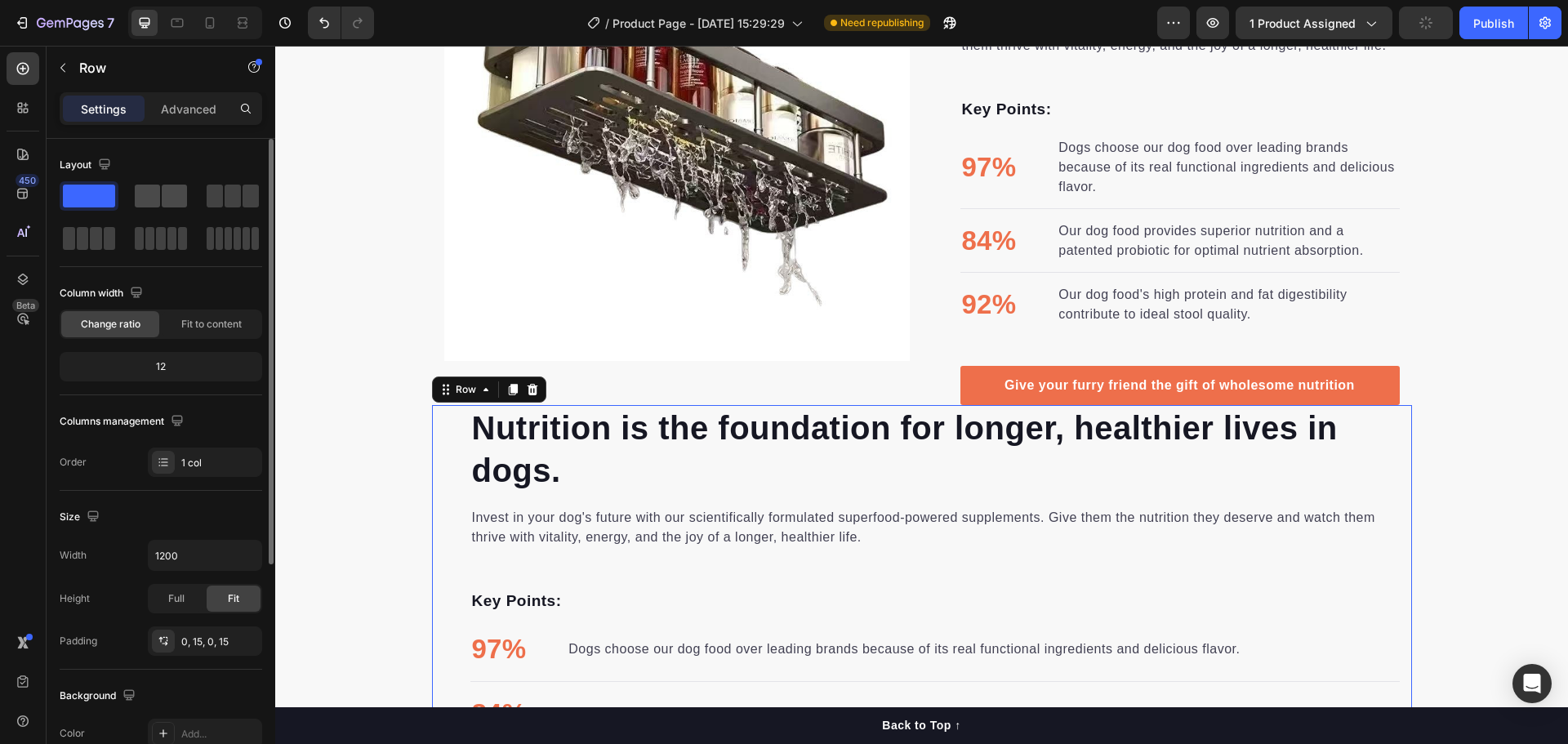
drag, startPoint x: 186, startPoint y: 347, endPoint x: 160, endPoint y: 199, distance: 150.3
click at [160, 199] on div at bounding box center [161, 195] width 52 height 22
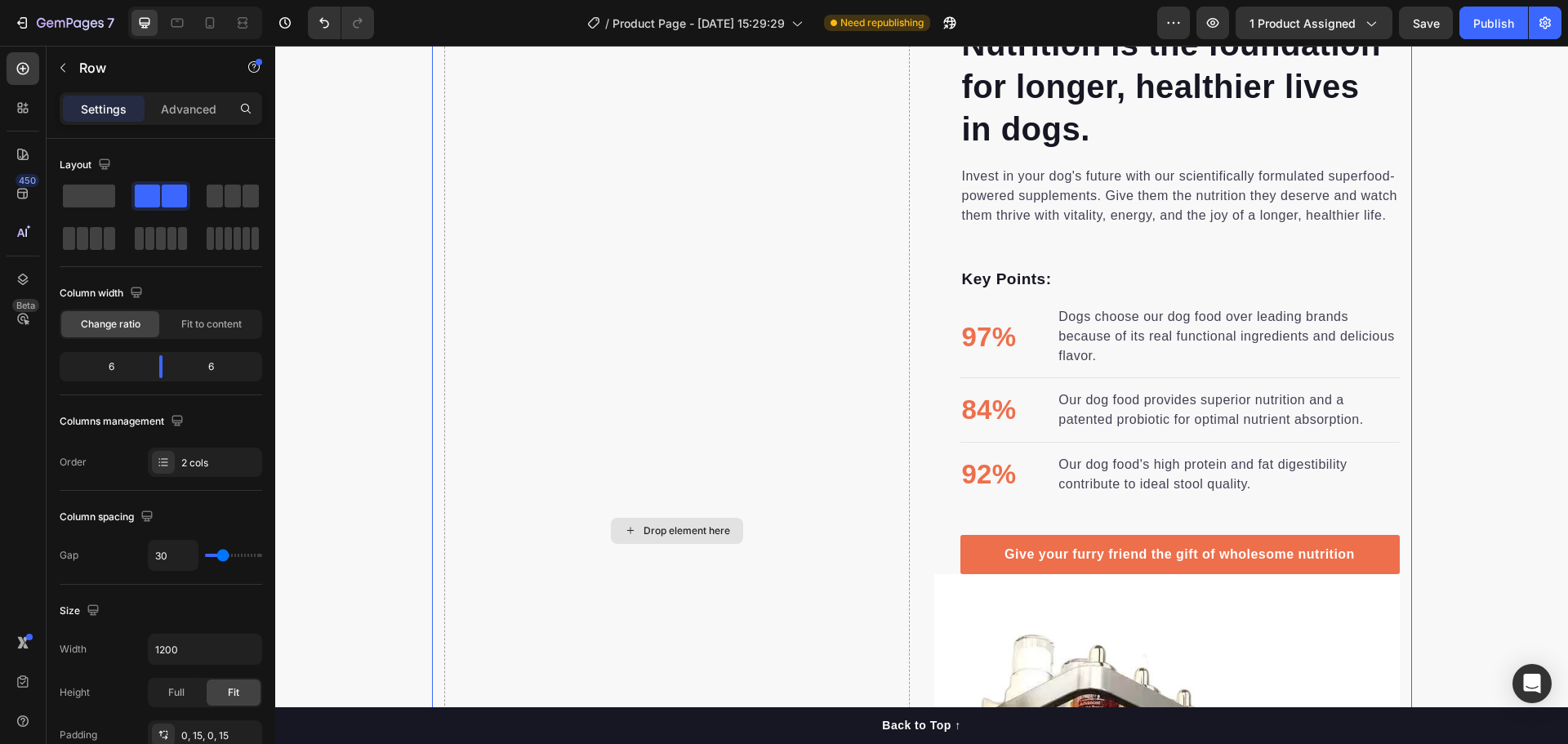
scroll to position [1756, 0]
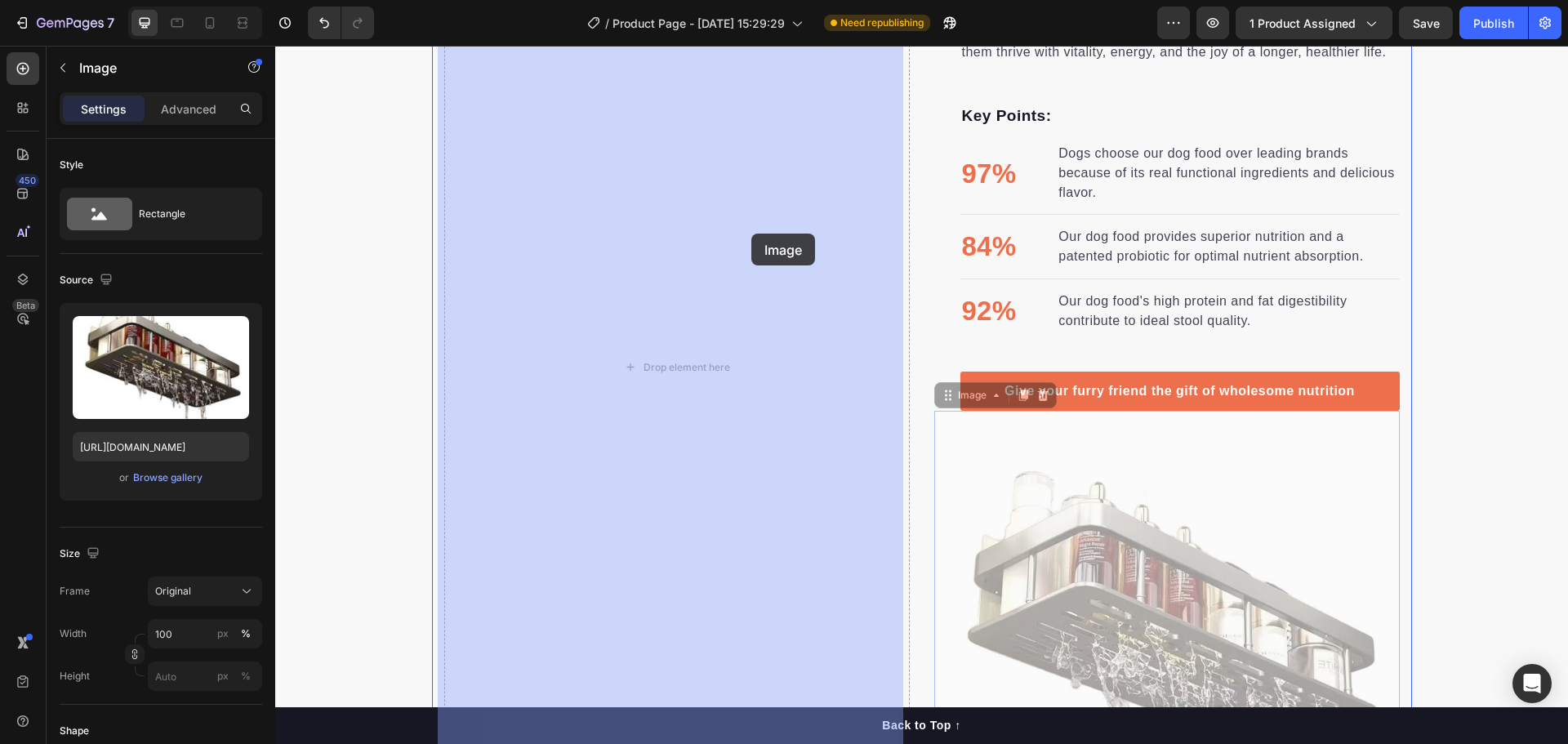
drag, startPoint x: 1196, startPoint y: 482, endPoint x: 683, endPoint y: 195, distance: 587.8
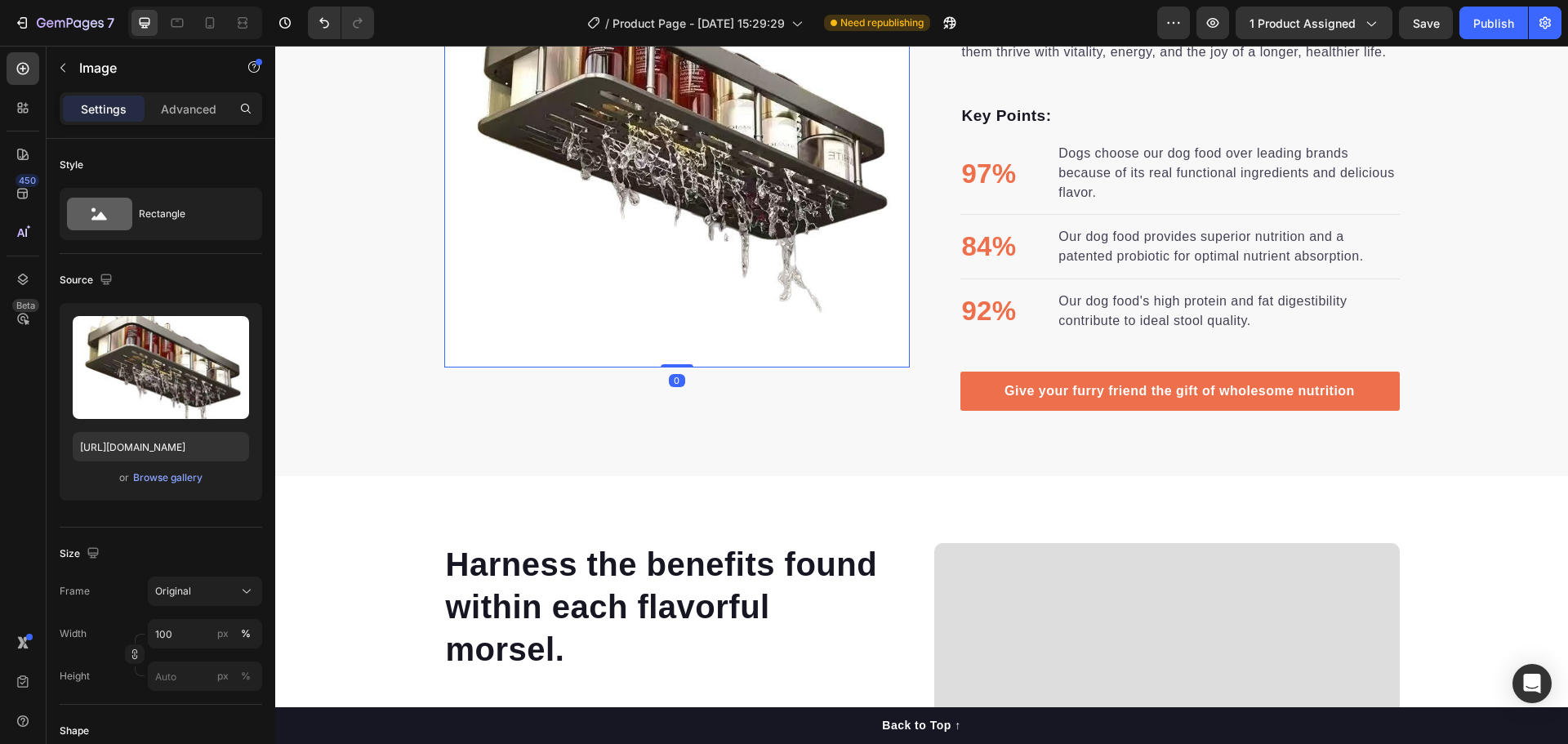
scroll to position [1592, 0]
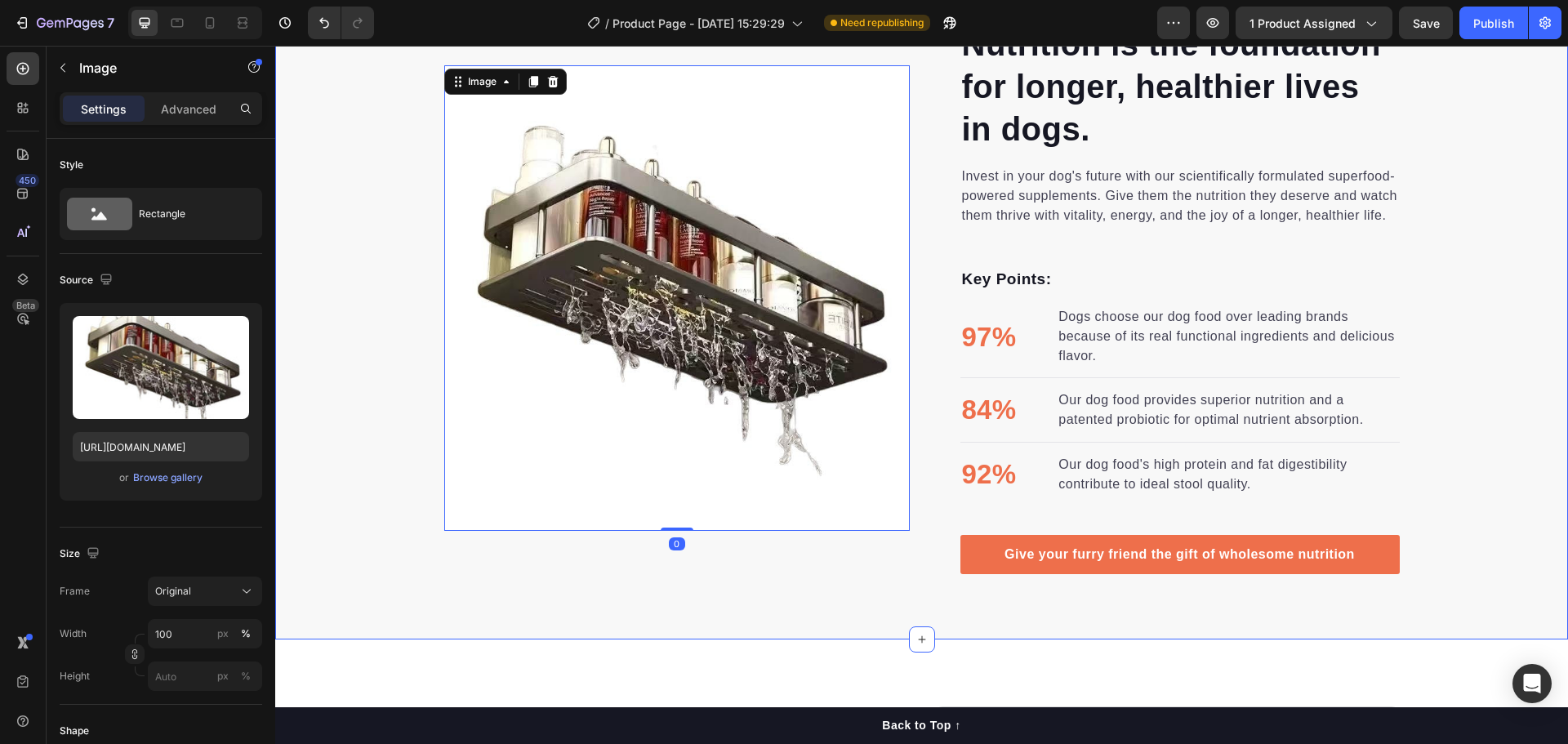
click at [1545, 336] on div "Nutrition is the foundation for longer, healthier lives in dogs. Heading Invest…" at bounding box center [921, 21] width 1293 height 1107
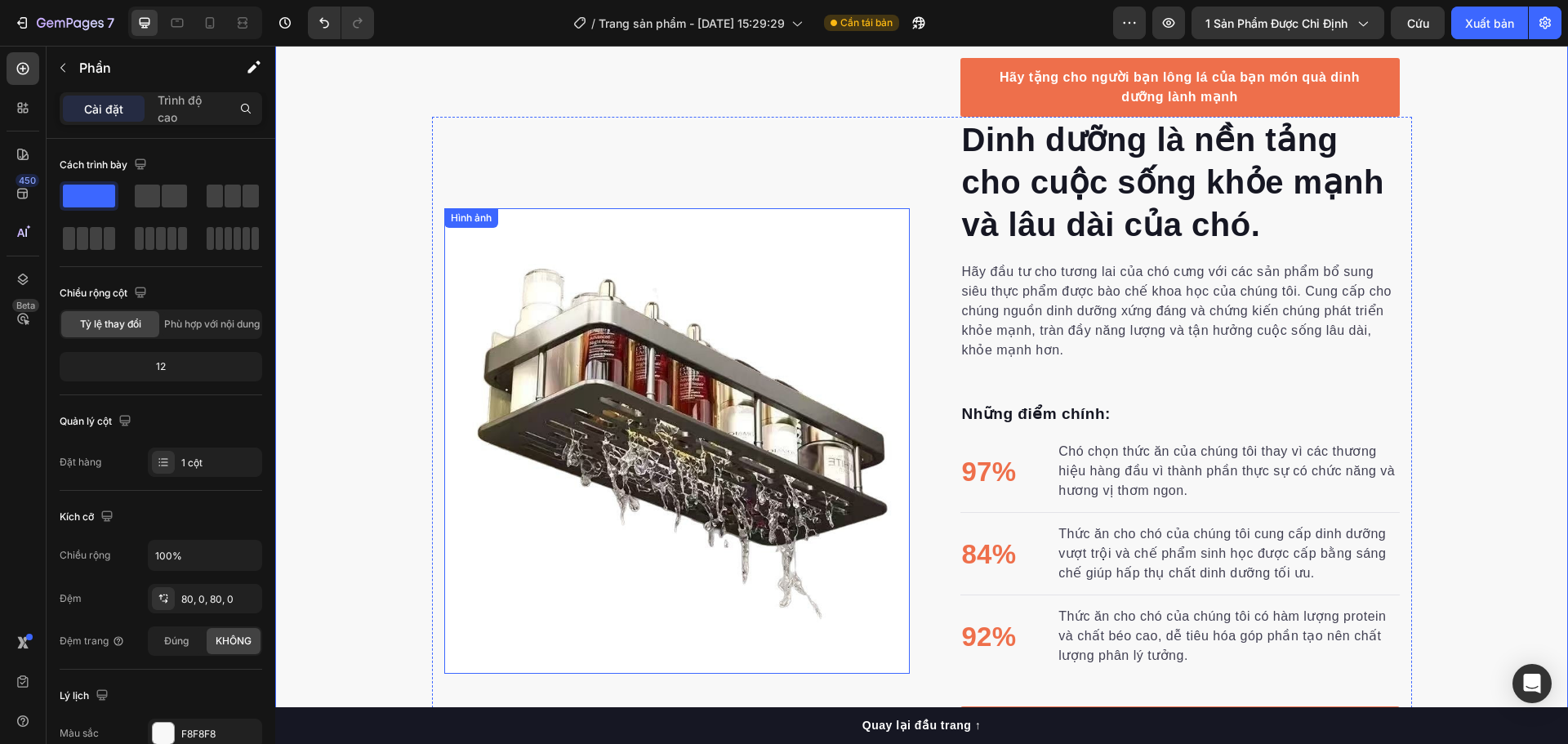
scroll to position [1688, 0]
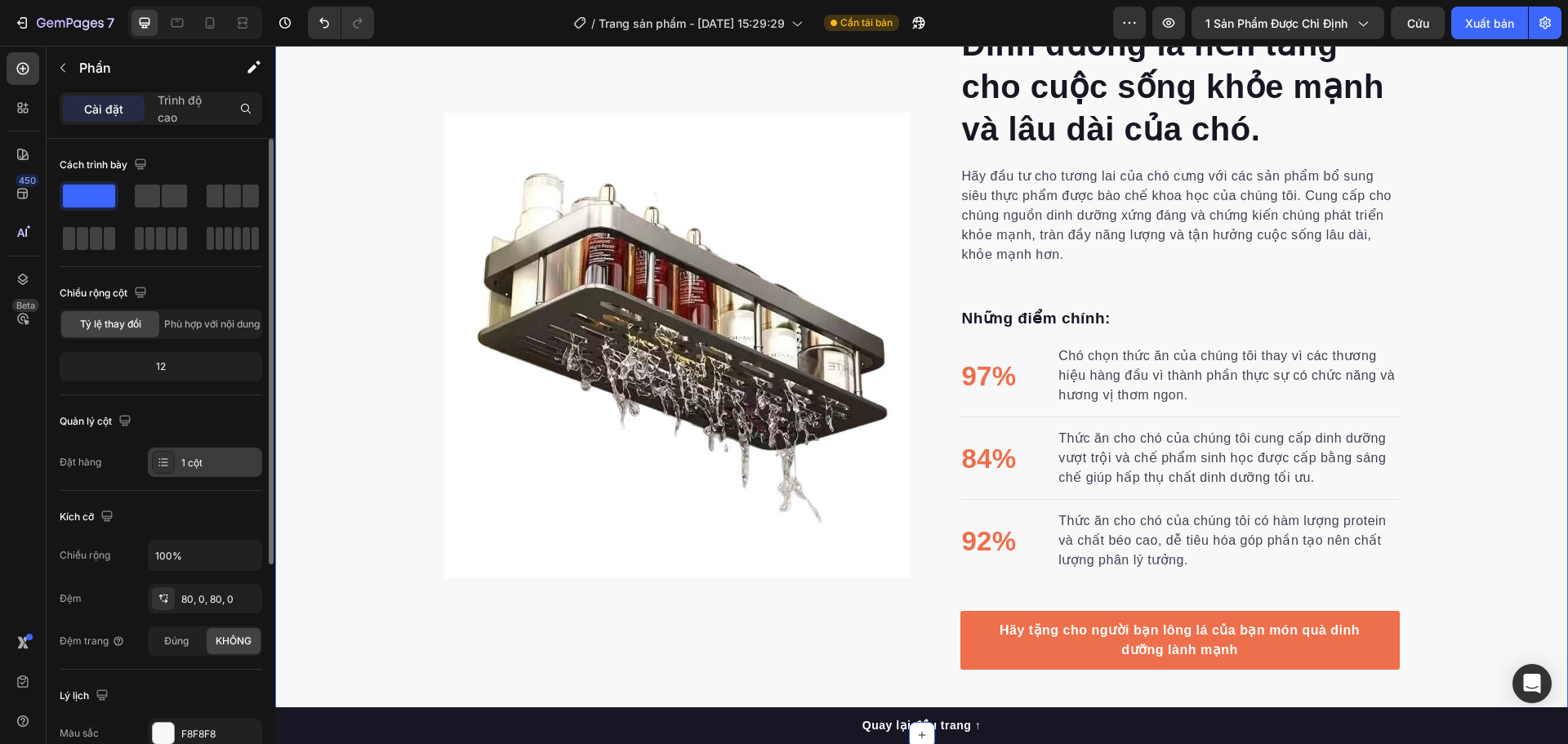
click at [226, 468] on div "1 cột" at bounding box center [220, 463] width 76 height 14
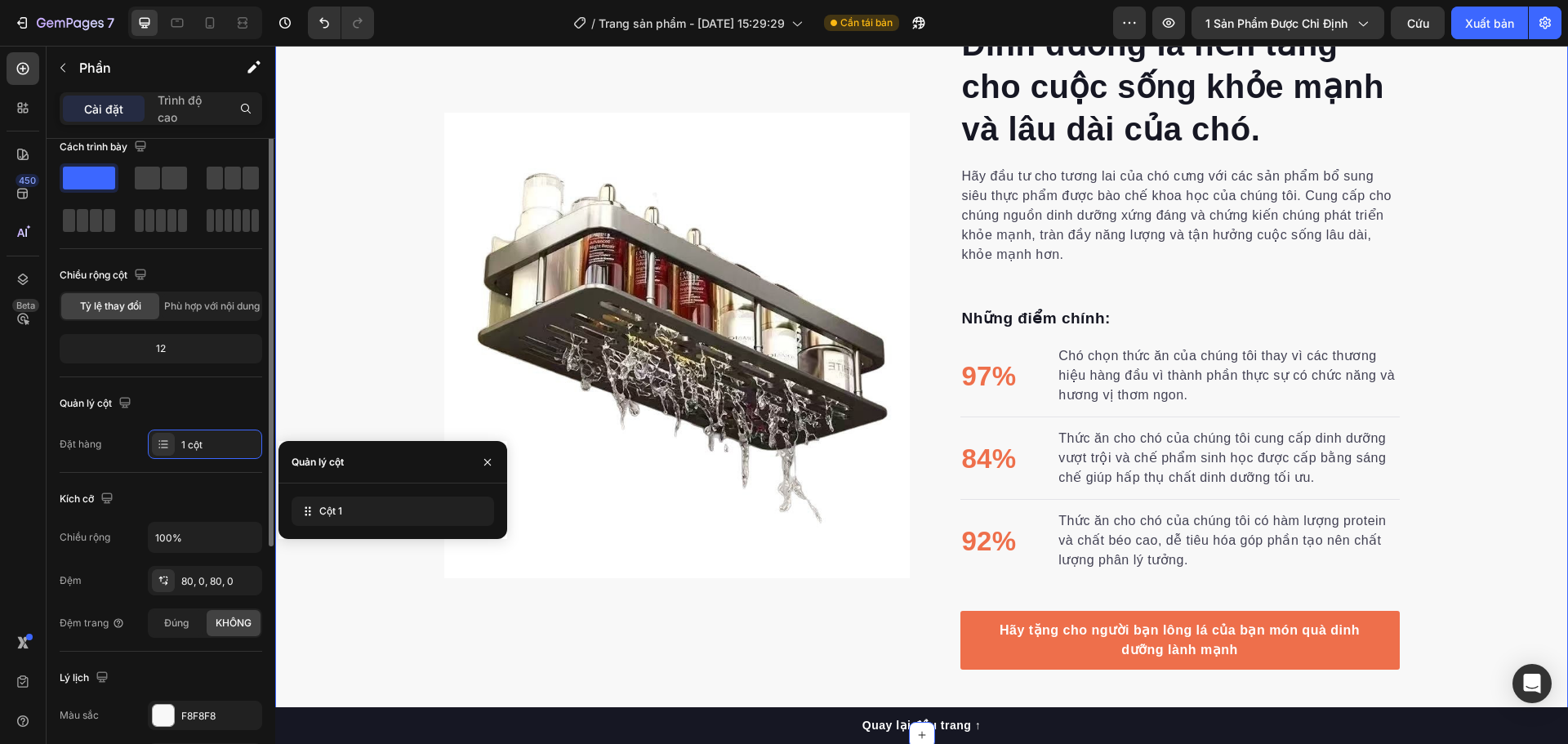
scroll to position [0, 0]
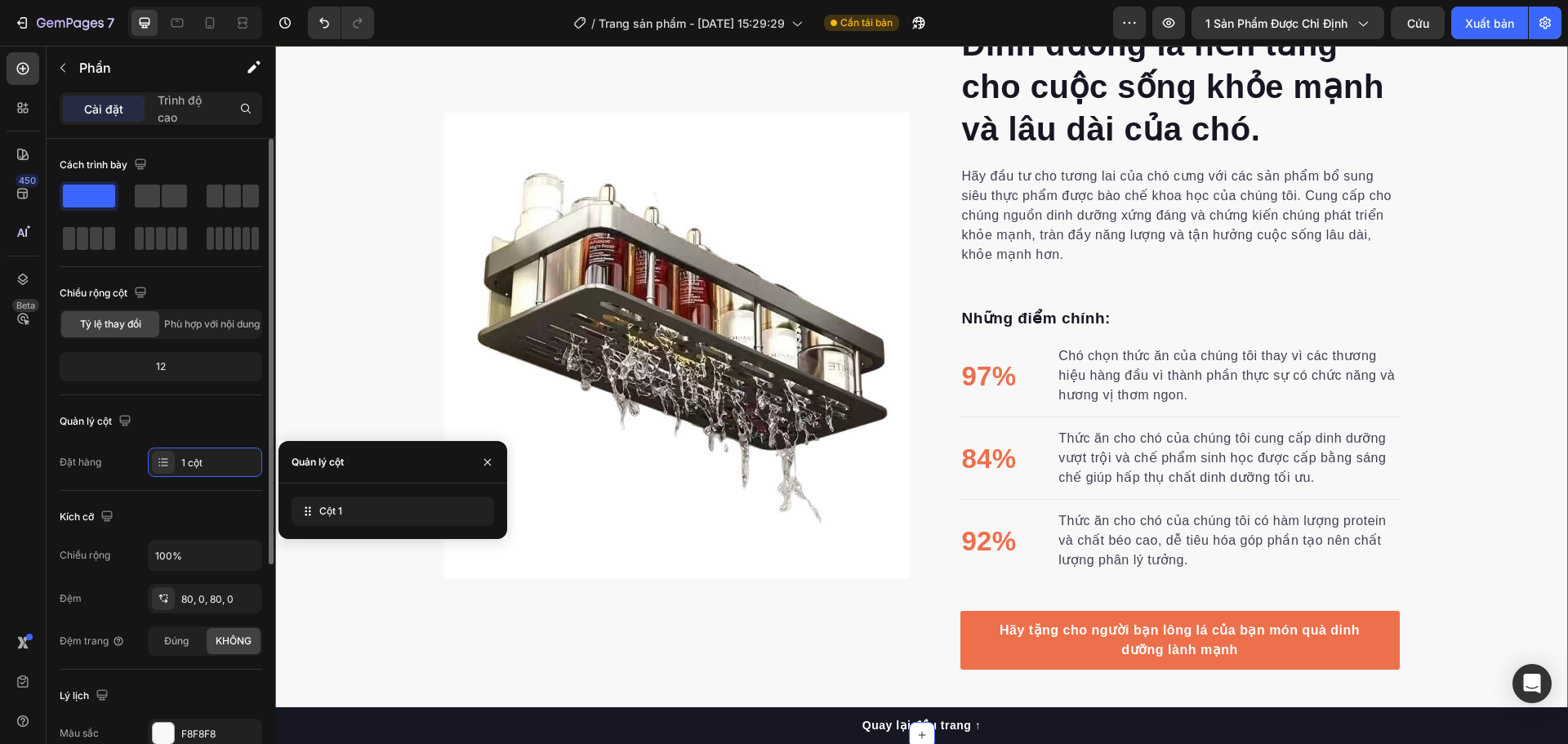
click at [1501, 246] on div "Dinh dưỡng là nền tảng cho cuộc sống khỏe mạnh và lâu dài của chó. Tiêu đề Hãy …" at bounding box center [921, 21] width 1293 height 1297
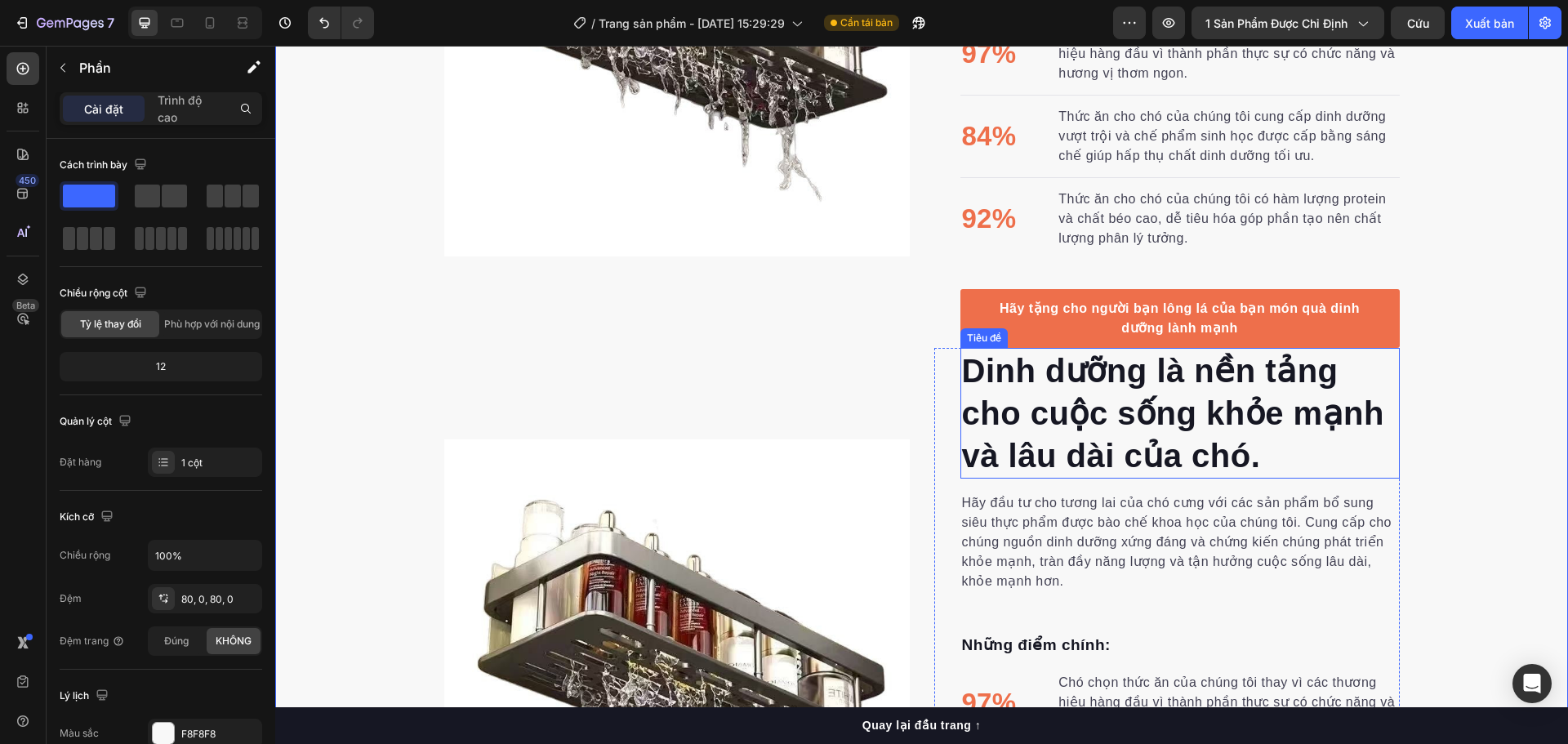
scroll to position [1607, 0]
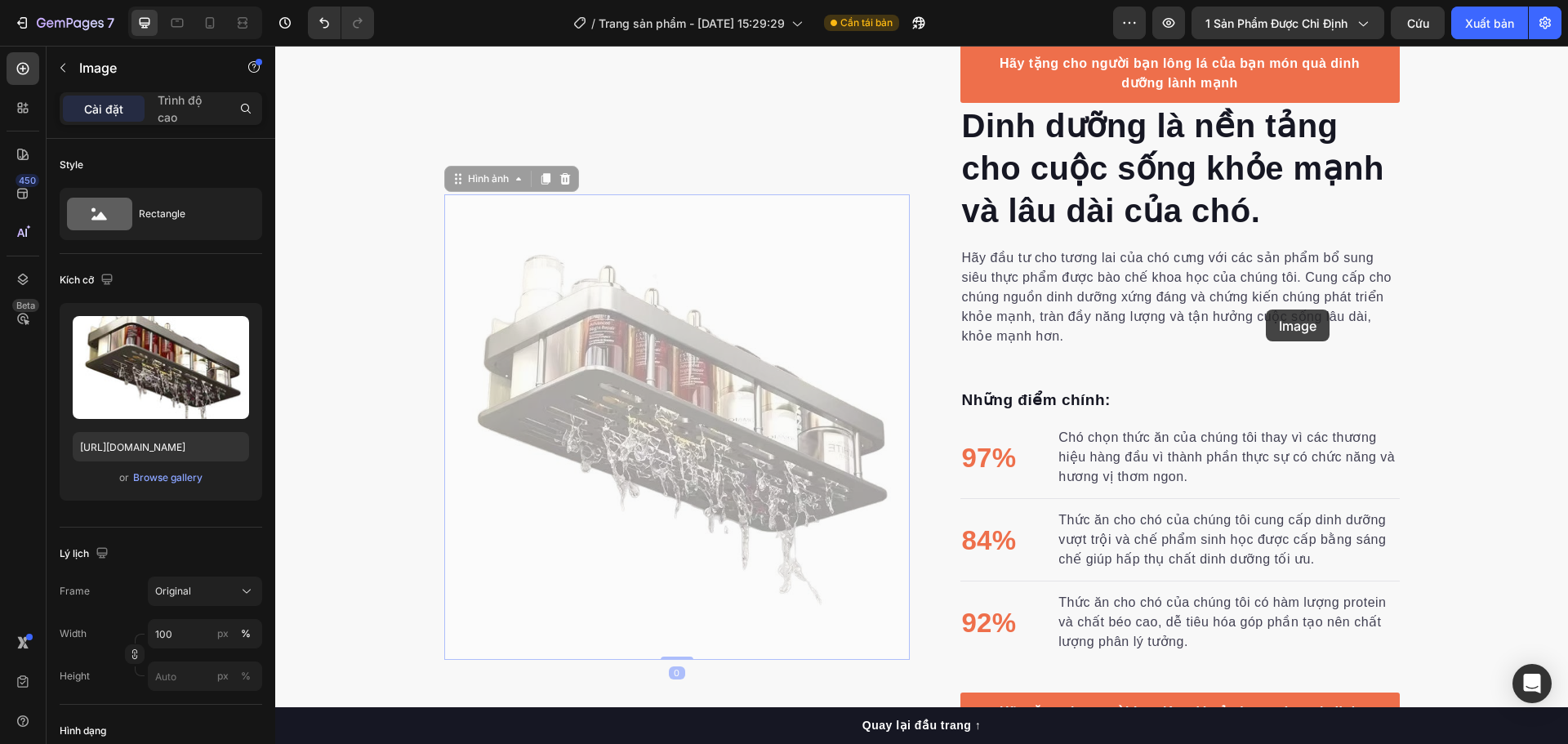
drag, startPoint x: 832, startPoint y: 227, endPoint x: 930, endPoint y: 150, distance: 124.6
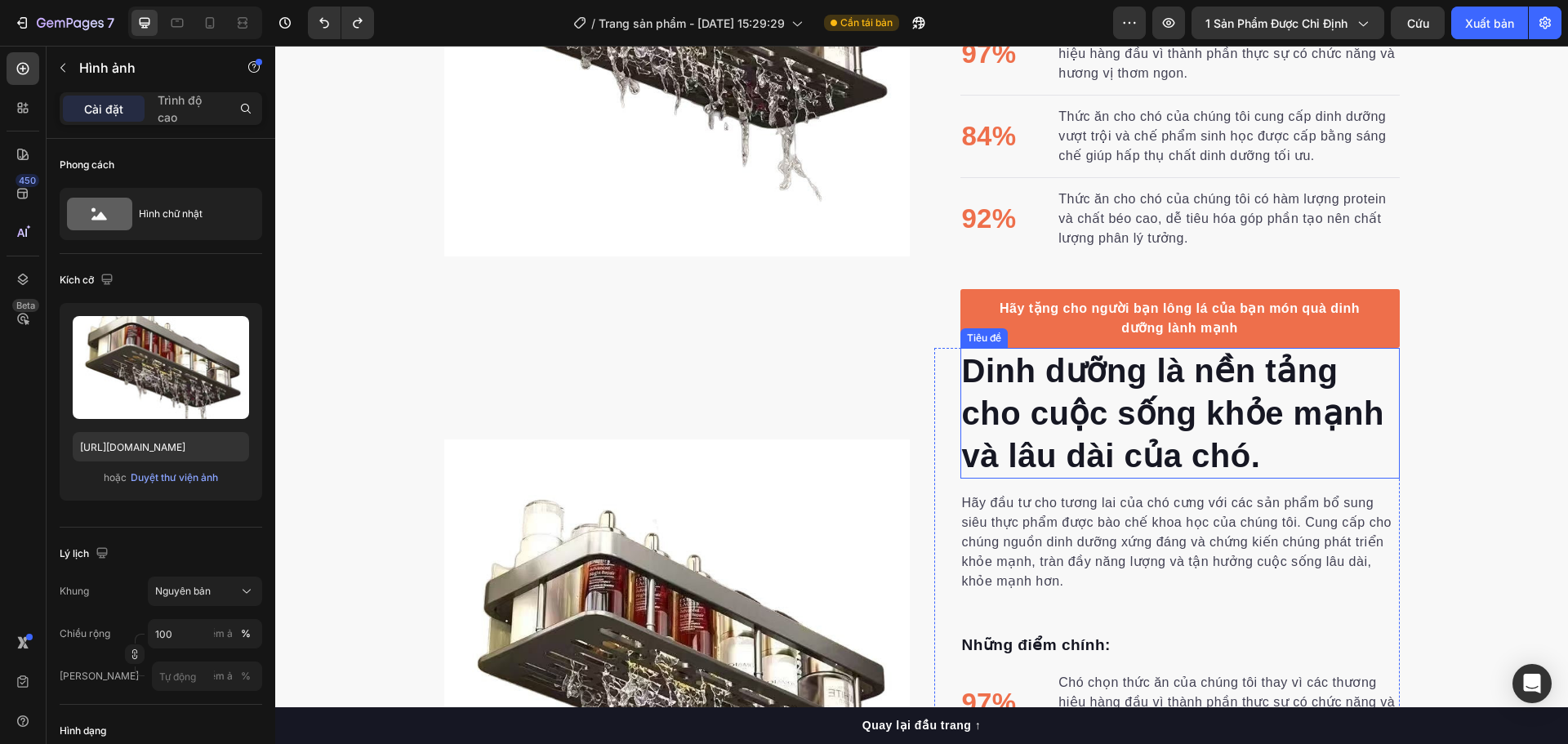
scroll to position [1035, 0]
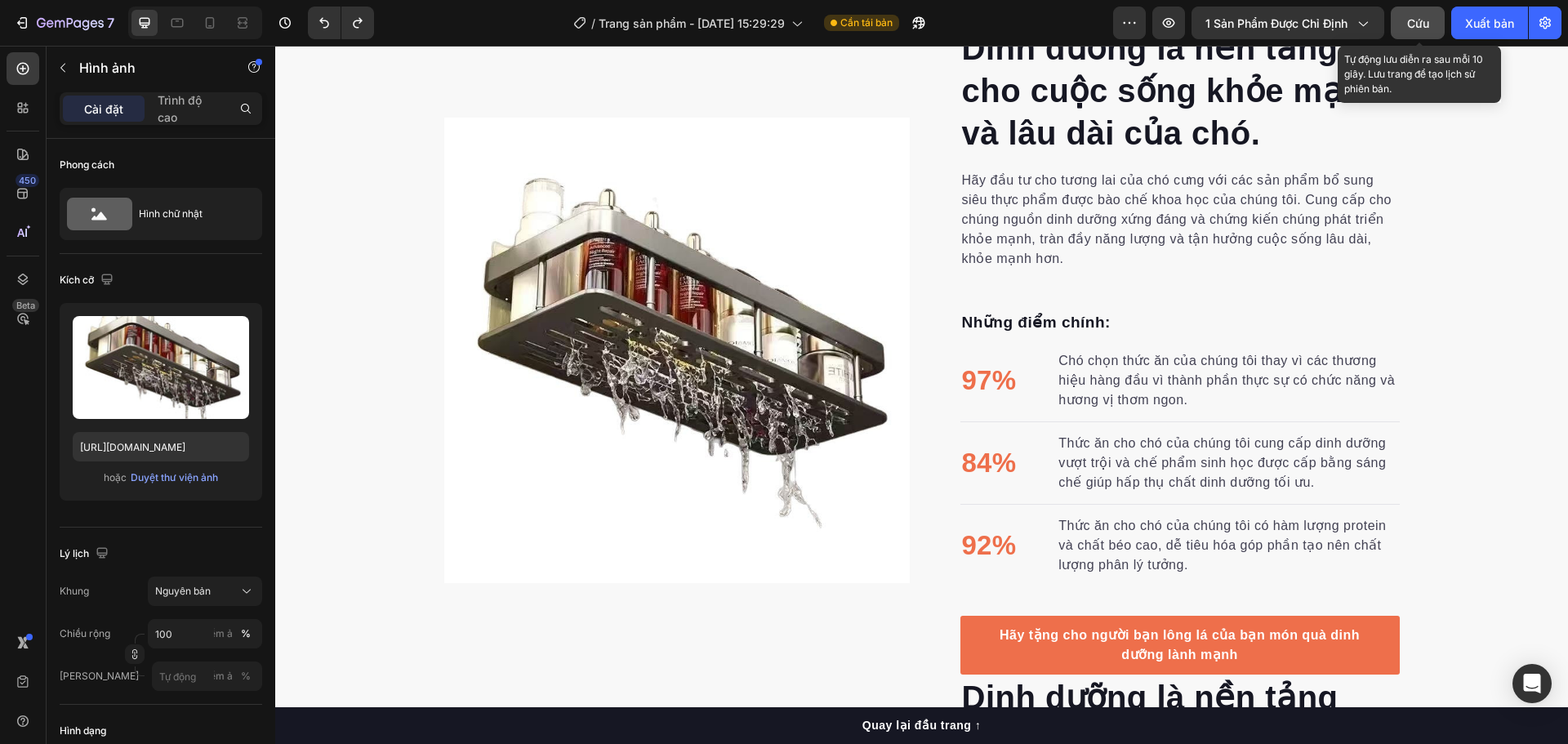
click at [1429, 22] on font "Cứu" at bounding box center [1418, 22] width 22 height 13
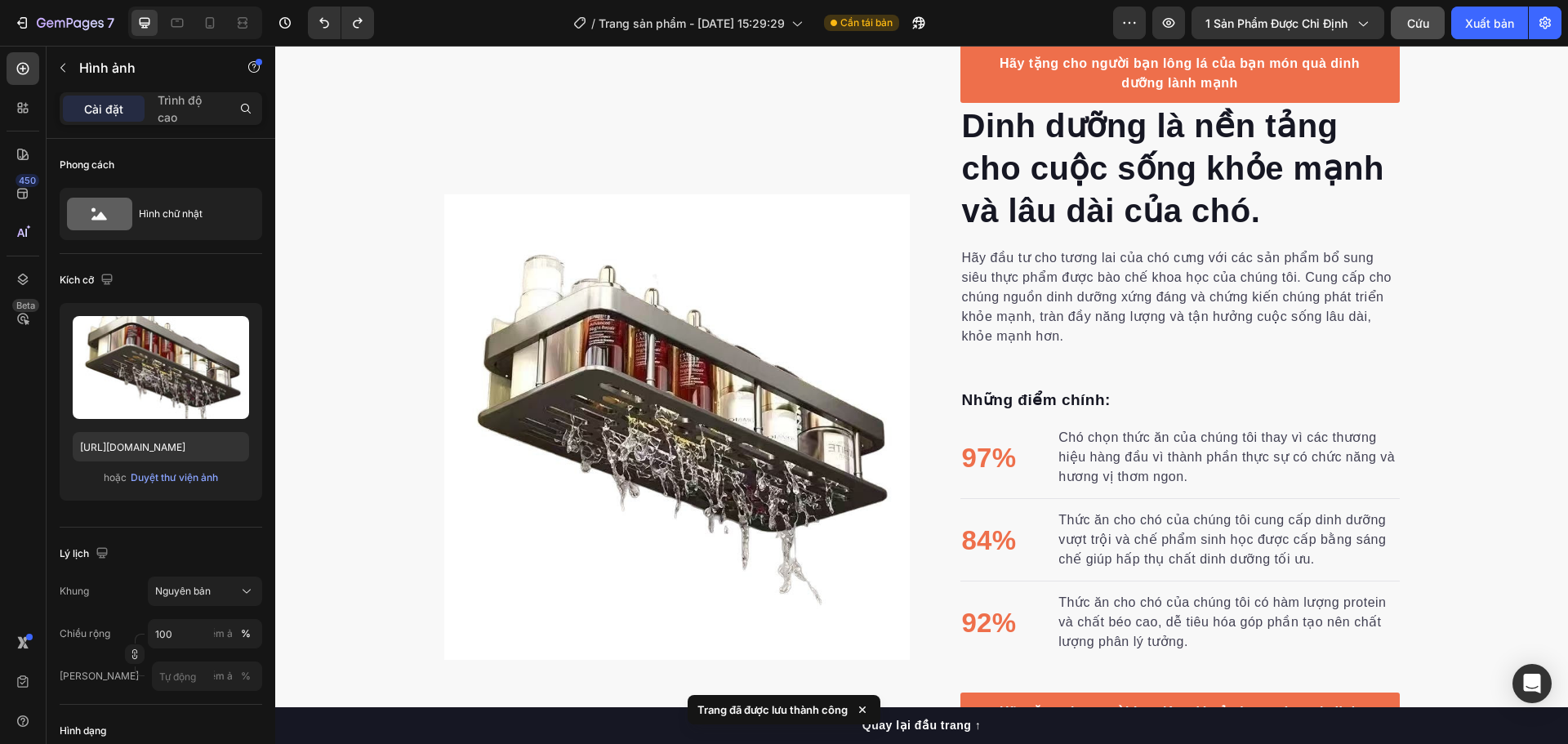
scroll to position [1525, 0]
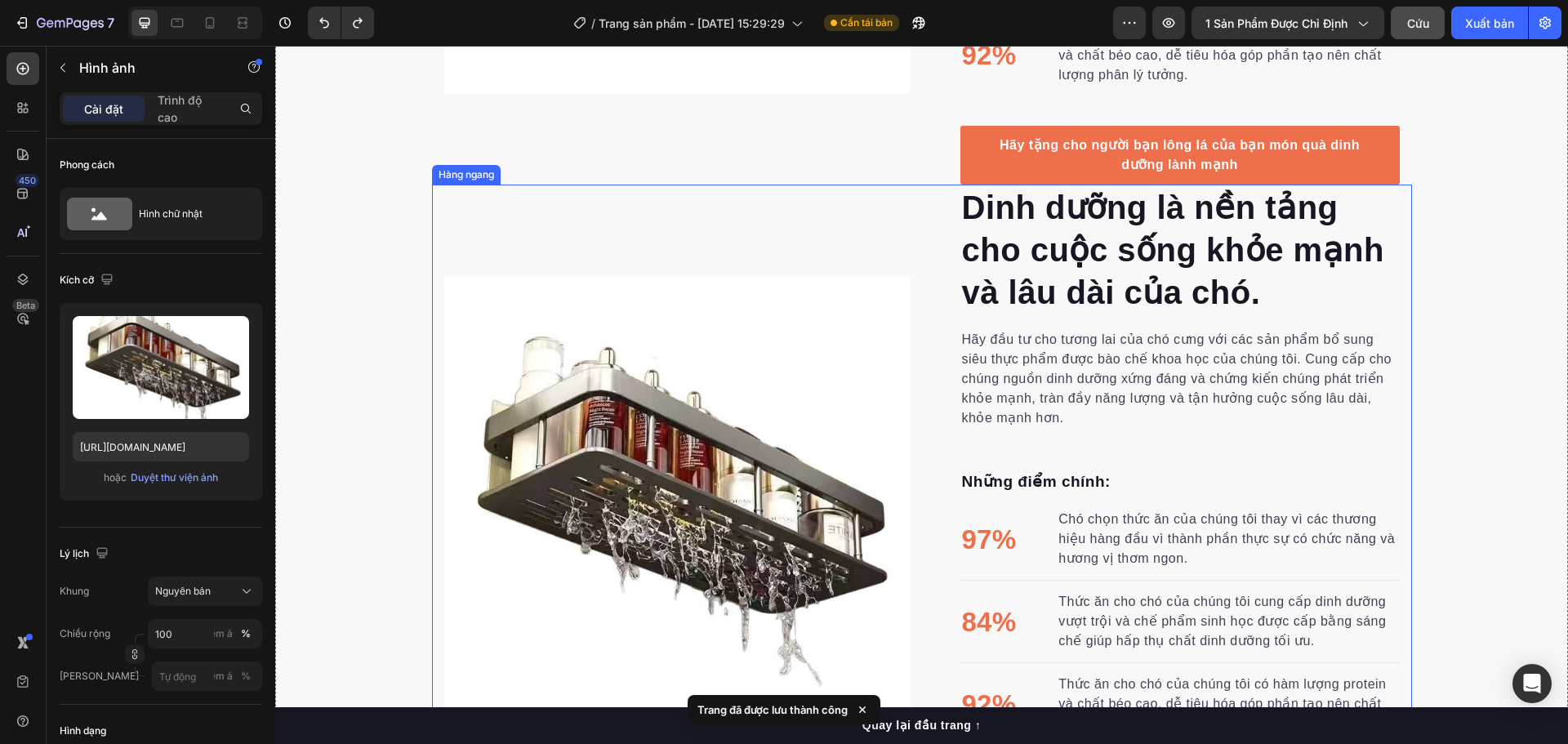
drag, startPoint x: 821, startPoint y: 262, endPoint x: 834, endPoint y: 263, distance: 13.0
click at [821, 262] on div "Image" at bounding box center [676, 509] width 465 height 650
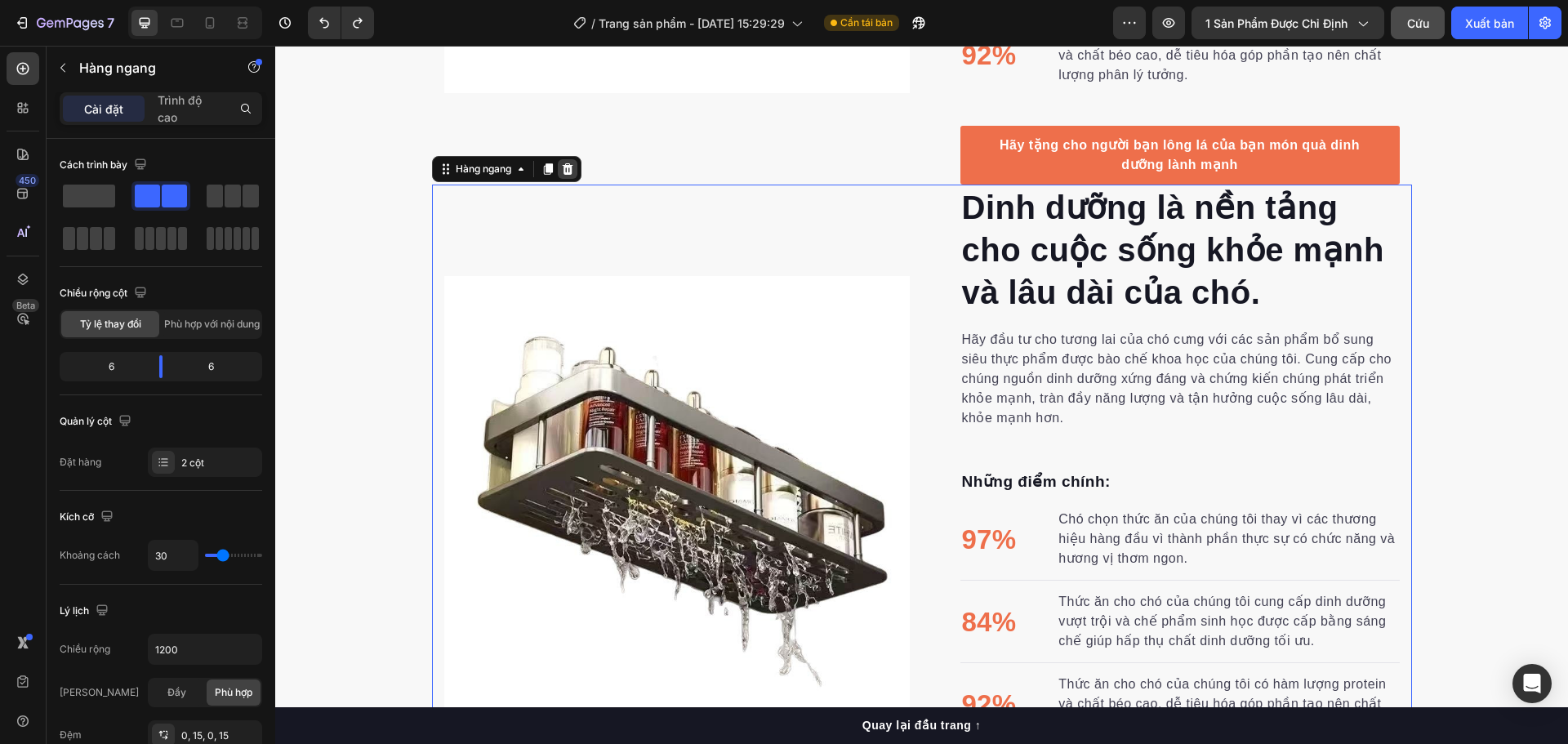
click at [569, 167] on div at bounding box center [568, 169] width 20 height 20
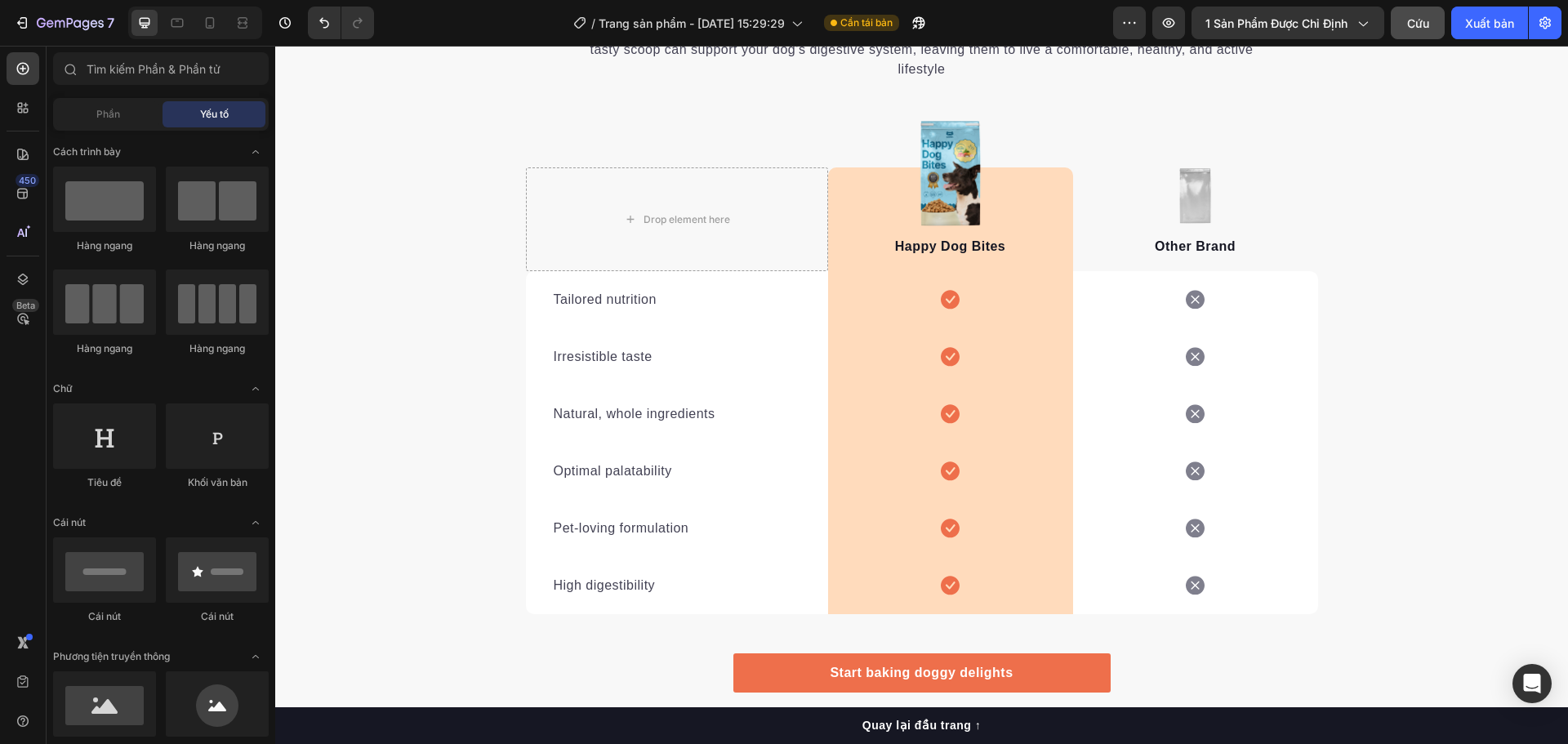
scroll to position [2214, 0]
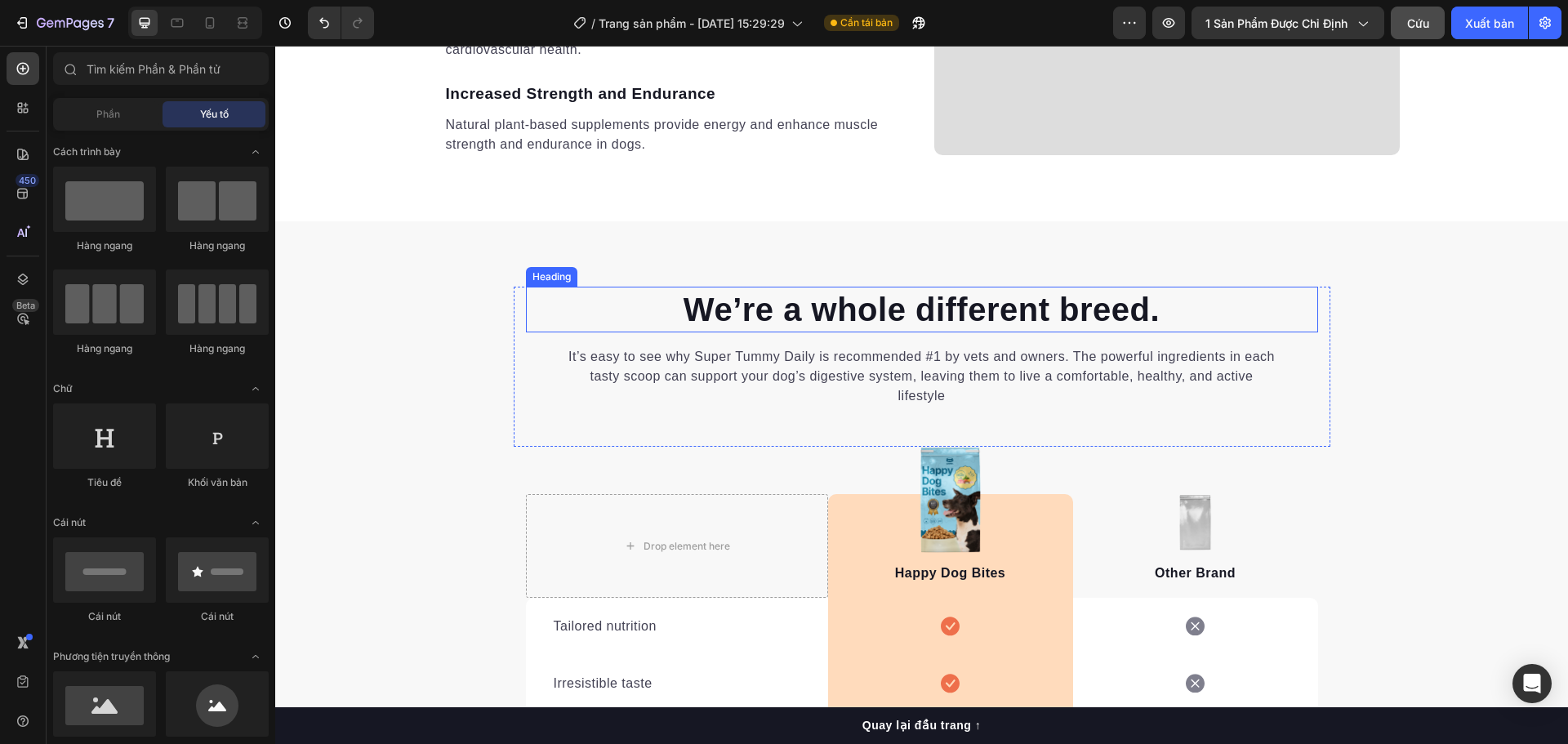
click at [931, 309] on p "We’re a whole different breed." at bounding box center [921, 309] width 789 height 42
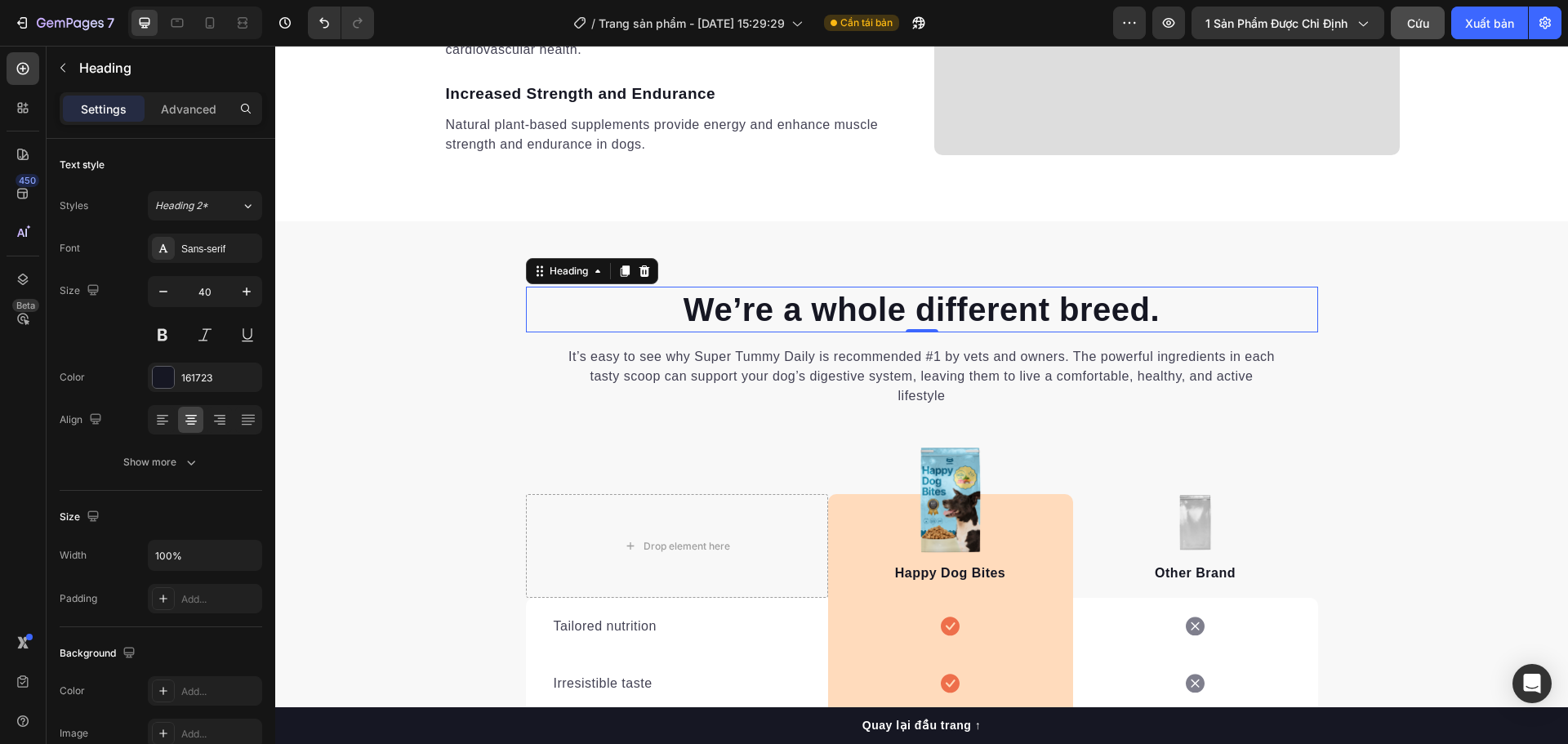
click at [931, 309] on p "We’re a whole different breed." at bounding box center [921, 309] width 789 height 42
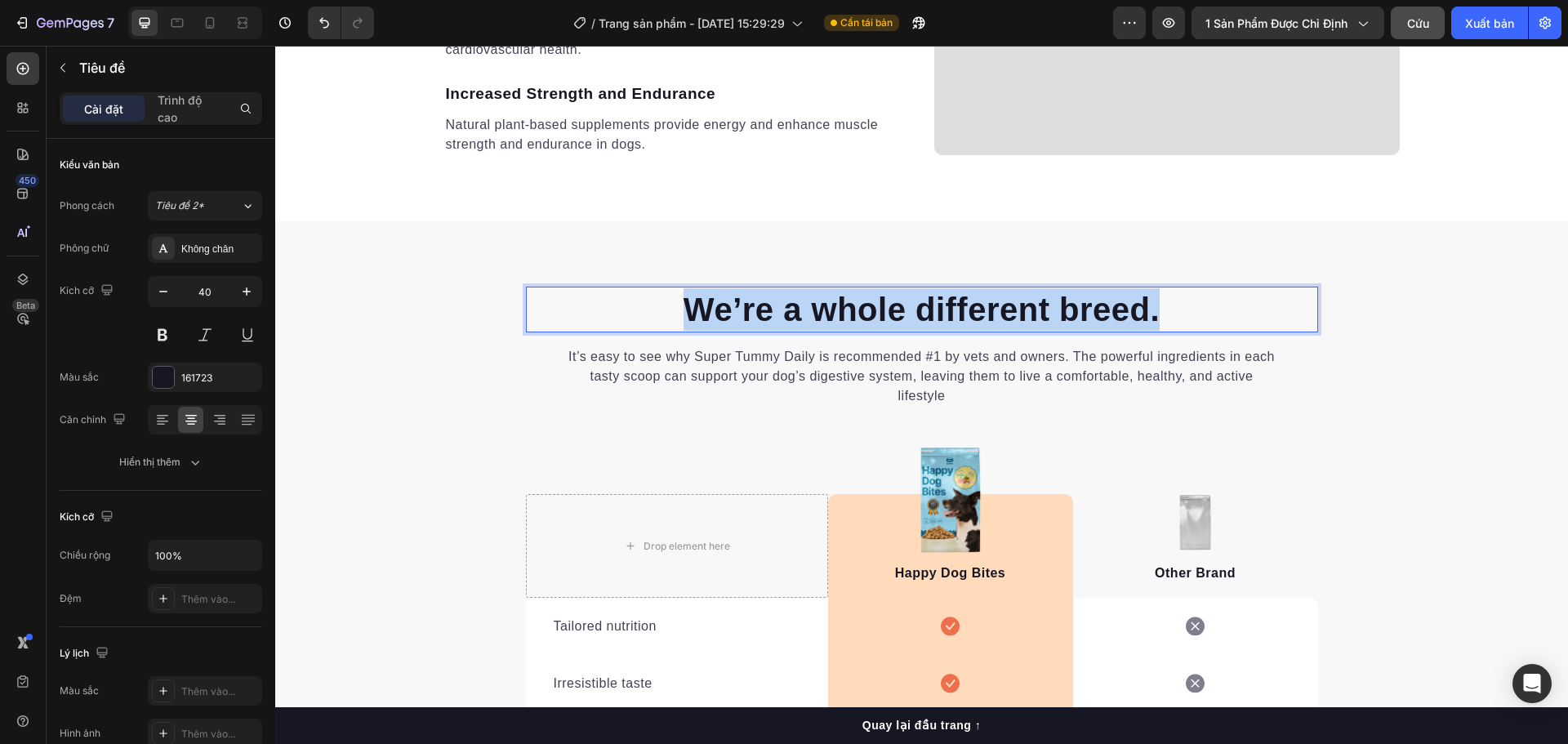
click at [931, 309] on p "We’re a whole different breed." at bounding box center [921, 309] width 789 height 42
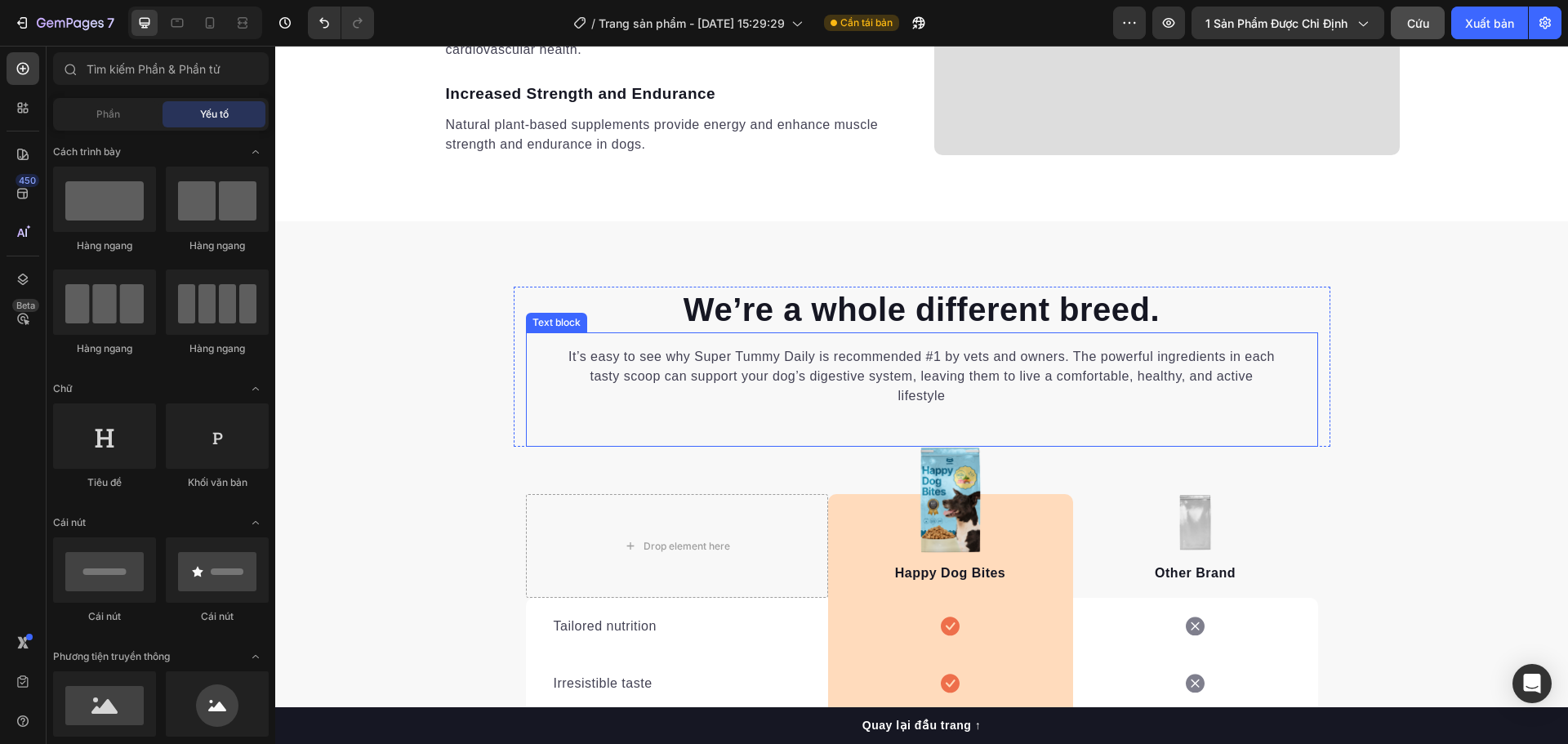
scroll to position [2377, 0]
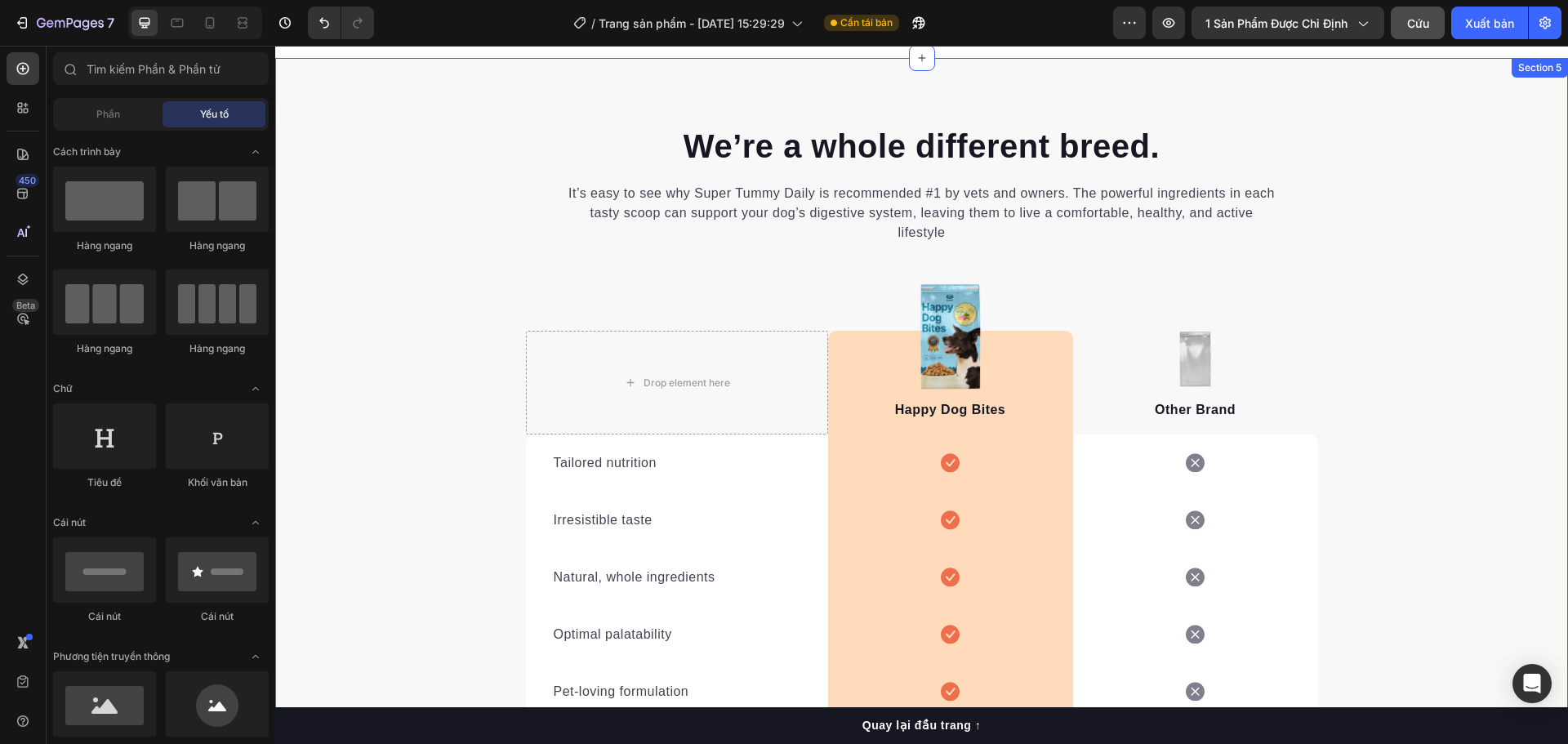
click at [1394, 339] on div "We’re a whole different breed. Heading It’s easy to see why Super Tummy Daily i…" at bounding box center [921, 507] width 1293 height 768
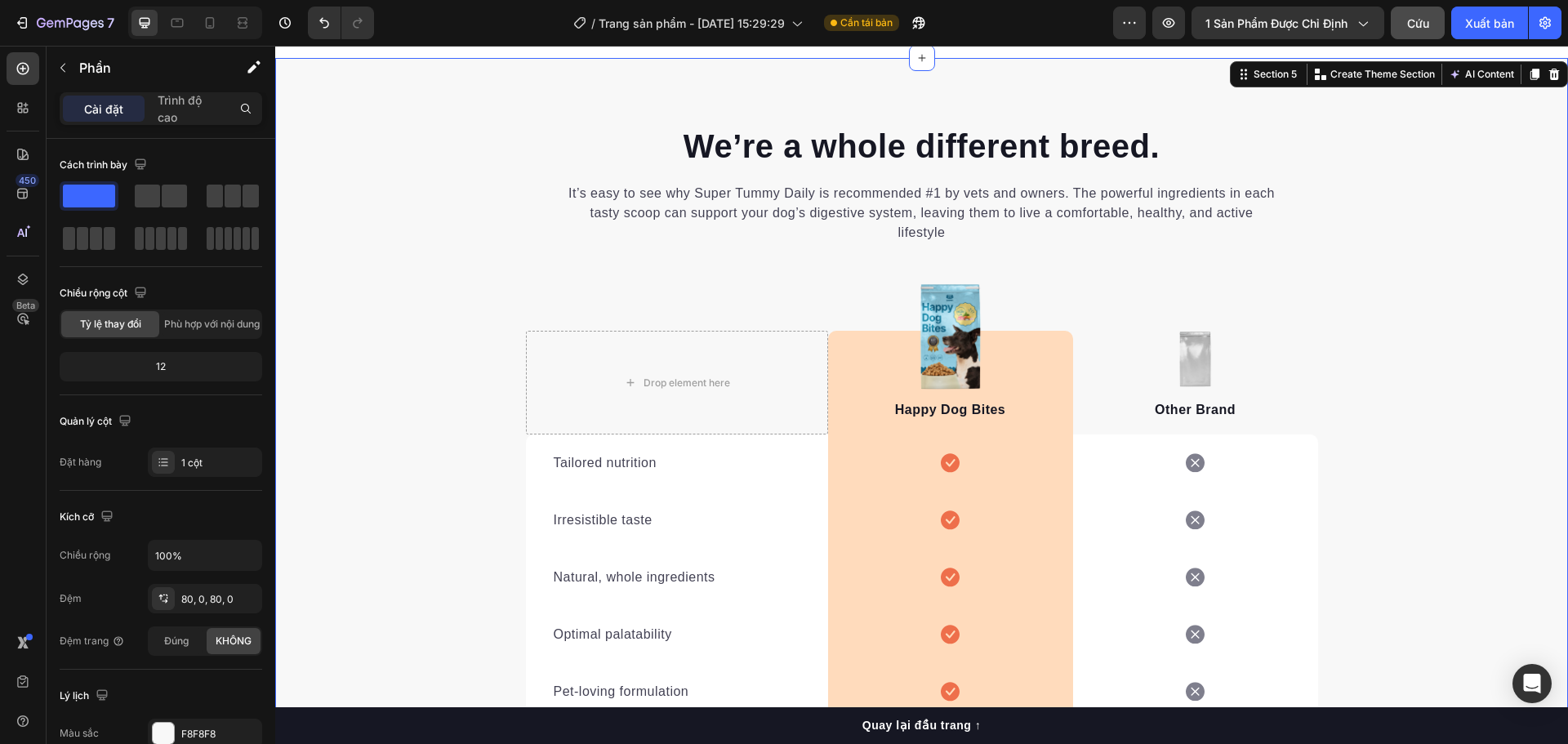
click at [235, 211] on div "X" at bounding box center [117, 220] width 235 height 20
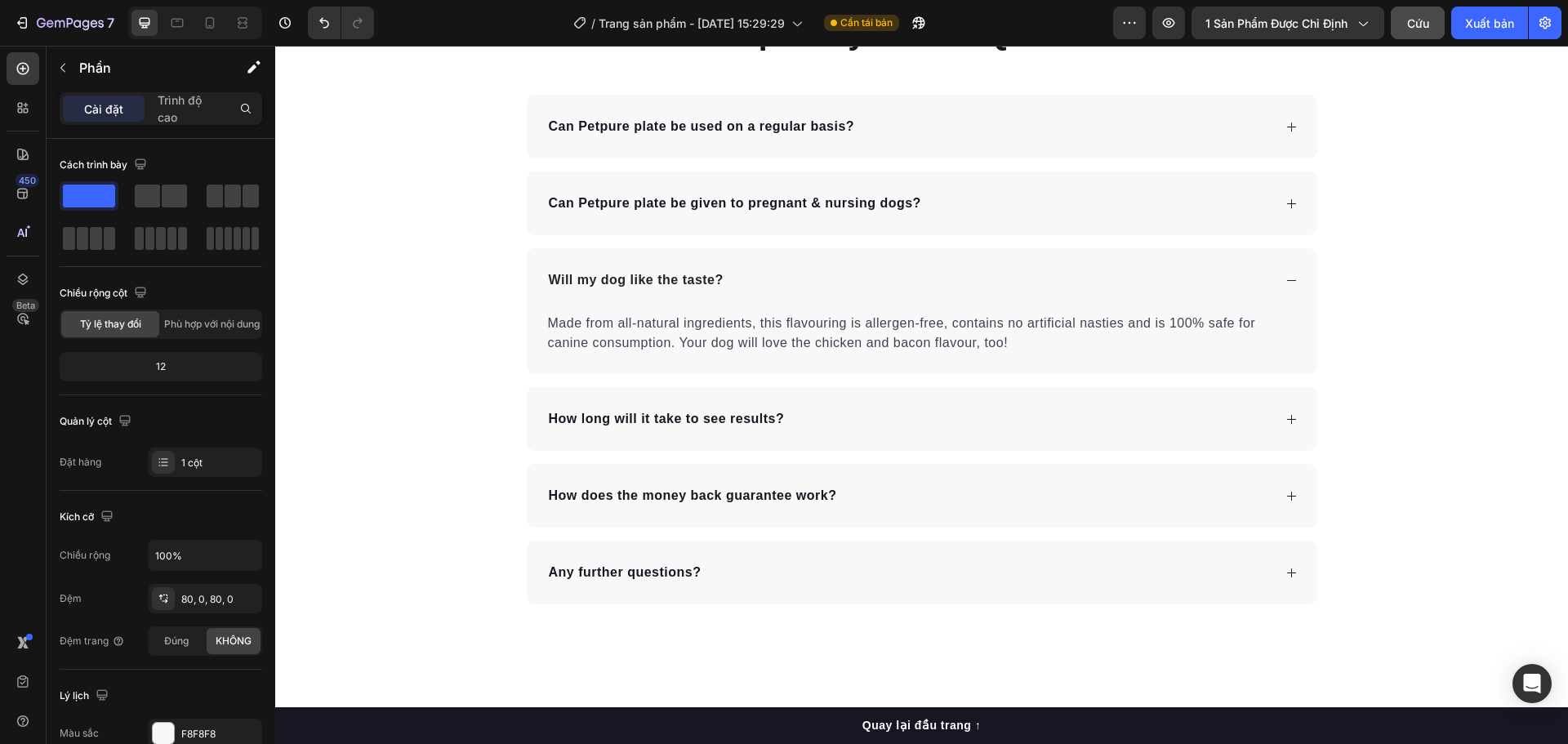
scroll to position [4092, 0]
